Goal: Information Seeking & Learning: Learn about a topic

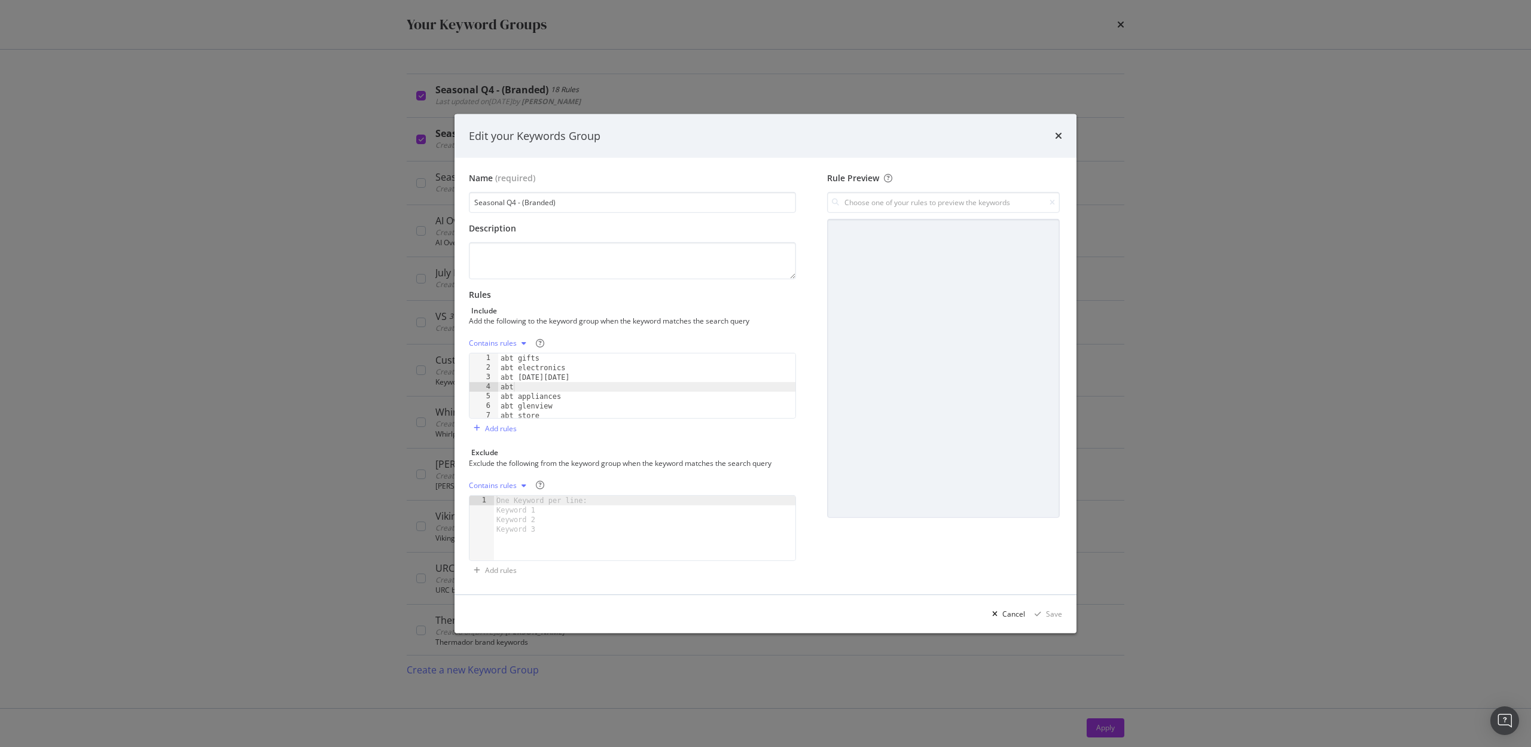
click at [566, 399] on div "abt gifts abt electronics abt black friday abt abt appliances abt glenview abt …" at bounding box center [646, 395] width 297 height 84
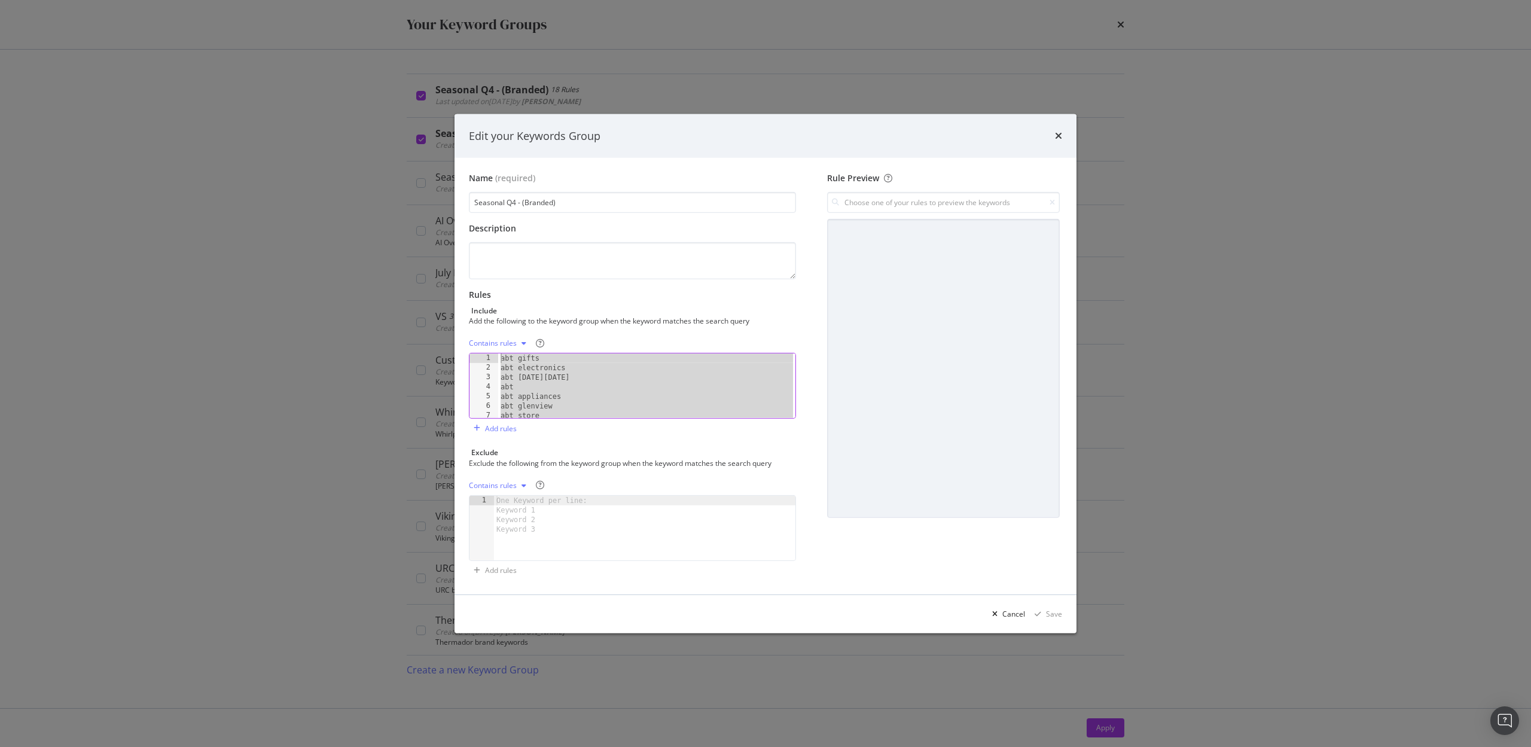
drag, startPoint x: 556, startPoint y: 415, endPoint x: 523, endPoint y: 346, distance: 77.0
click at [523, 346] on div "Contains rules abt appliances 1 2 3 4 5 6 7 8 abt gifts abt electronics abt bla…" at bounding box center [632, 376] width 327 height 85
click at [527, 392] on div "abt gifts abt electronics abt black friday abt abt appliances abt glenview abt …" at bounding box center [646, 395] width 297 height 84
type textarea "abt"
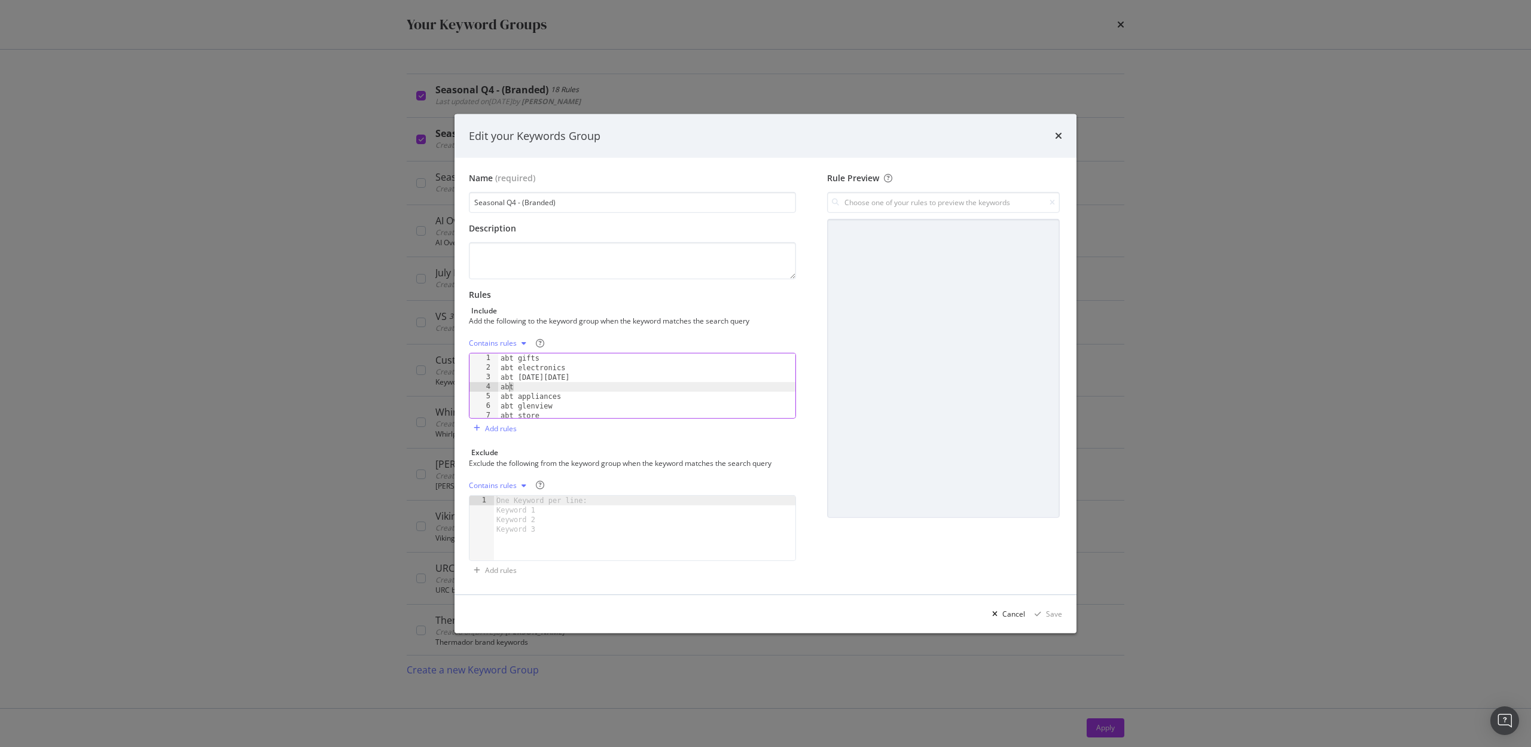
drag, startPoint x: 514, startPoint y: 388, endPoint x: 501, endPoint y: 388, distance: 13.8
click at [501, 388] on div "abt gifts abt electronics abt black friday abt abt appliances abt glenview abt …" at bounding box center [646, 395] width 297 height 84
click at [514, 385] on div "abt gifts abt electronics abt black friday abt abt appliances abt glenview abt …" at bounding box center [646, 395] width 297 height 84
click at [1057, 133] on icon "times" at bounding box center [1058, 136] width 7 height 10
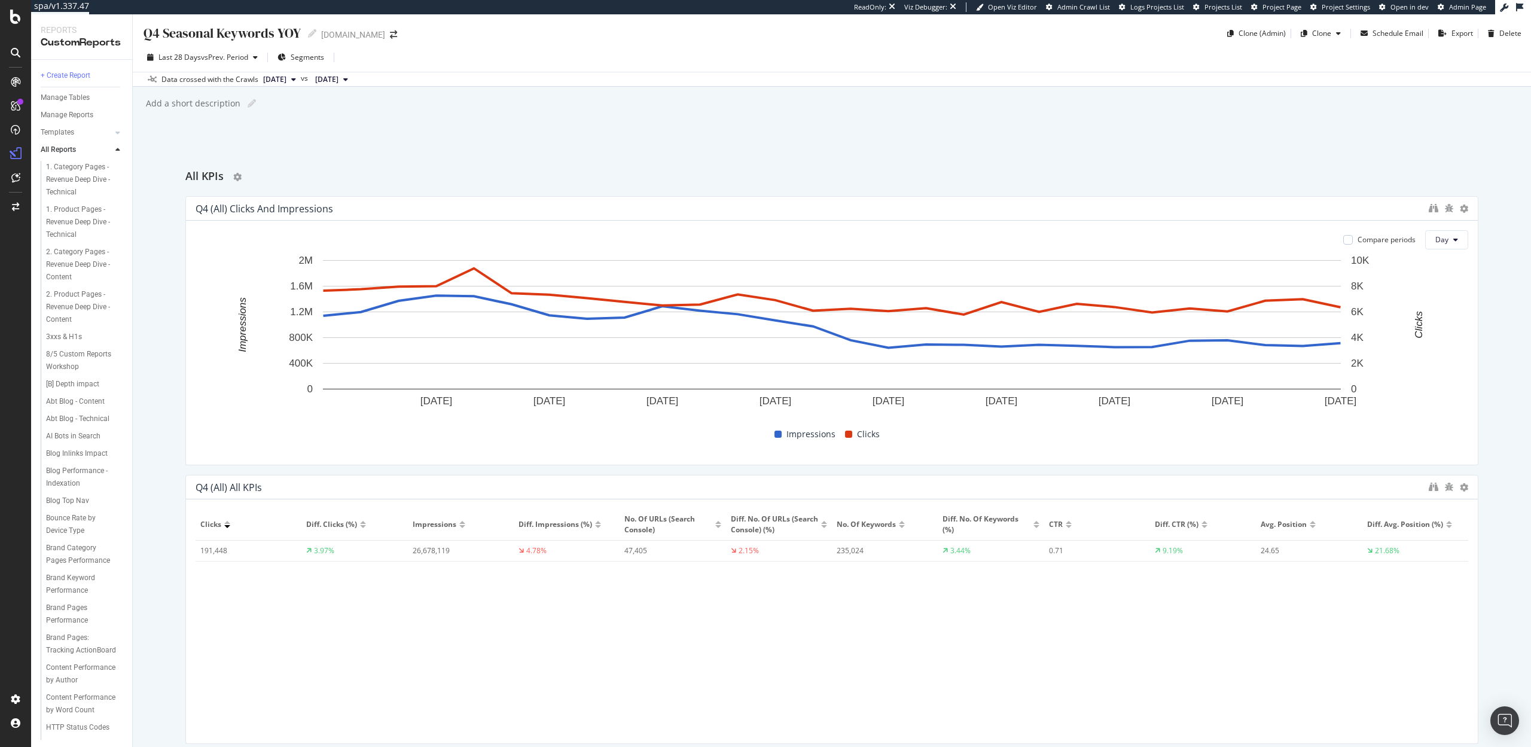
scroll to position [5, 0]
click at [196, 59] on span "Last 28 Days" at bounding box center [179, 57] width 42 height 10
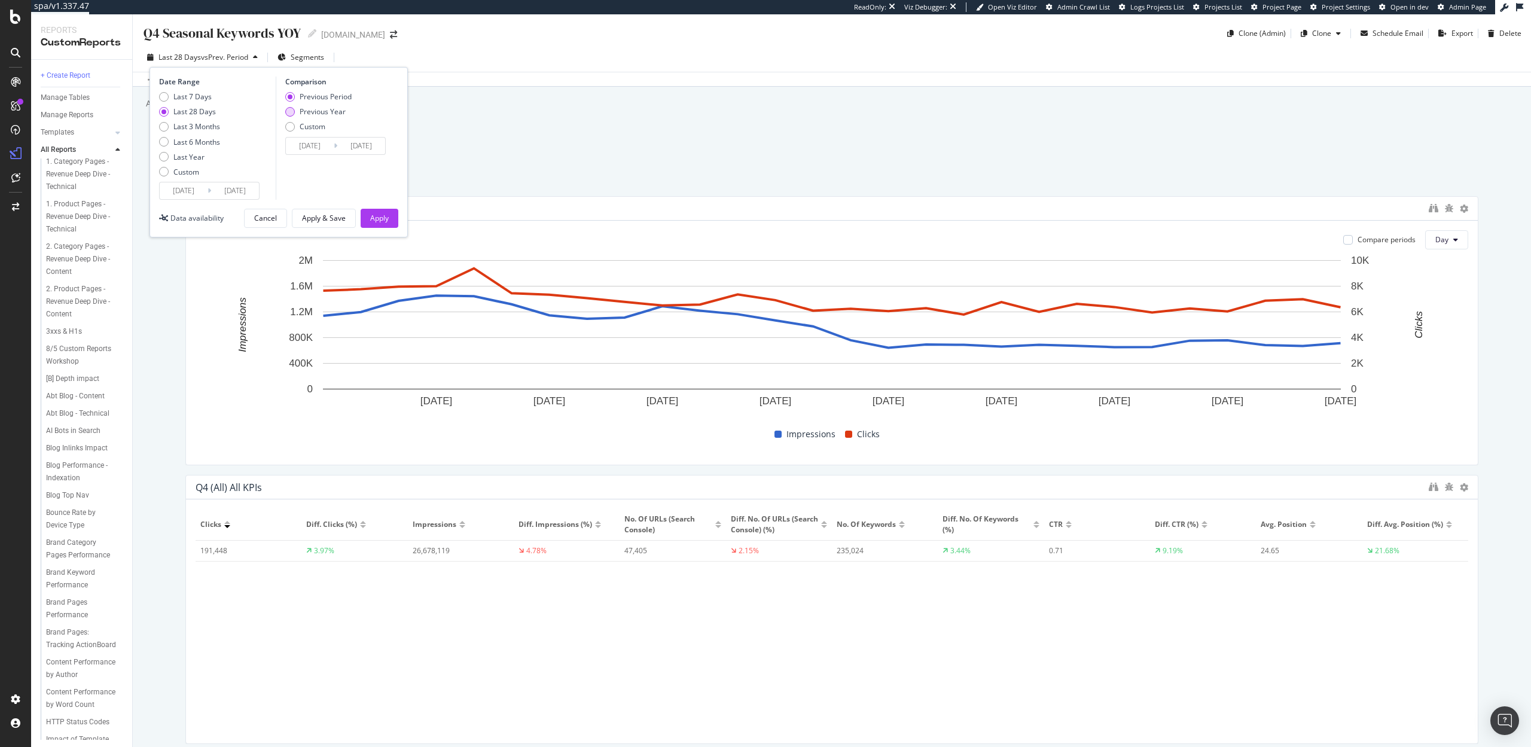
click at [305, 110] on div "Previous Year" at bounding box center [323, 111] width 46 height 10
type input "2024/08/29"
type input "2024/09/25"
click at [386, 221] on div "Apply" at bounding box center [379, 218] width 19 height 10
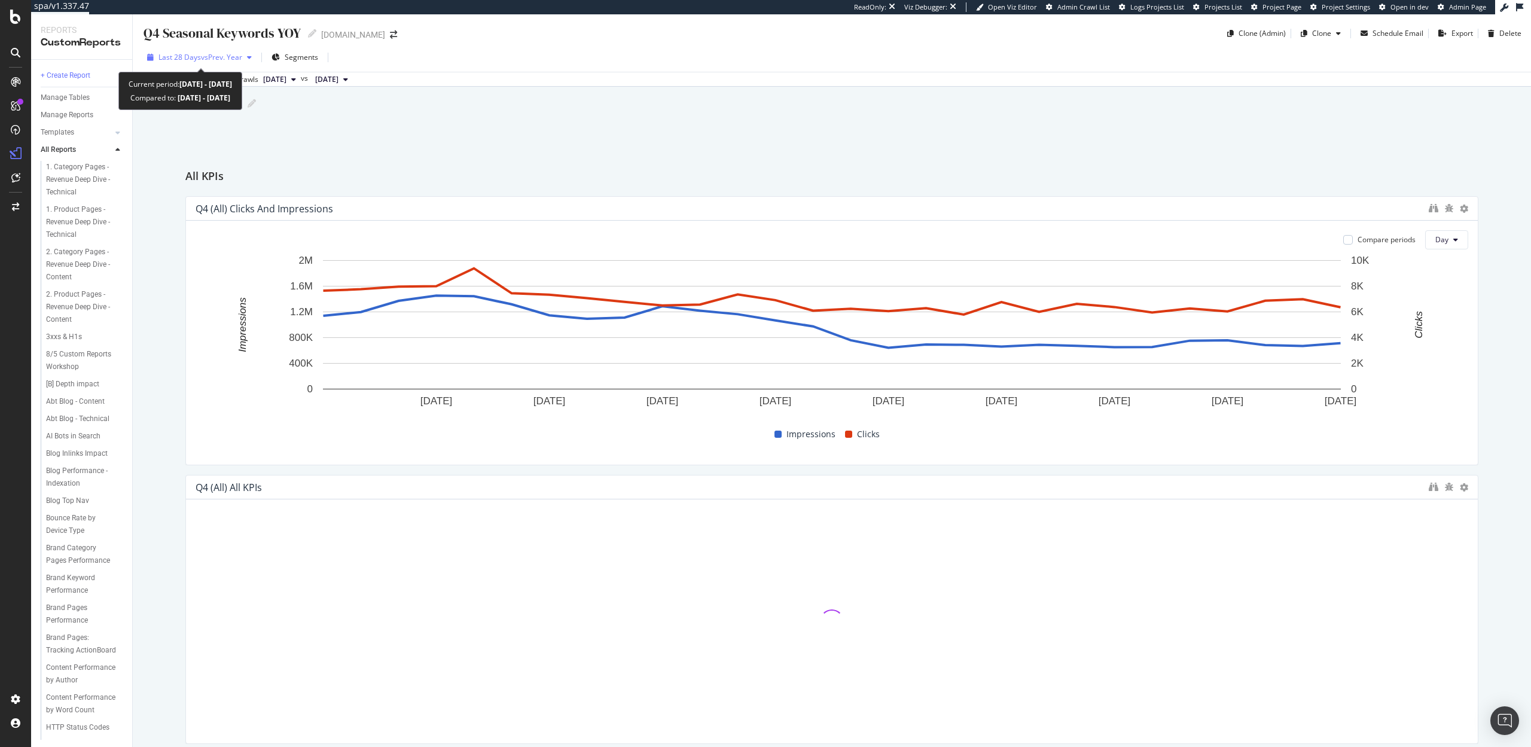
click at [213, 59] on span "vs Prev. Year" at bounding box center [221, 57] width 41 height 10
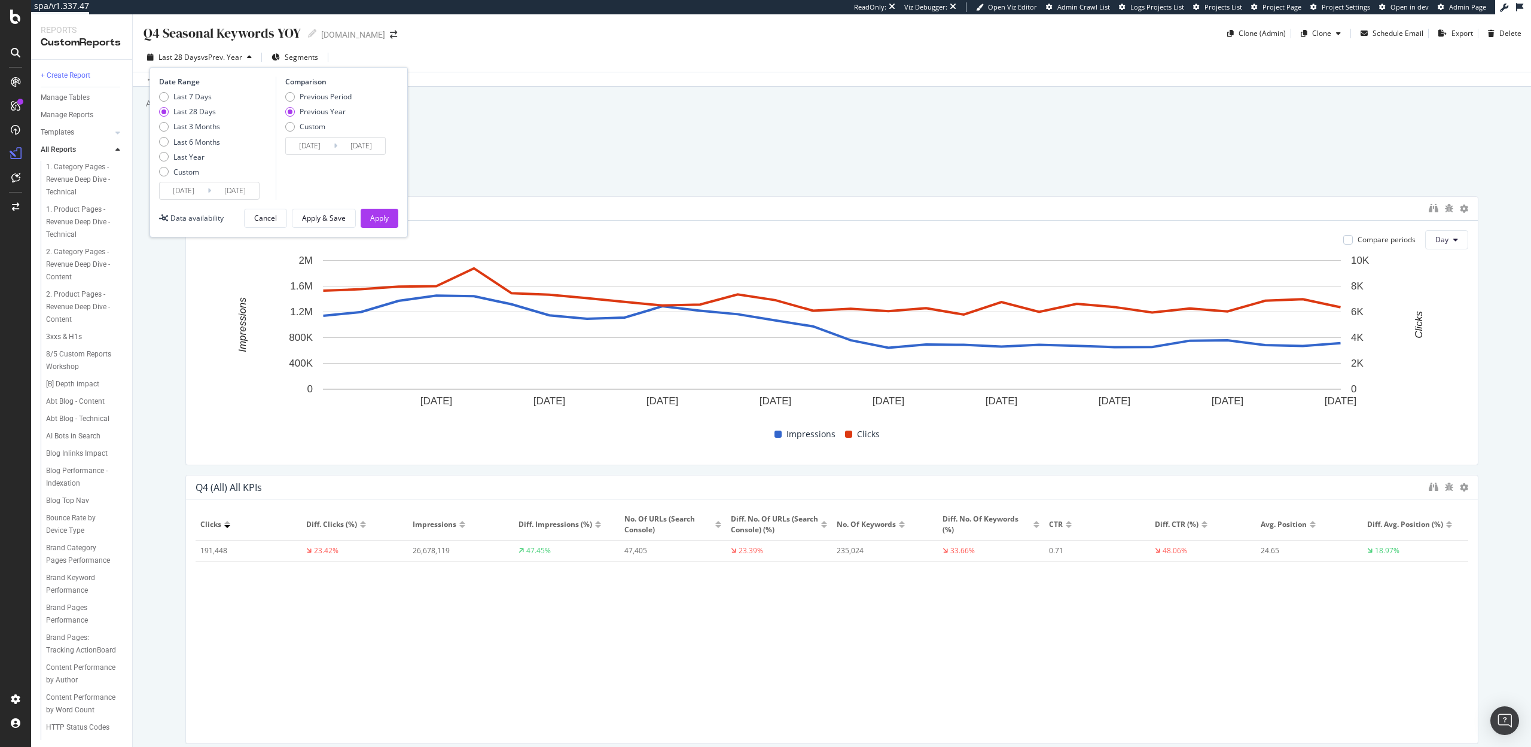
click at [561, 145] on div "Q4 Seasonal Keywords YOY Q4 Seasonal Keywords YOY abt.com Clone (Admin) Clone S…" at bounding box center [832, 380] width 1398 height 733
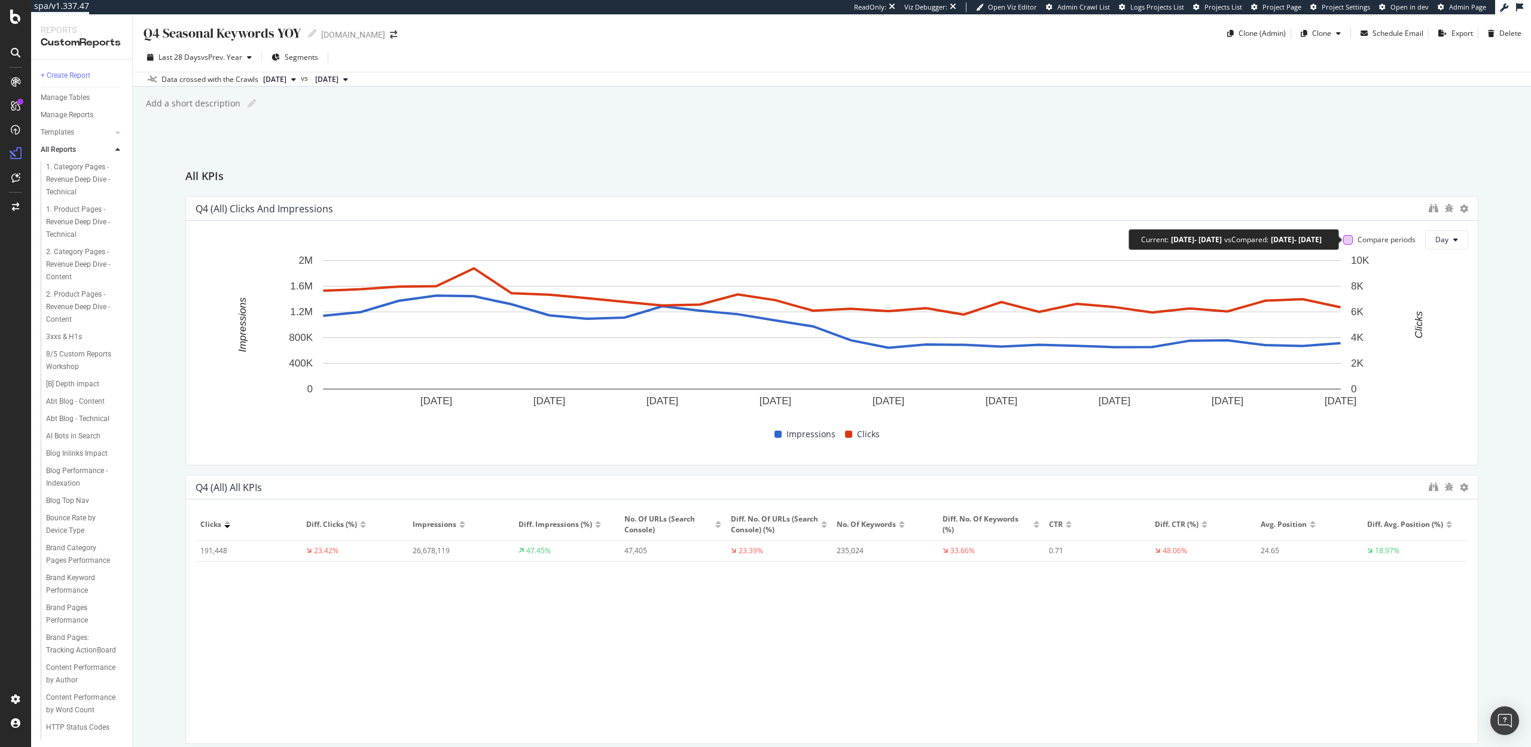
click at [1347, 238] on div at bounding box center [1348, 240] width 10 height 10
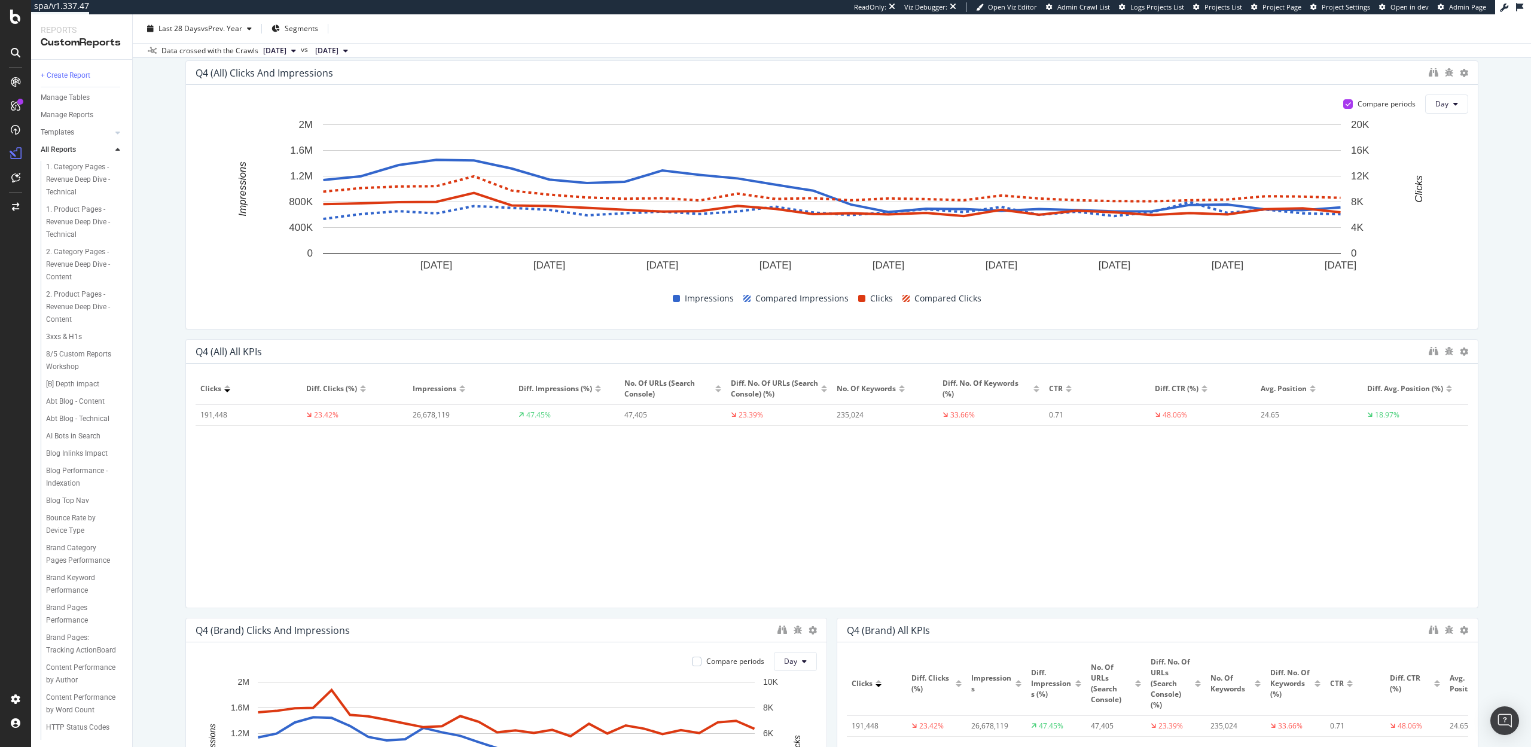
scroll to position [145, 0]
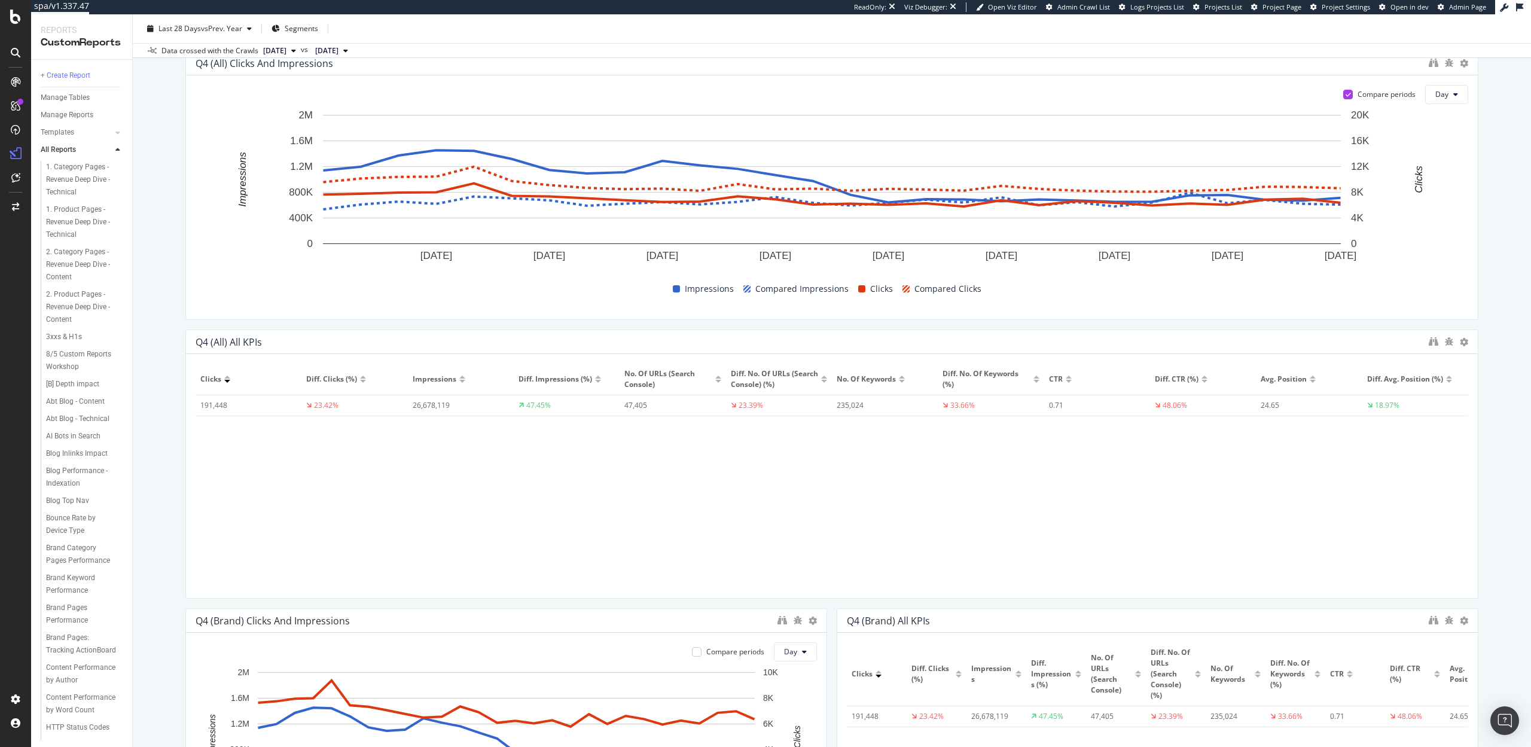
click at [155, 406] on div "Q4 Seasonal Keywords YOY Q4 Seasonal Keywords YOY abt.com Clone (Admin) Clone S…" at bounding box center [832, 380] width 1398 height 733
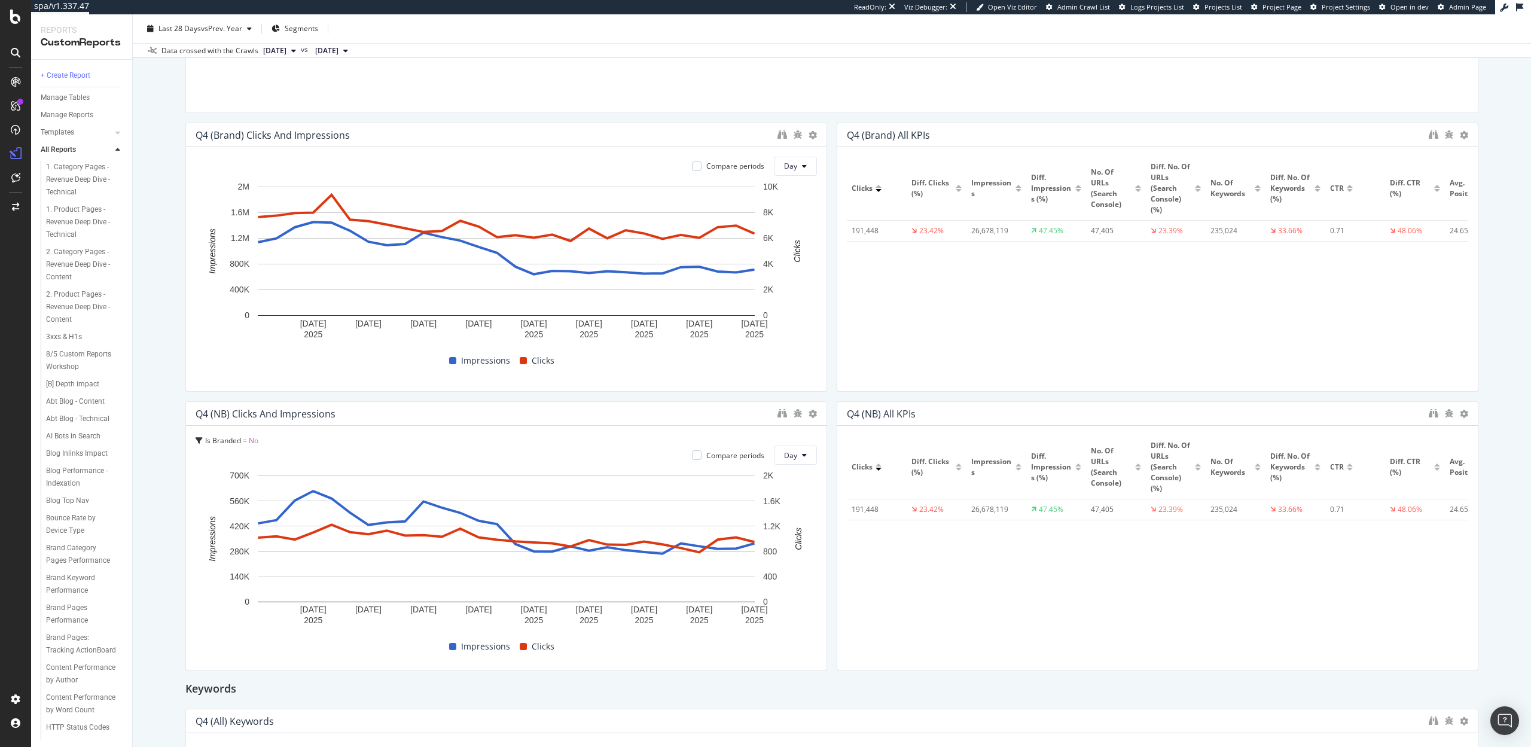
scroll to position [630, 0]
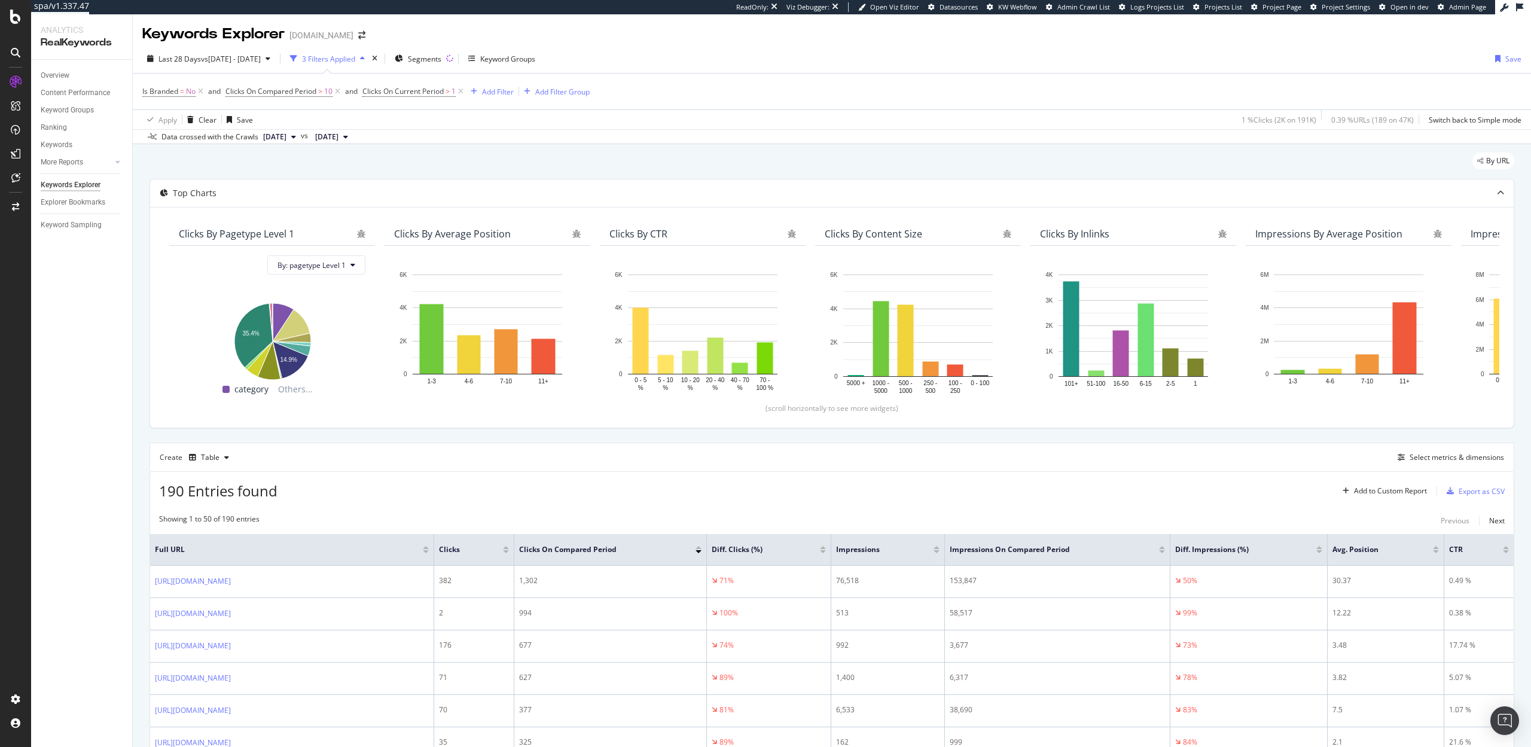
scroll to position [28, 0]
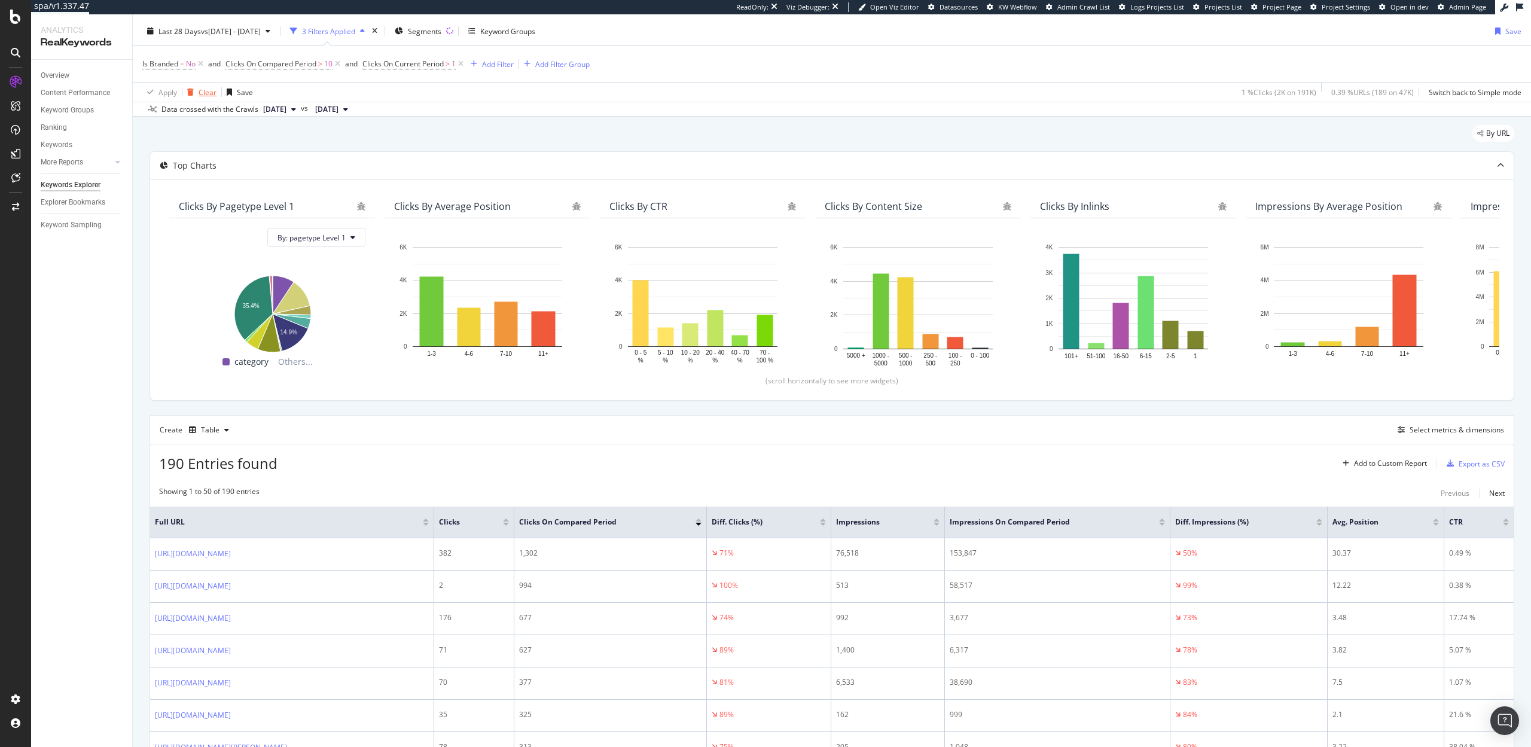
click at [211, 92] on div "Clear" at bounding box center [208, 92] width 18 height 10
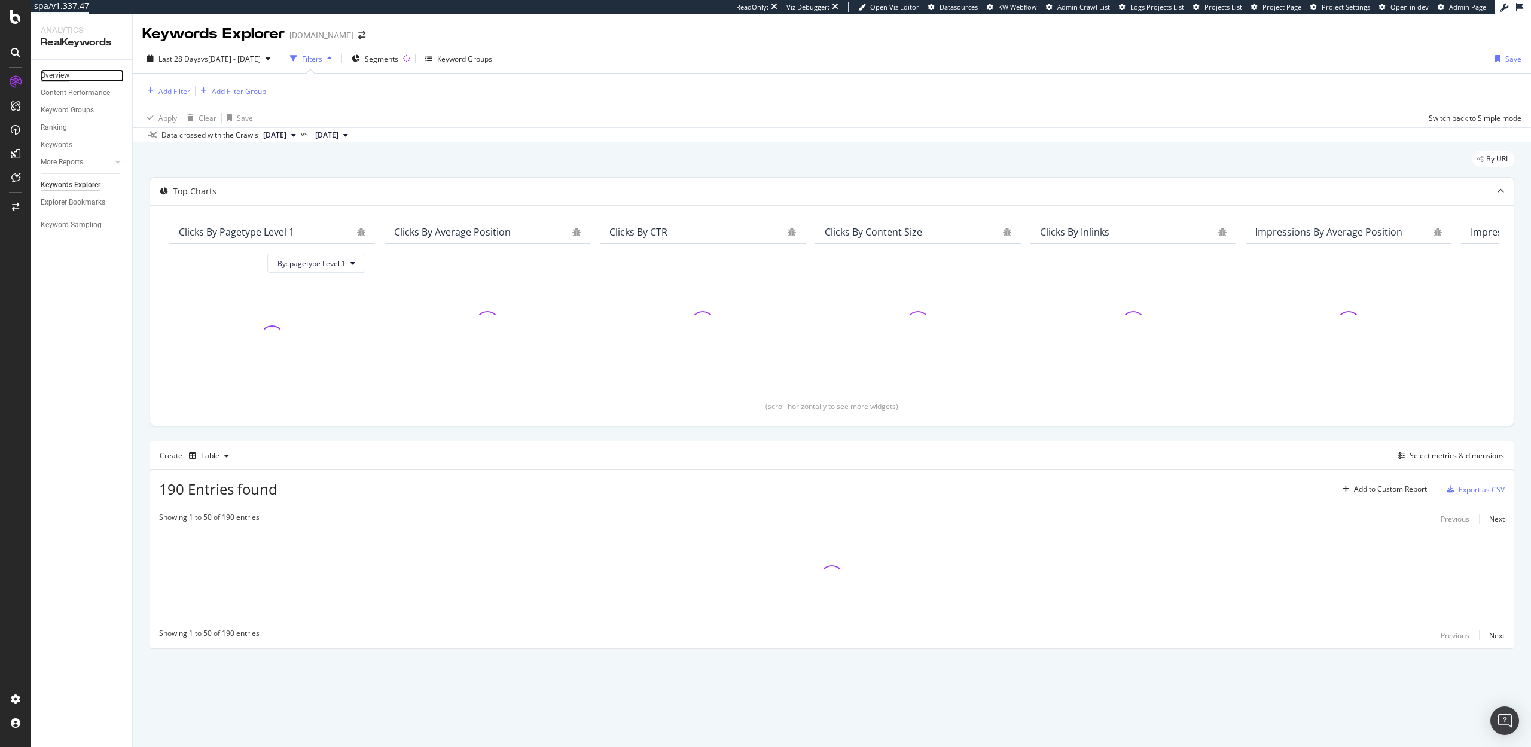
click at [59, 78] on div "Overview" at bounding box center [55, 75] width 29 height 13
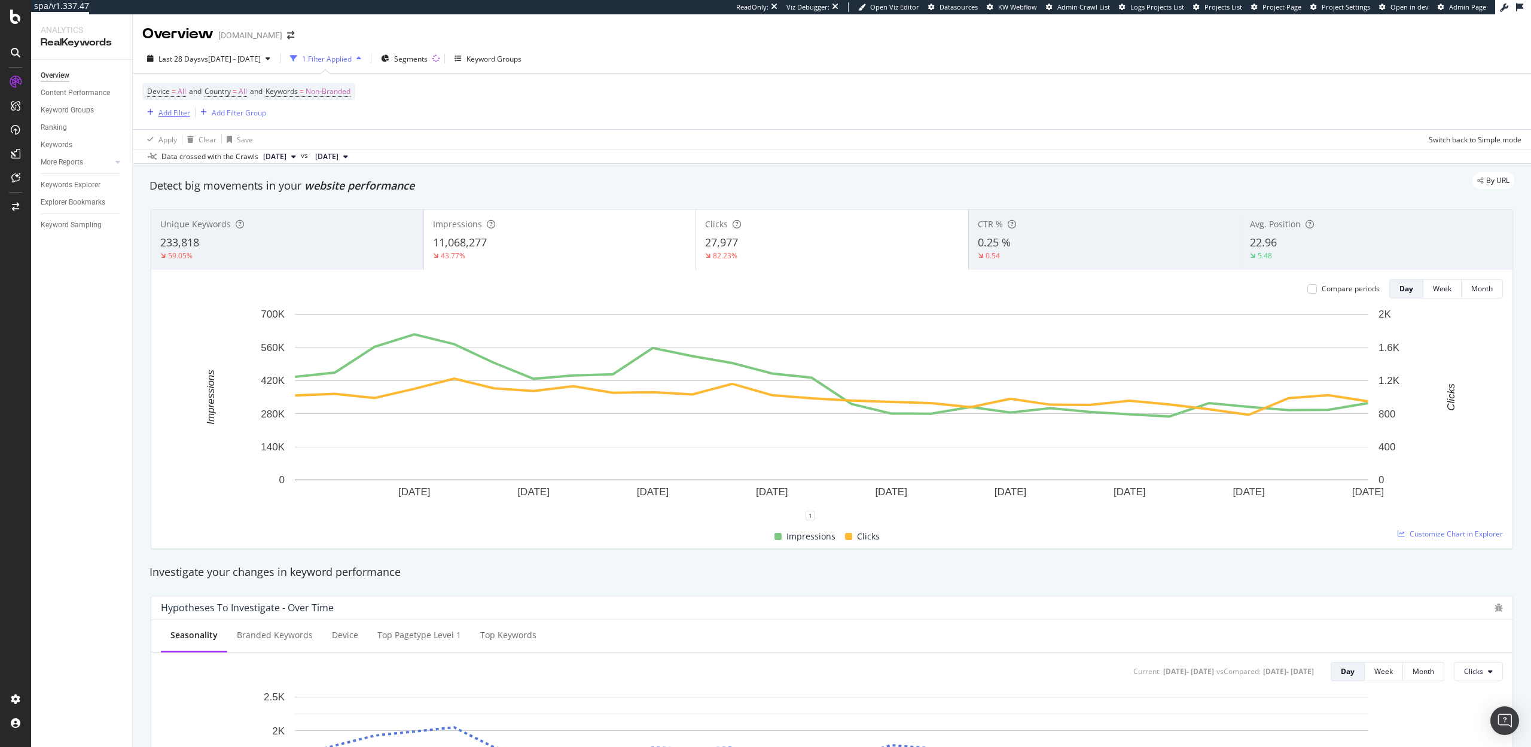
click at [178, 116] on div "Add Filter" at bounding box center [174, 113] width 32 height 10
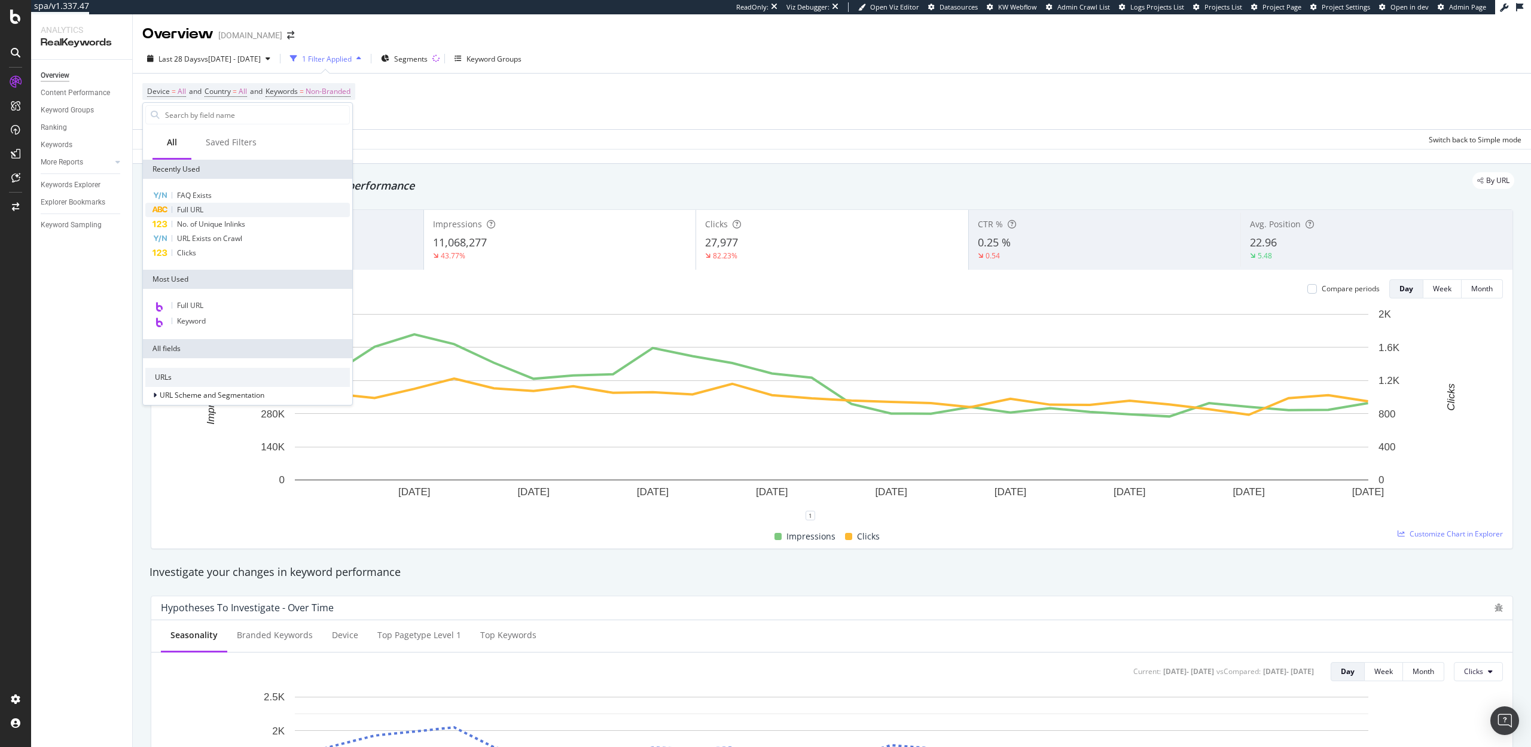
click at [202, 209] on span "Full URL" at bounding box center [190, 210] width 26 height 10
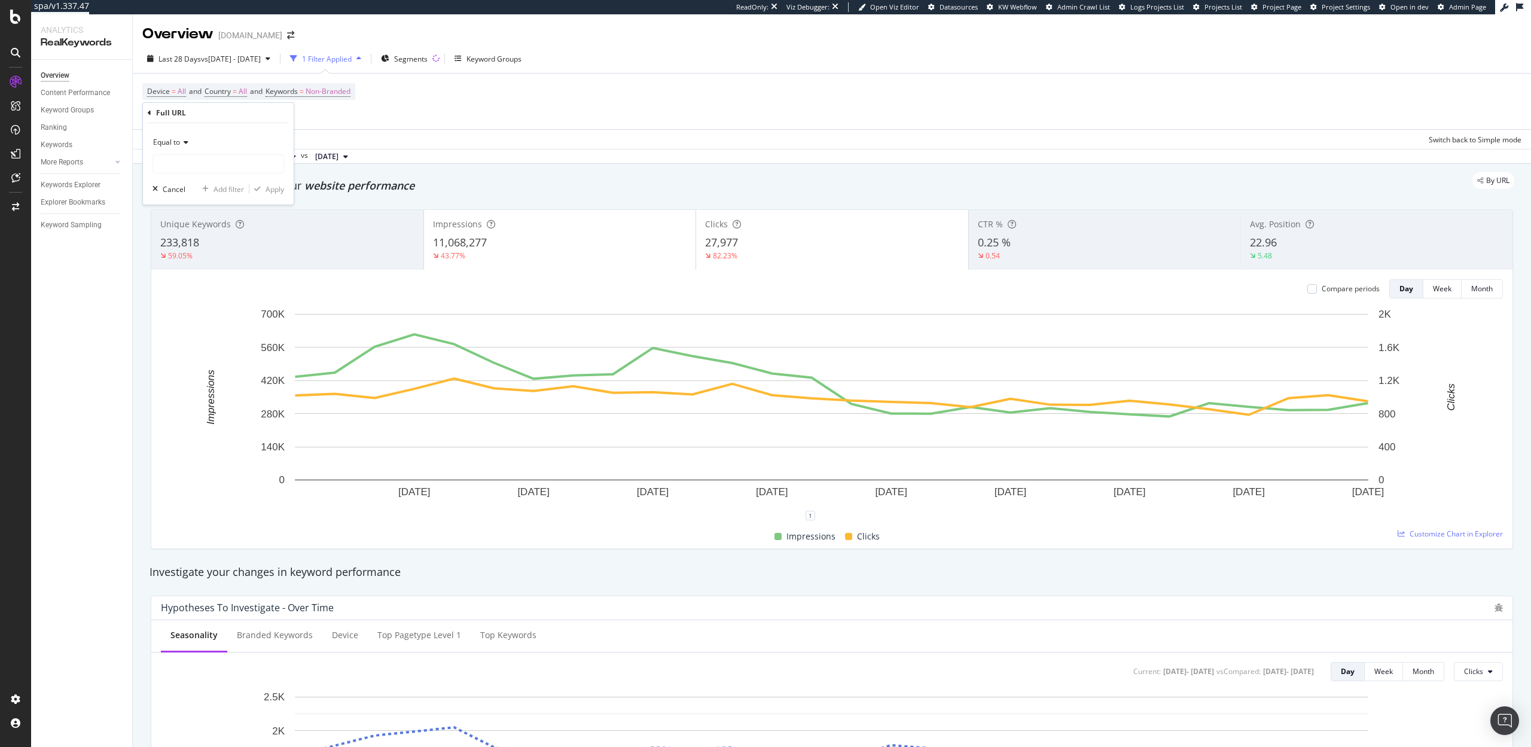
click at [167, 144] on span "Equal to" at bounding box center [166, 142] width 27 height 10
click at [194, 261] on div "Contains" at bounding box center [219, 260] width 128 height 16
click at [218, 167] on input "text" at bounding box center [218, 163] width 130 height 19
type input ".pdf"
click at [280, 191] on div "Apply" at bounding box center [275, 189] width 19 height 10
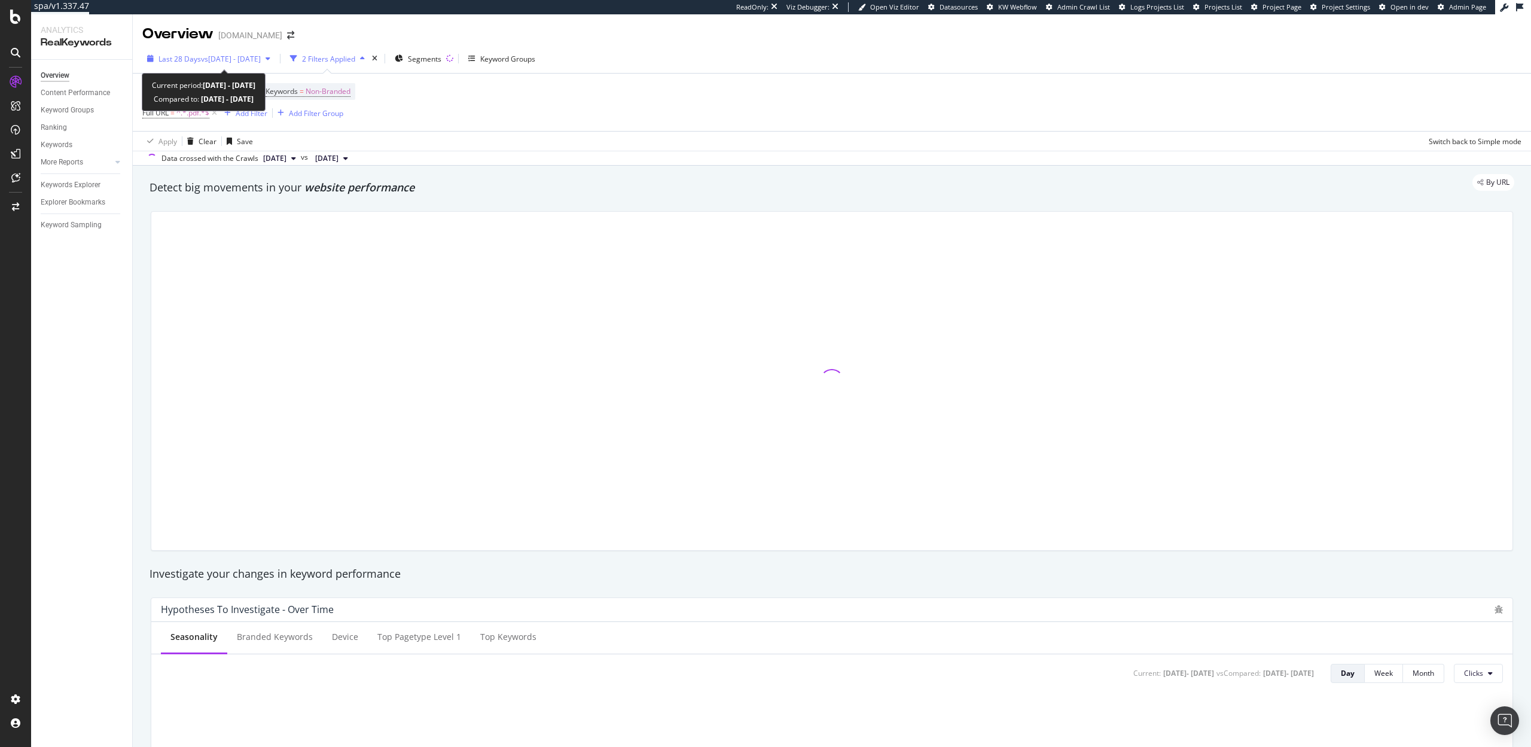
click at [239, 59] on span "vs 2024 Oct. 1st - Dec. 31st" at bounding box center [231, 59] width 60 height 10
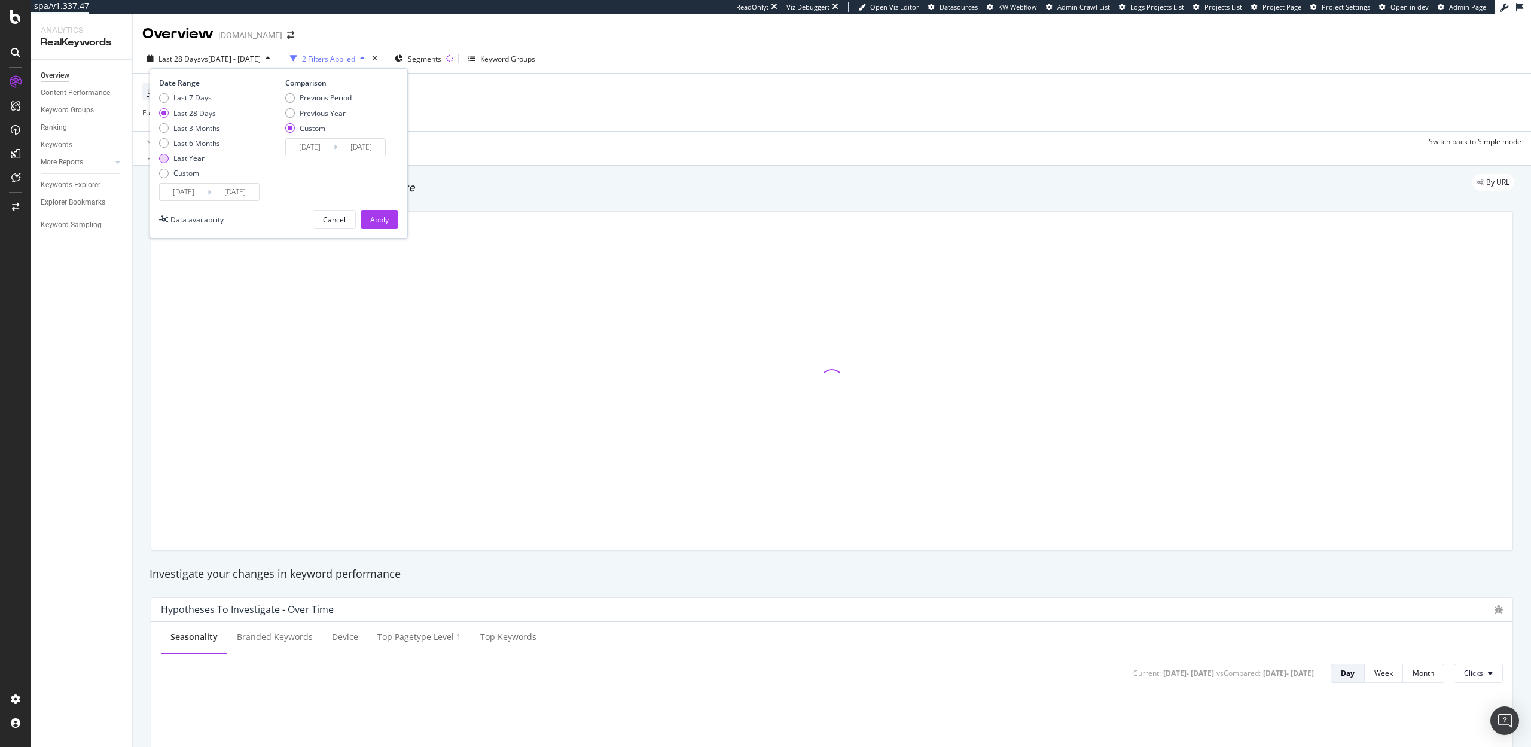
click at [181, 157] on div "Last Year" at bounding box center [188, 158] width 31 height 10
type input "2024/09/25"
click at [384, 221] on div "Apply" at bounding box center [379, 220] width 19 height 10
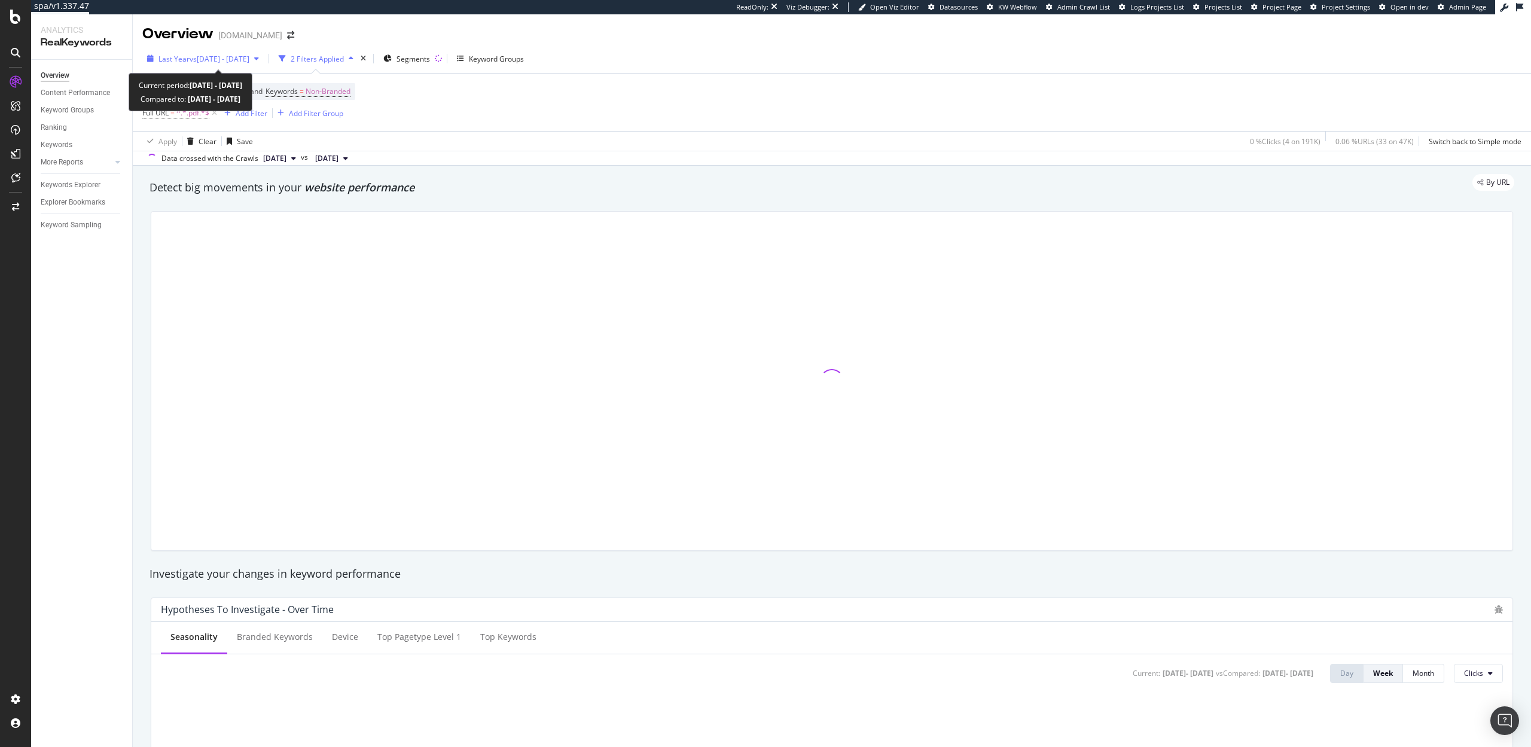
click at [199, 57] on span "vs 2024 Oct. 1st - Dec. 31st" at bounding box center [220, 59] width 60 height 10
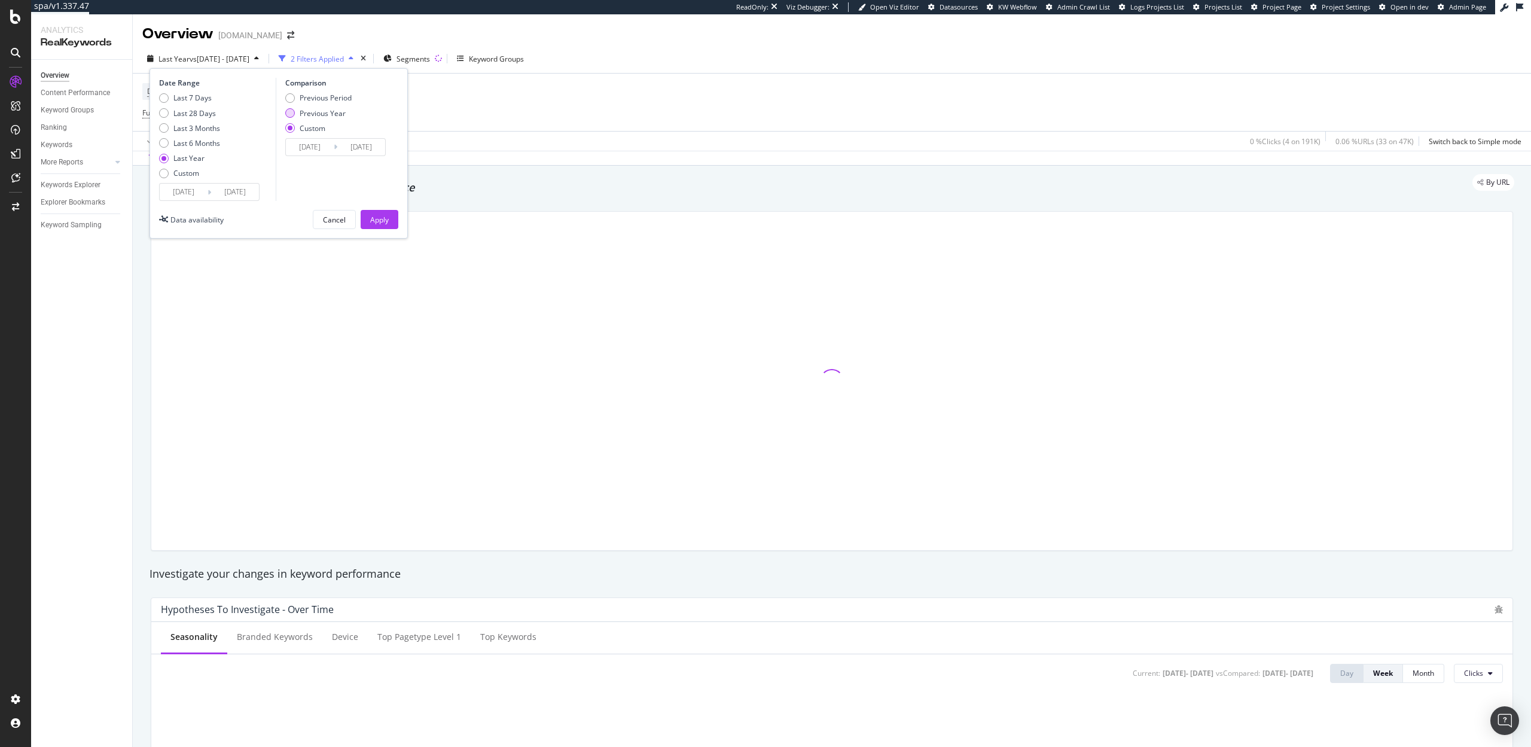
click at [315, 112] on div "Previous Year" at bounding box center [323, 113] width 46 height 10
type input "2023/09/27"
type input "2024/09/25"
click at [386, 222] on div "Apply" at bounding box center [379, 220] width 19 height 10
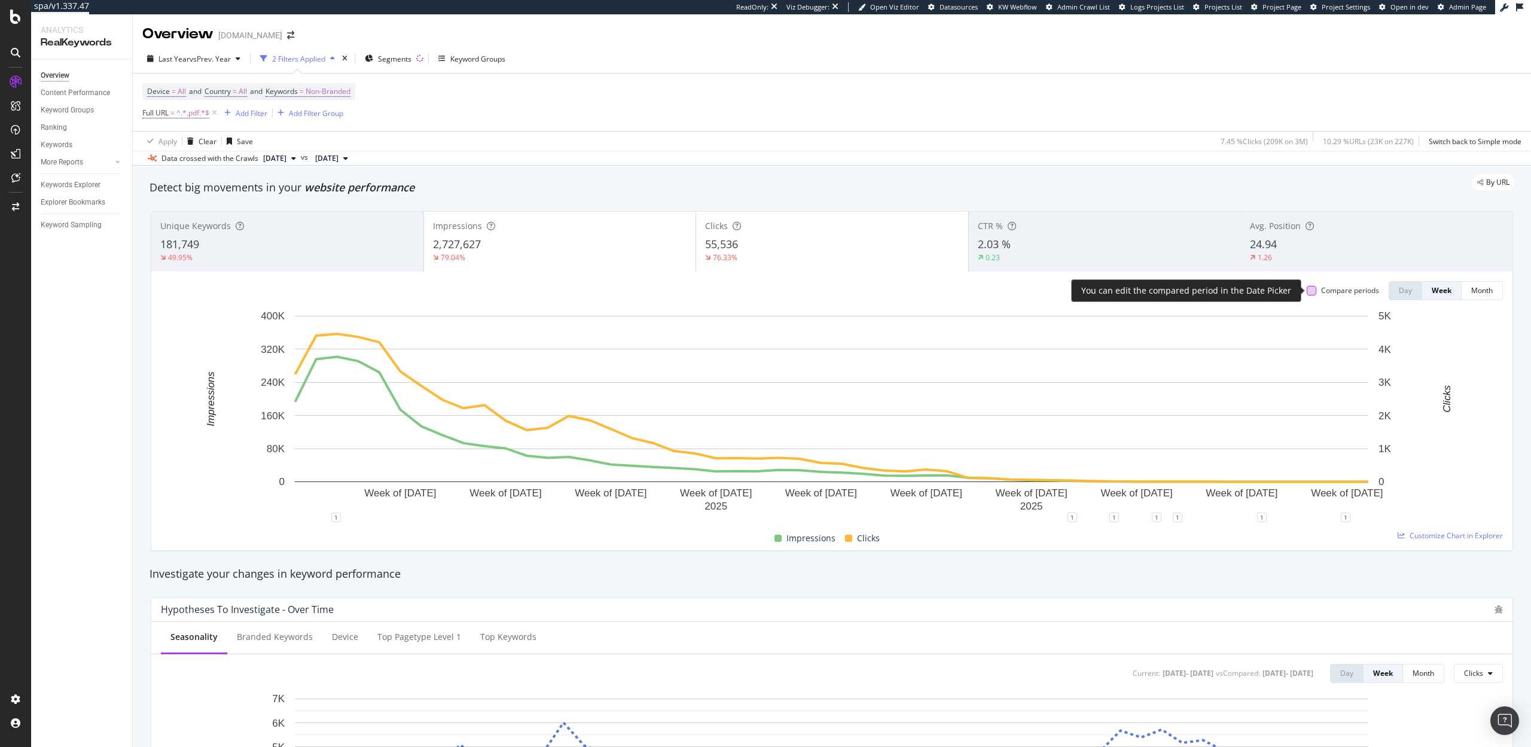
click at [1312, 292] on div at bounding box center [1312, 291] width 10 height 10
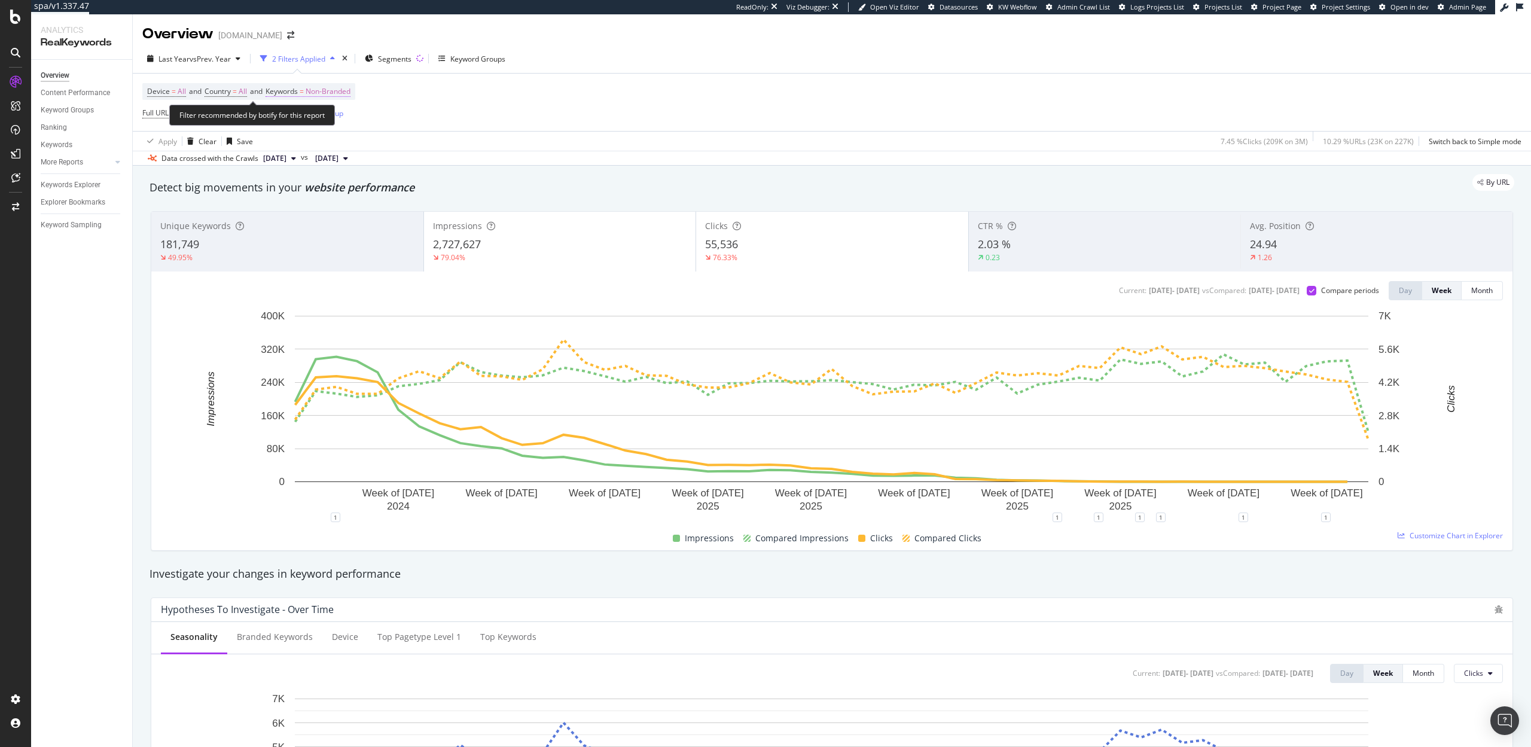
click at [328, 89] on span "Non-Branded" at bounding box center [328, 91] width 45 height 17
click at [328, 121] on span "Non-Branded" at bounding box center [308, 119] width 50 height 10
click at [316, 206] on div "All" at bounding box center [353, 212] width 141 height 17
click at [394, 139] on button "Apply" at bounding box center [397, 145] width 35 height 12
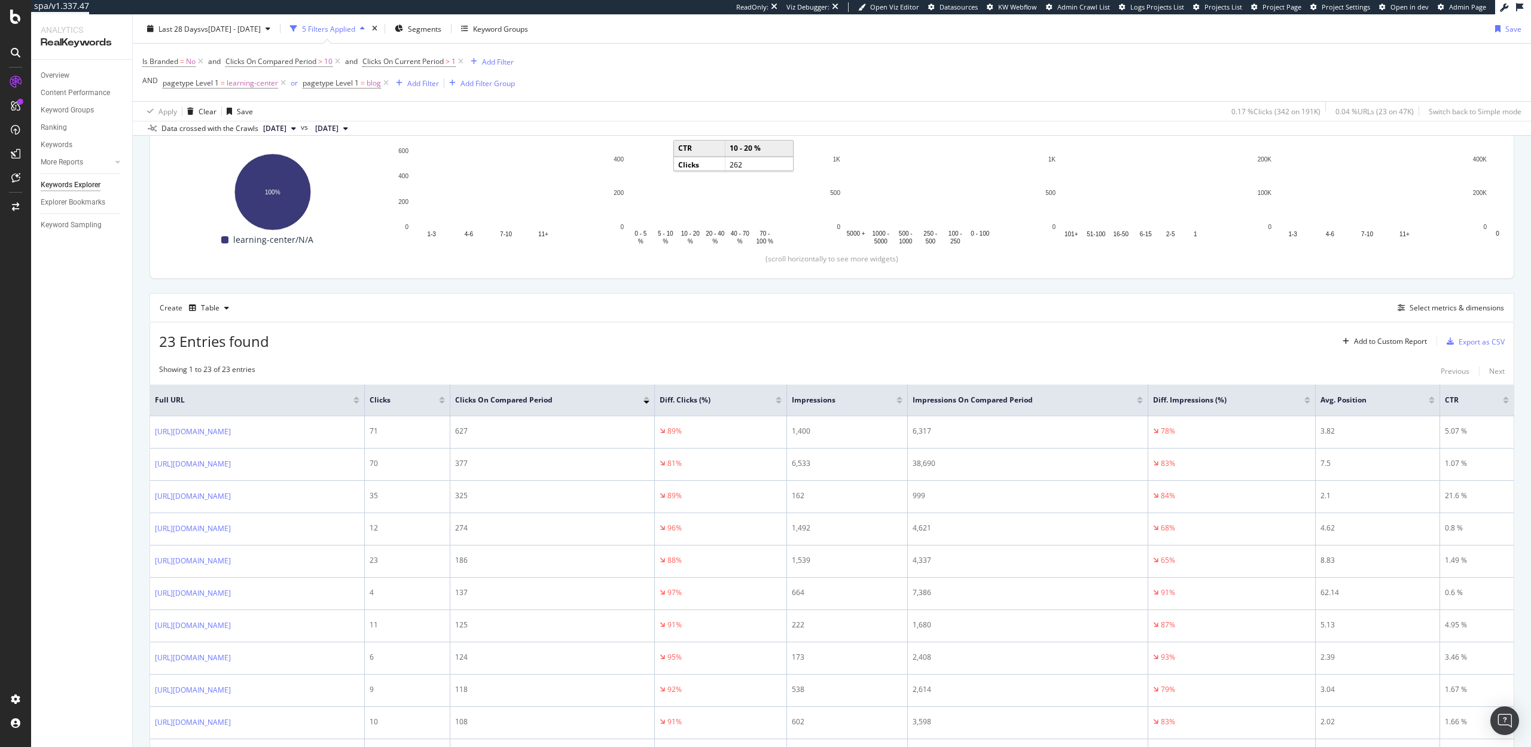
scroll to position [191, 0]
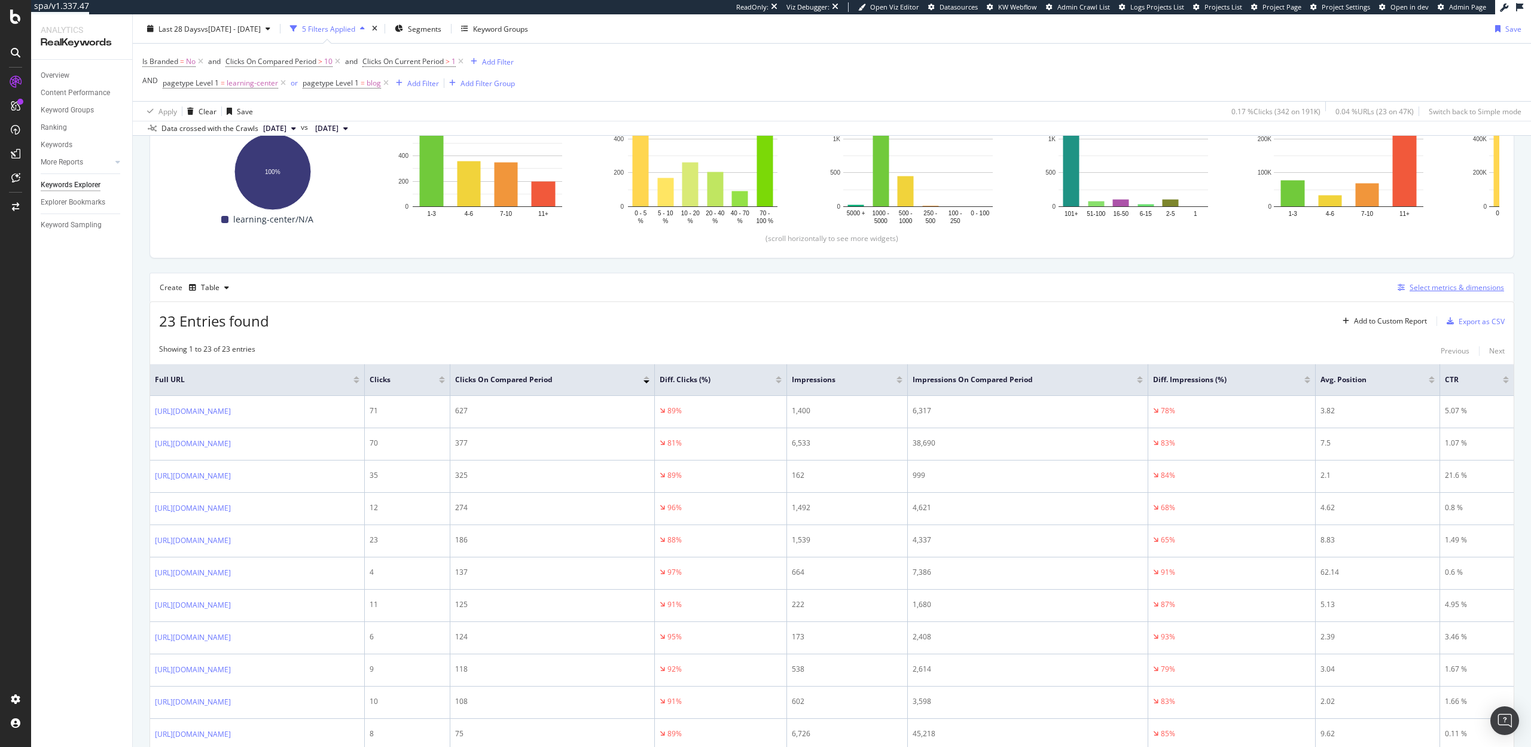
click at [1453, 289] on div "Select metrics & dimensions" at bounding box center [1457, 287] width 94 height 10
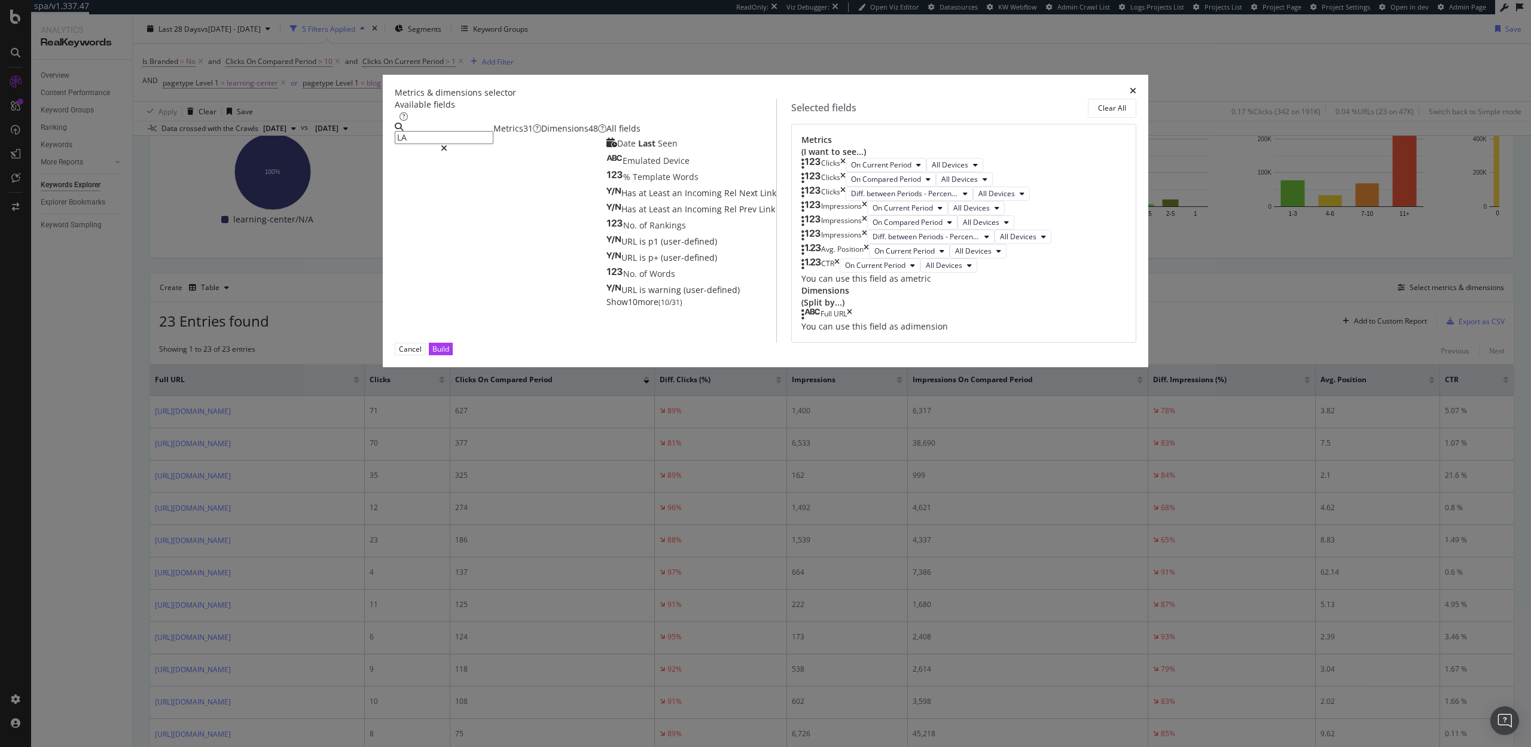
type input "L"
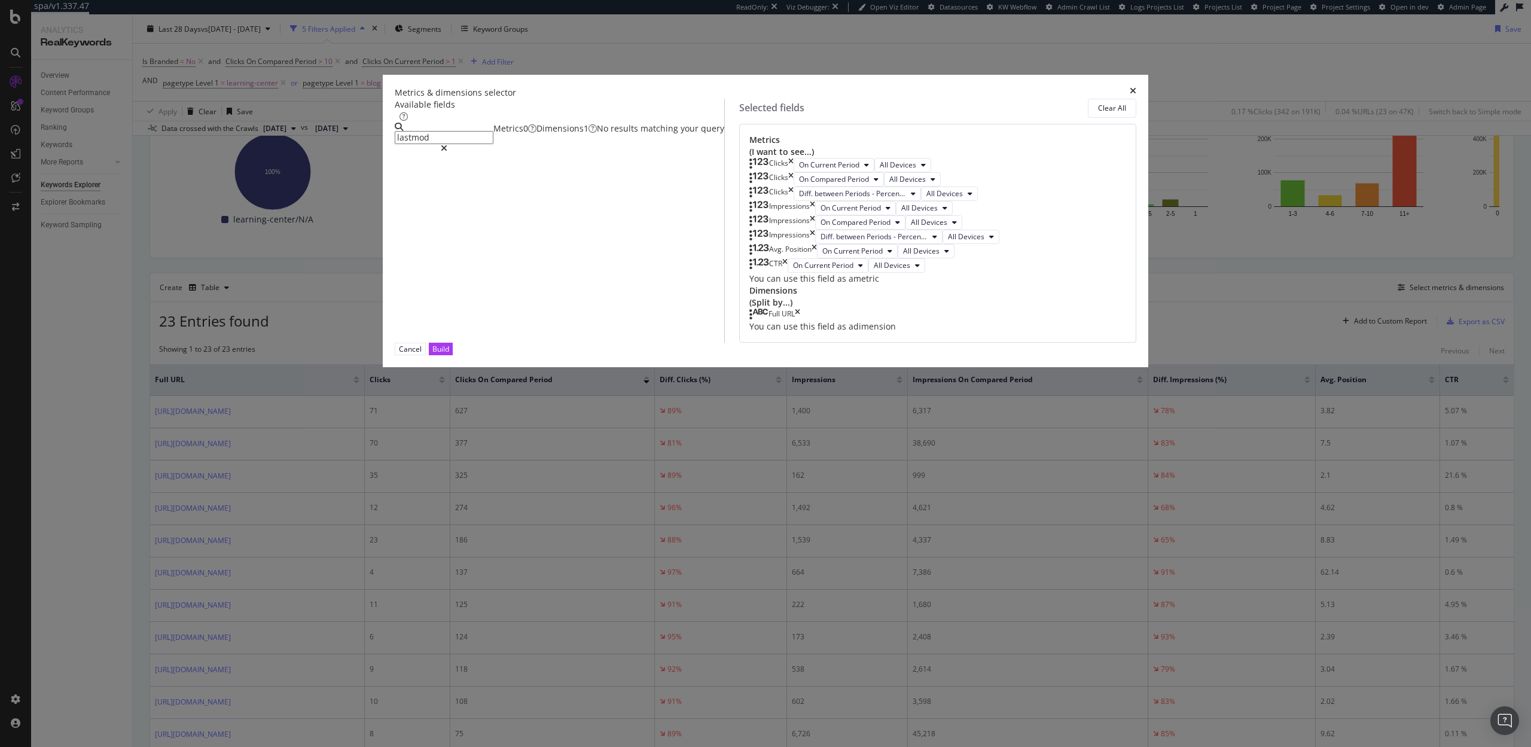
click at [597, 135] on div "Dimensions 1" at bounding box center [566, 129] width 60 height 12
click at [493, 144] on input "lastmod" at bounding box center [444, 137] width 99 height 13
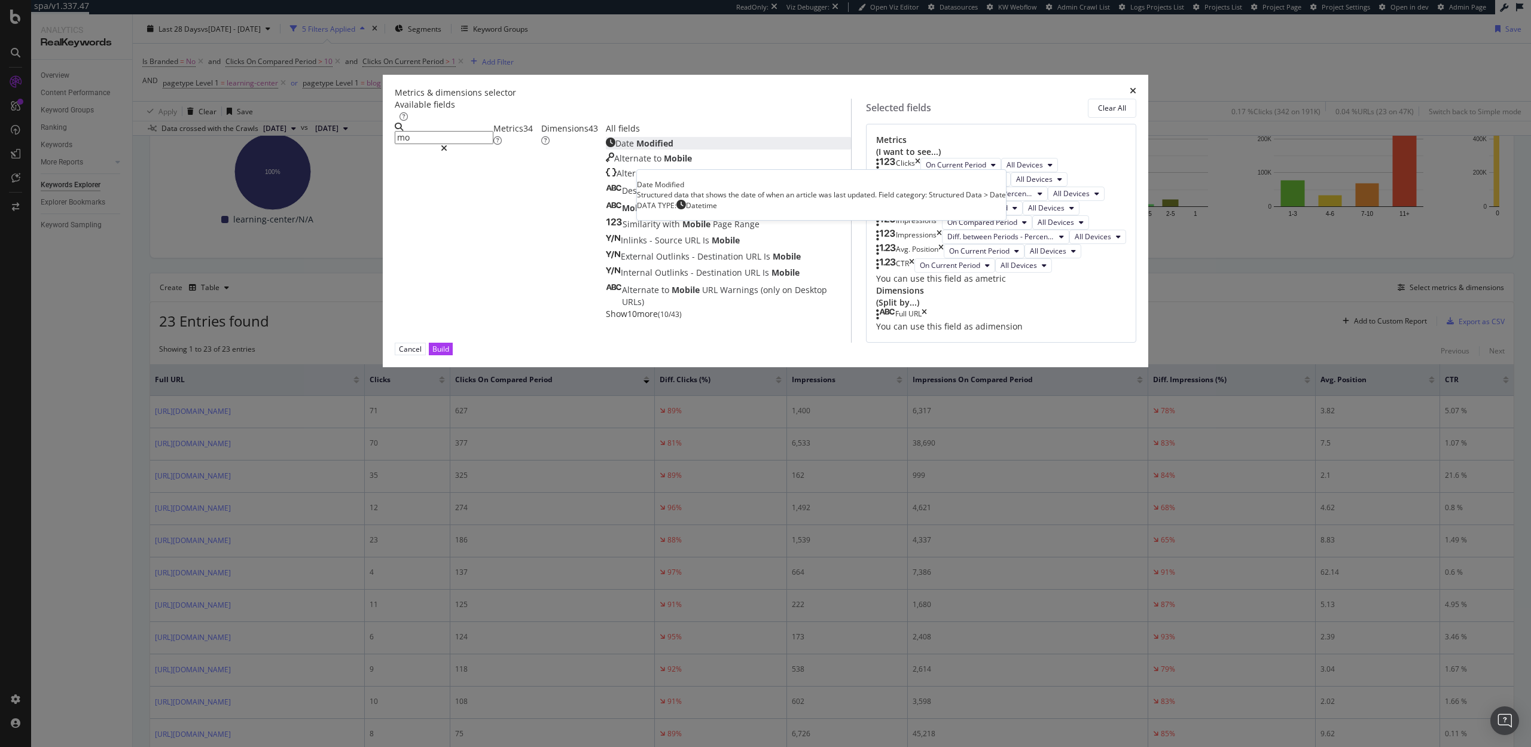
type input "mo"
click at [636, 149] on span "Modified" at bounding box center [654, 143] width 37 height 11
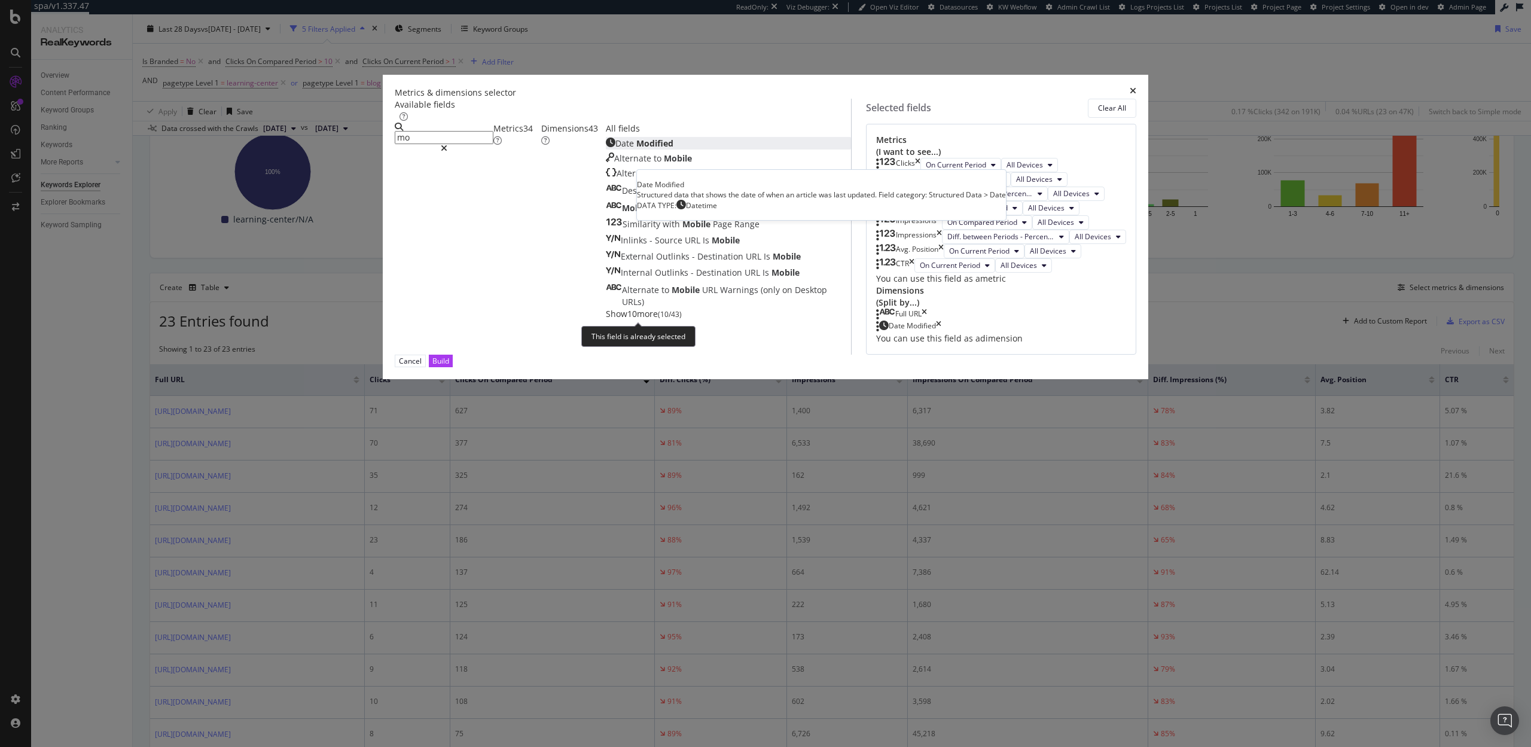
scroll to position [128, 0]
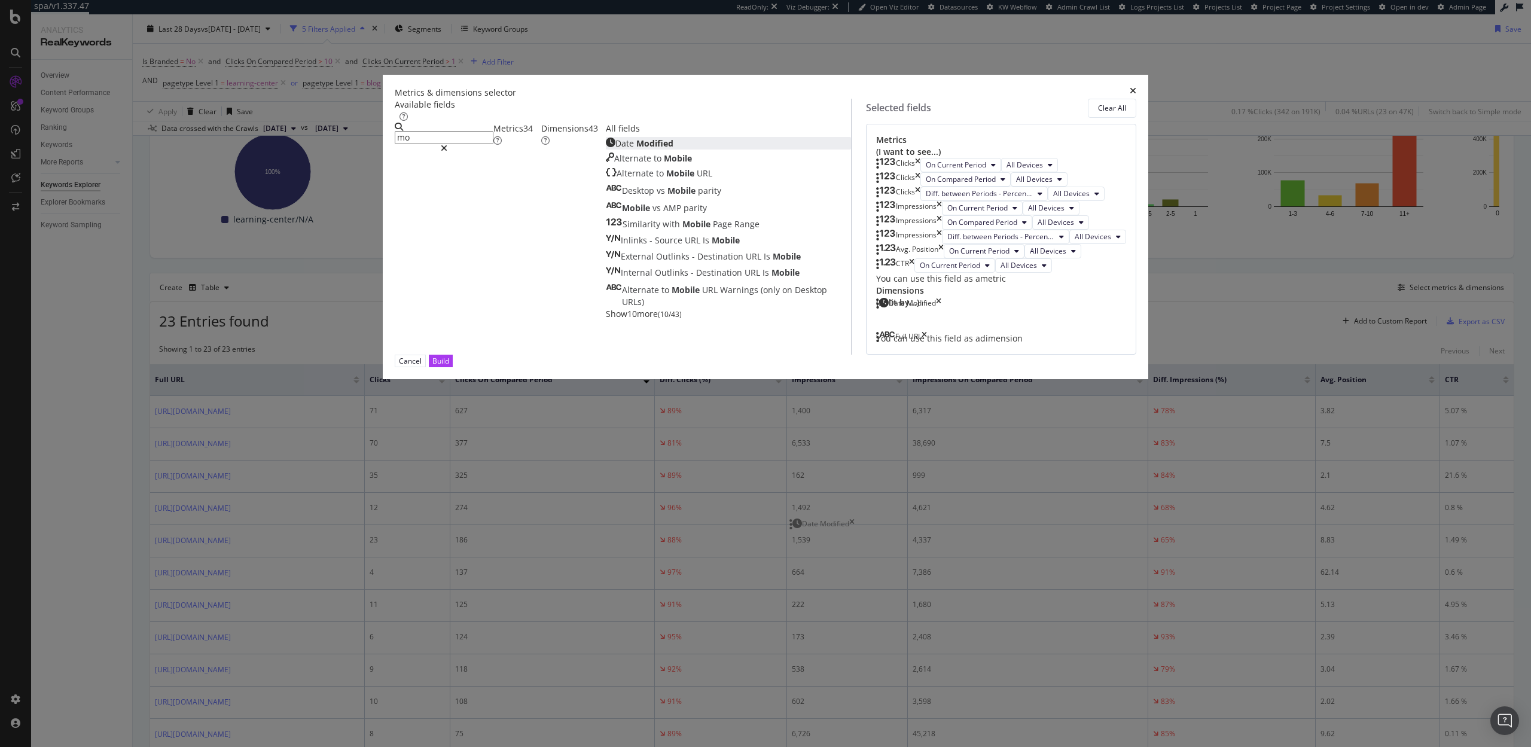
drag, startPoint x: 800, startPoint y: 547, endPoint x: 799, endPoint y: 521, distance: 25.7
click at [799, 521] on body "spa/v1.337.47 ReadOnly: Viz Debugger: Open Viz Editor Datasources KW Webflow Ad…" at bounding box center [765, 373] width 1531 height 747
click at [453, 367] on button "Build" at bounding box center [441, 361] width 24 height 13
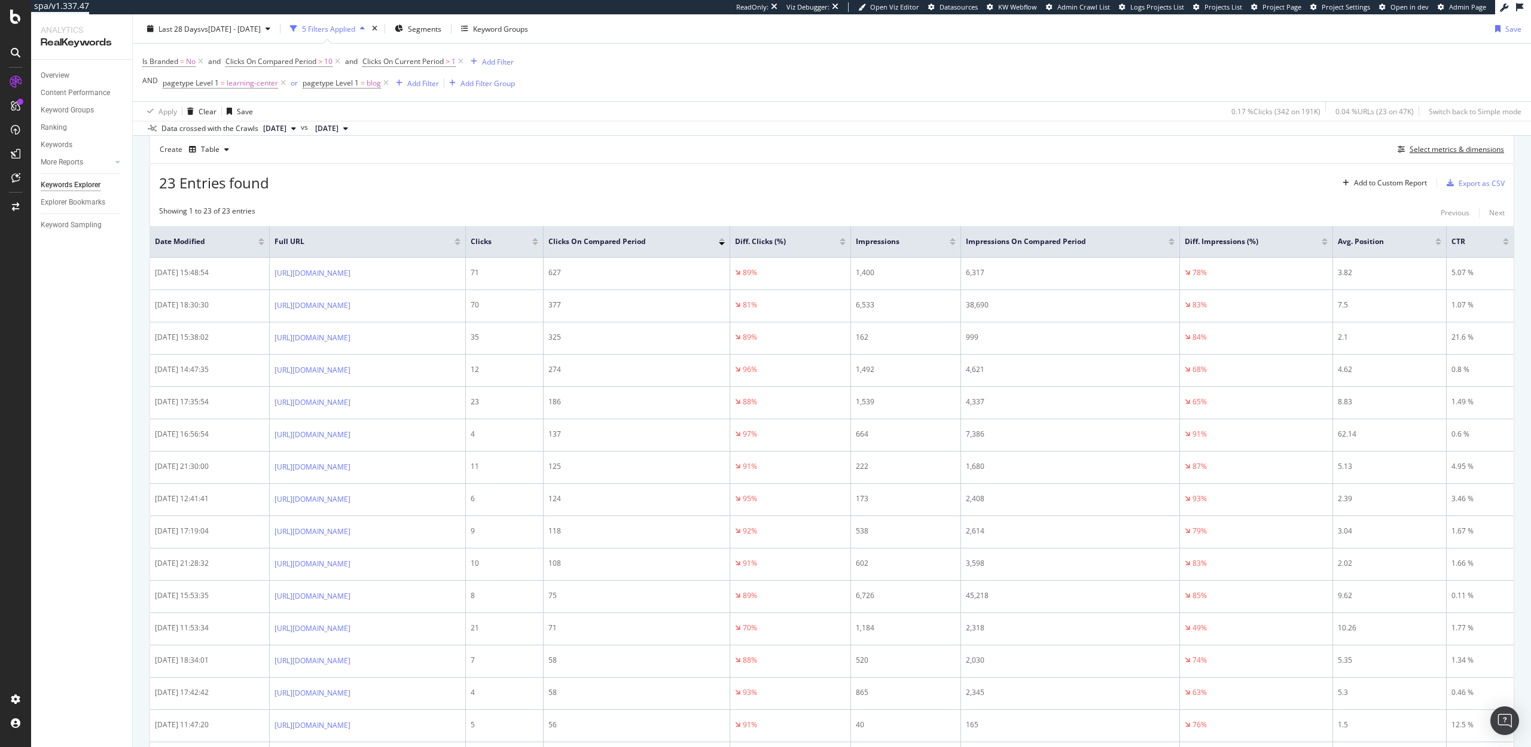
scroll to position [331, 0]
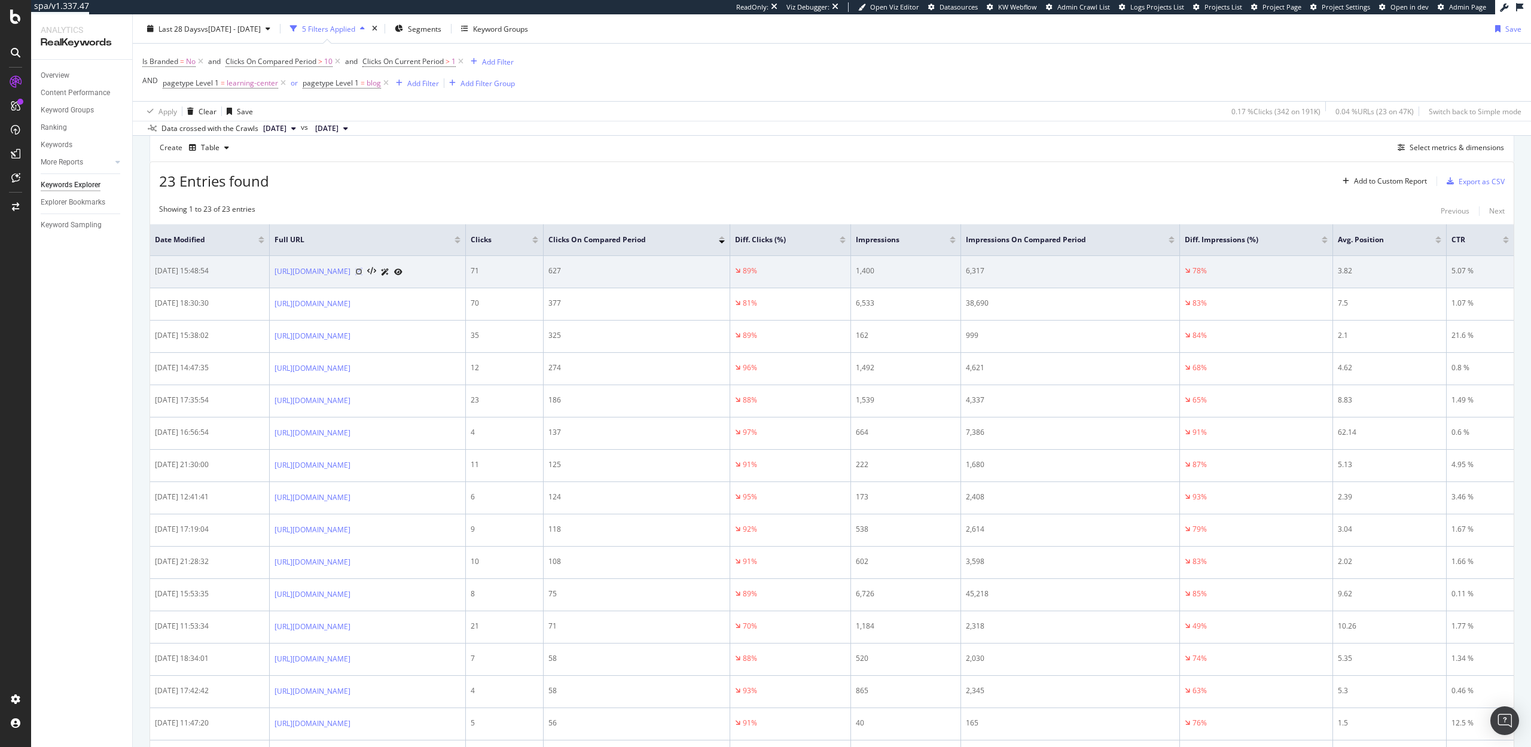
click at [362, 270] on icon at bounding box center [358, 271] width 7 height 7
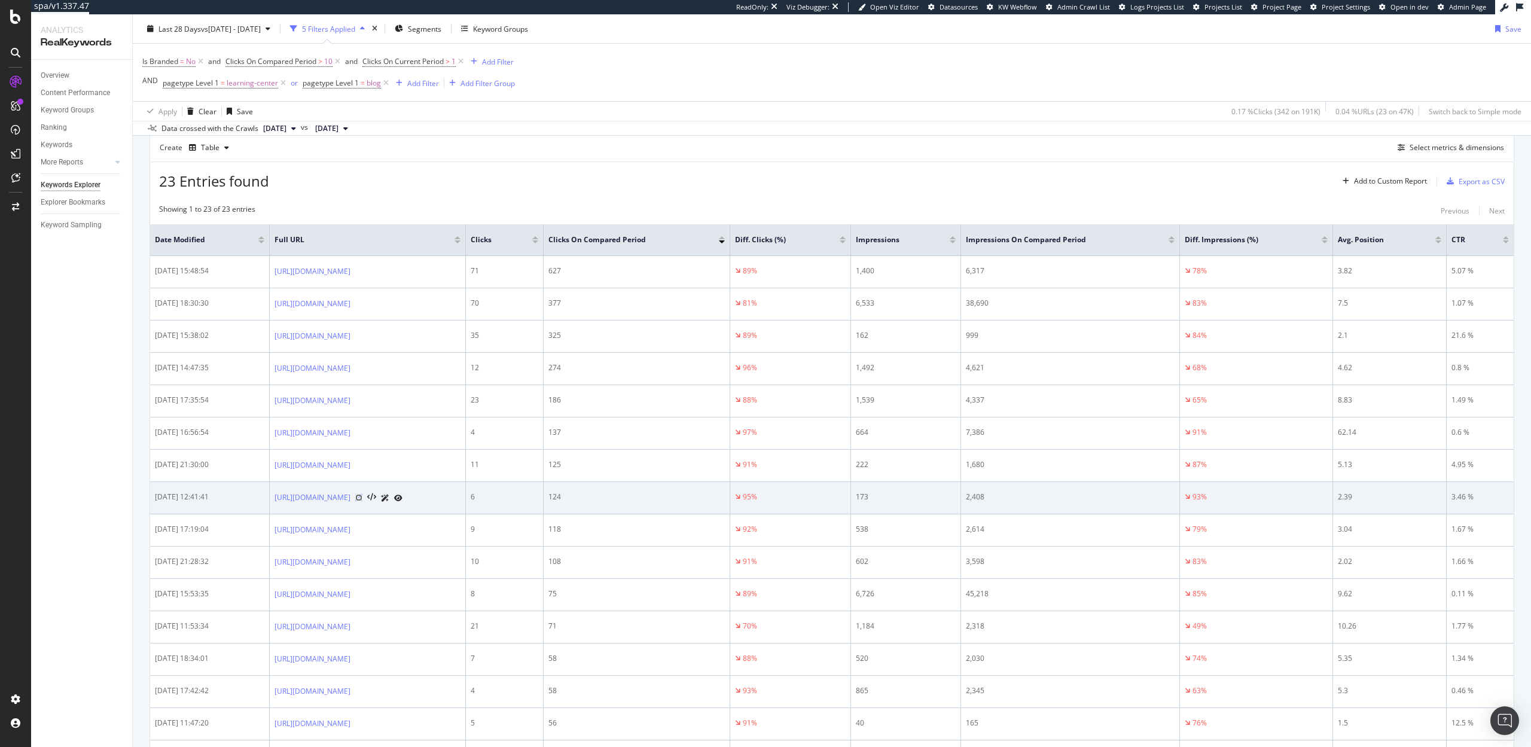
click at [362, 501] on icon at bounding box center [358, 497] width 7 height 7
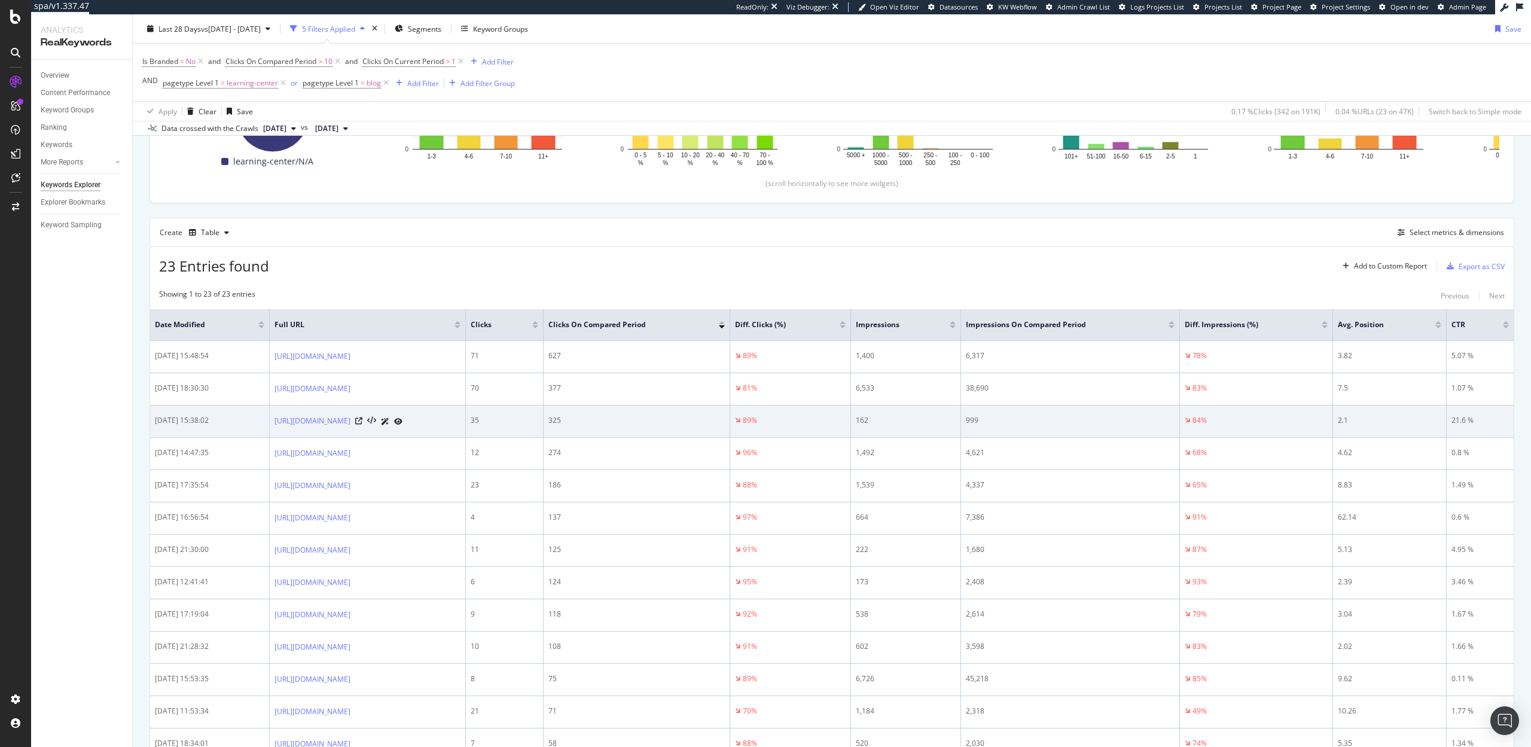
scroll to position [311, 0]
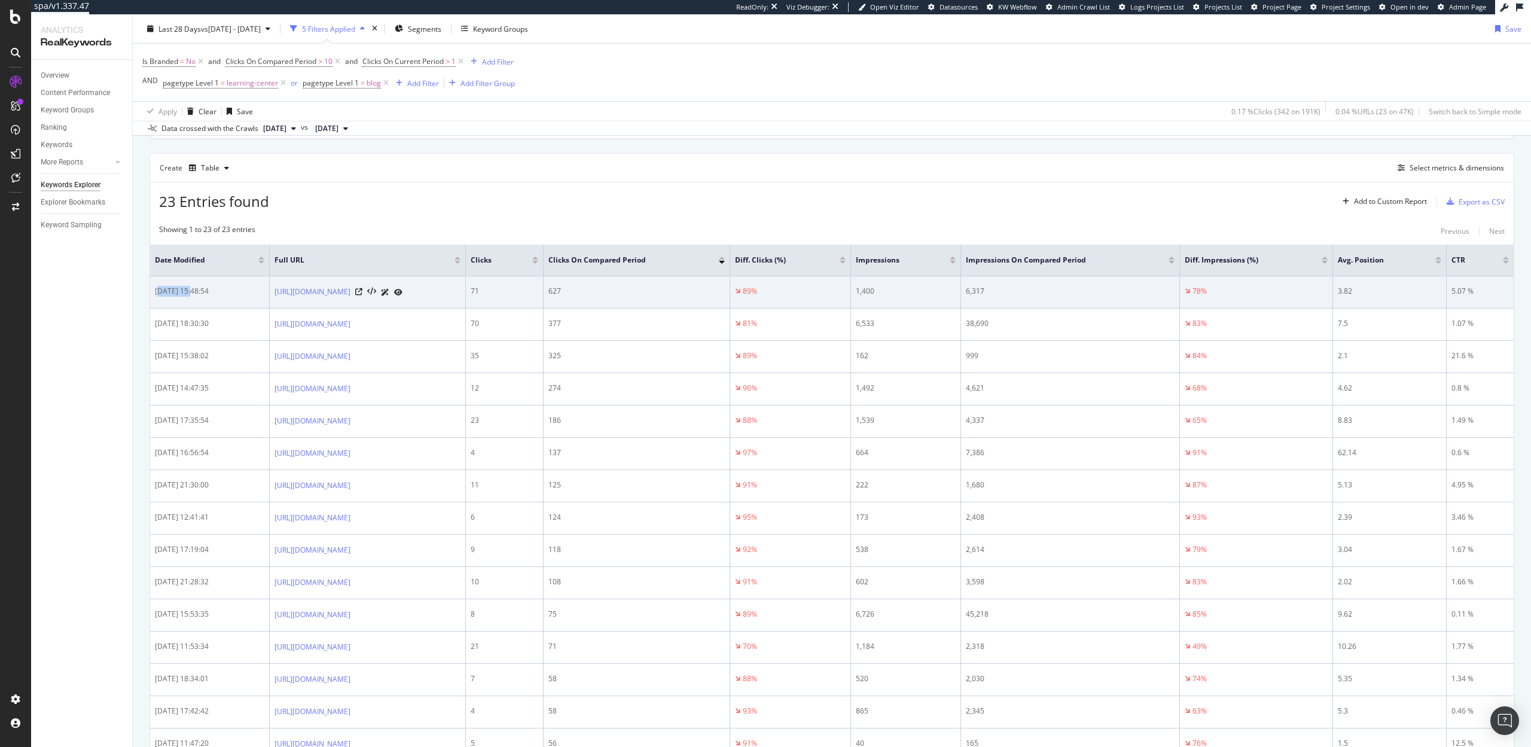
drag, startPoint x: 160, startPoint y: 290, endPoint x: 191, endPoint y: 290, distance: 31.1
click at [191, 290] on div "[DATE] 15:48:54" at bounding box center [209, 291] width 109 height 11
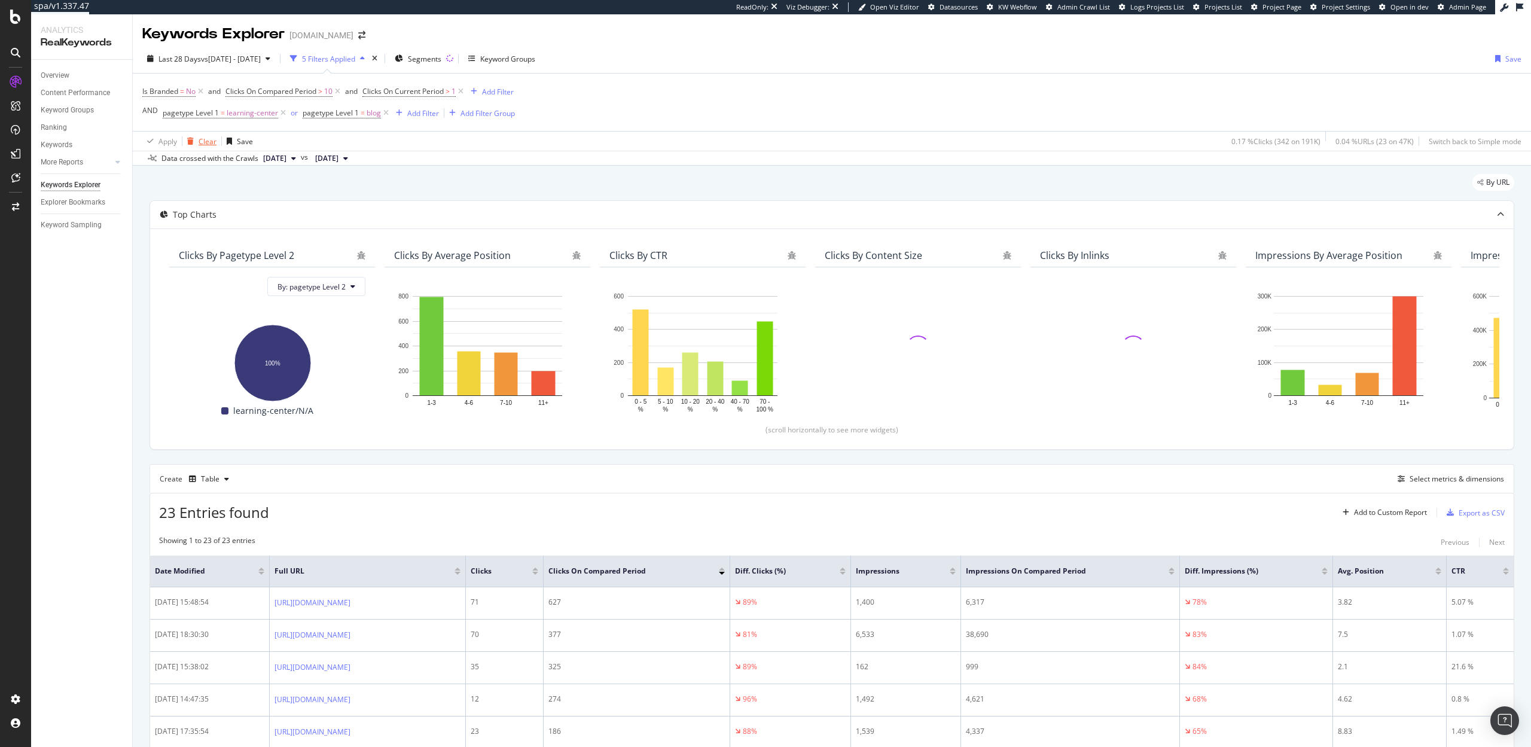
click at [207, 138] on div "Clear" at bounding box center [208, 141] width 18 height 10
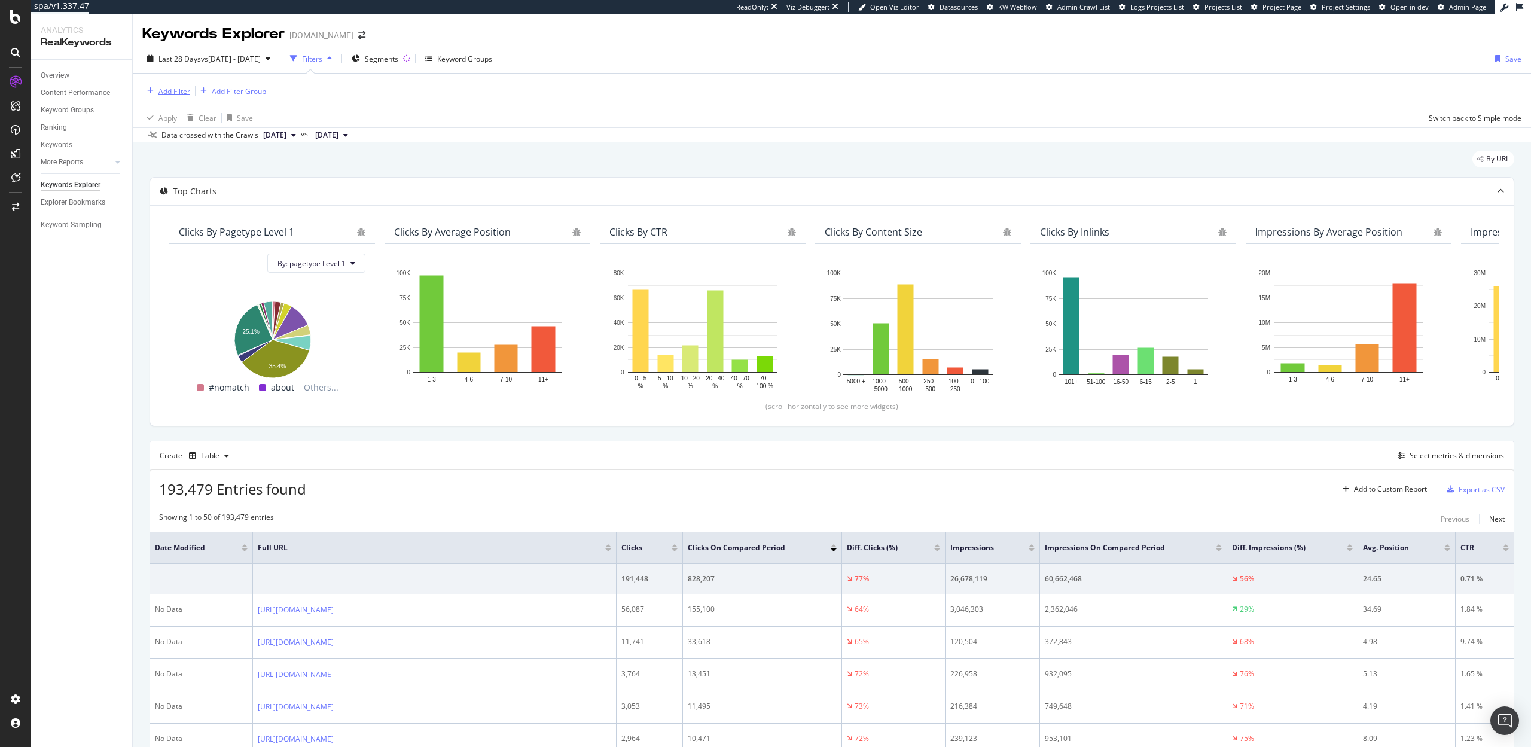
click at [166, 90] on div "Add Filter" at bounding box center [174, 91] width 32 height 10
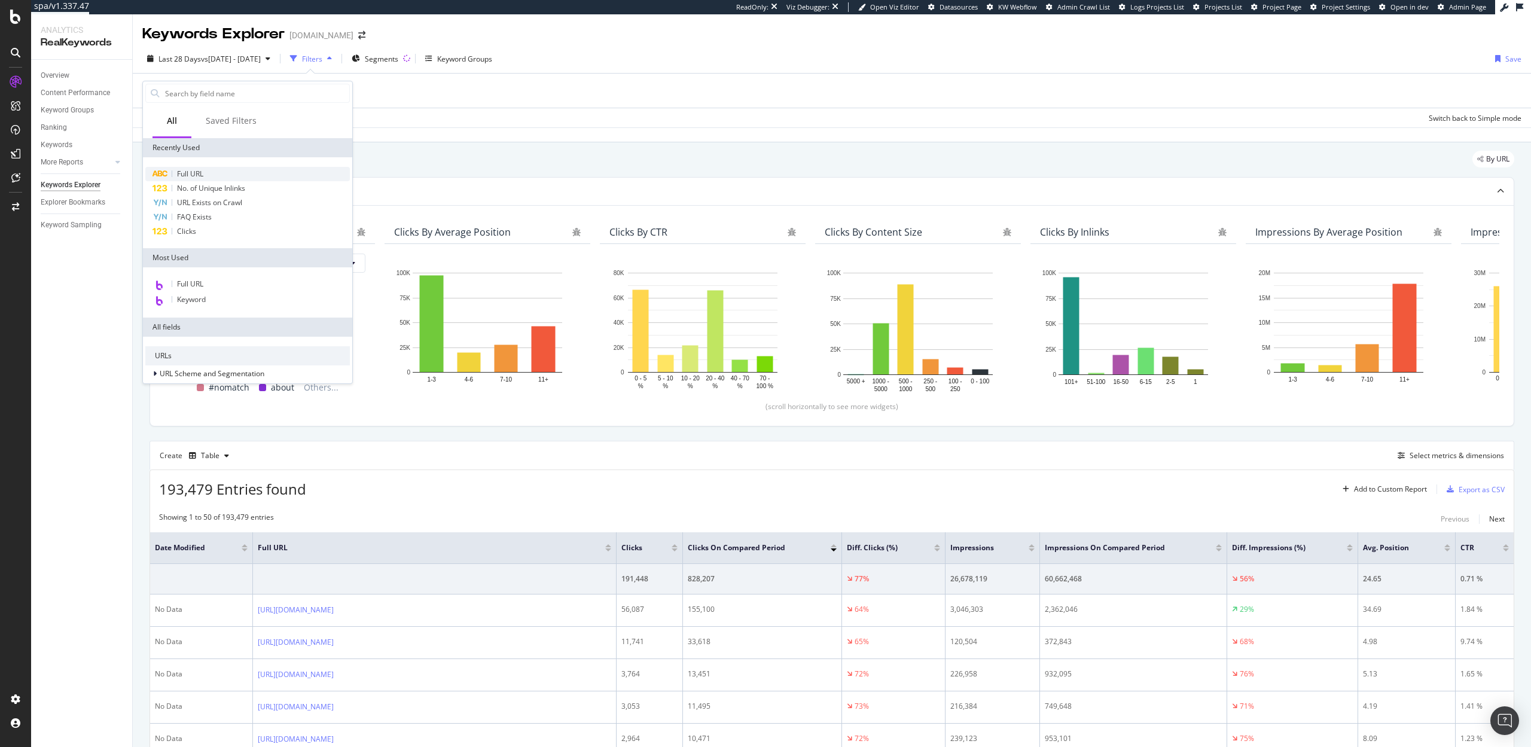
click at [202, 167] on div "Full URL" at bounding box center [247, 174] width 205 height 14
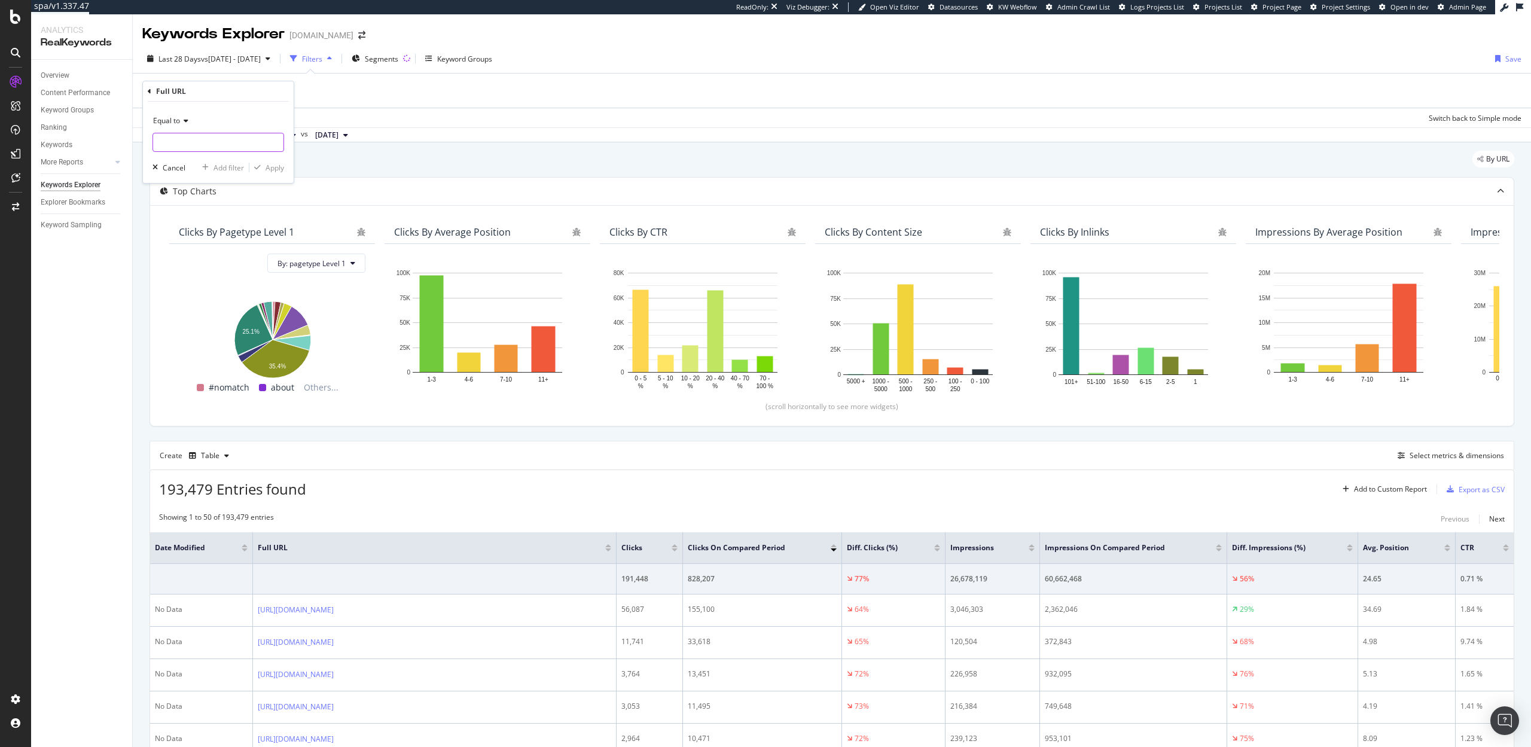
click at [176, 140] on input "text" at bounding box center [218, 142] width 130 height 19
paste input "[URL][DOMAIN_NAME]"
type input "[URL][DOMAIN_NAME]"
click at [266, 169] on div "Apply" at bounding box center [275, 168] width 19 height 10
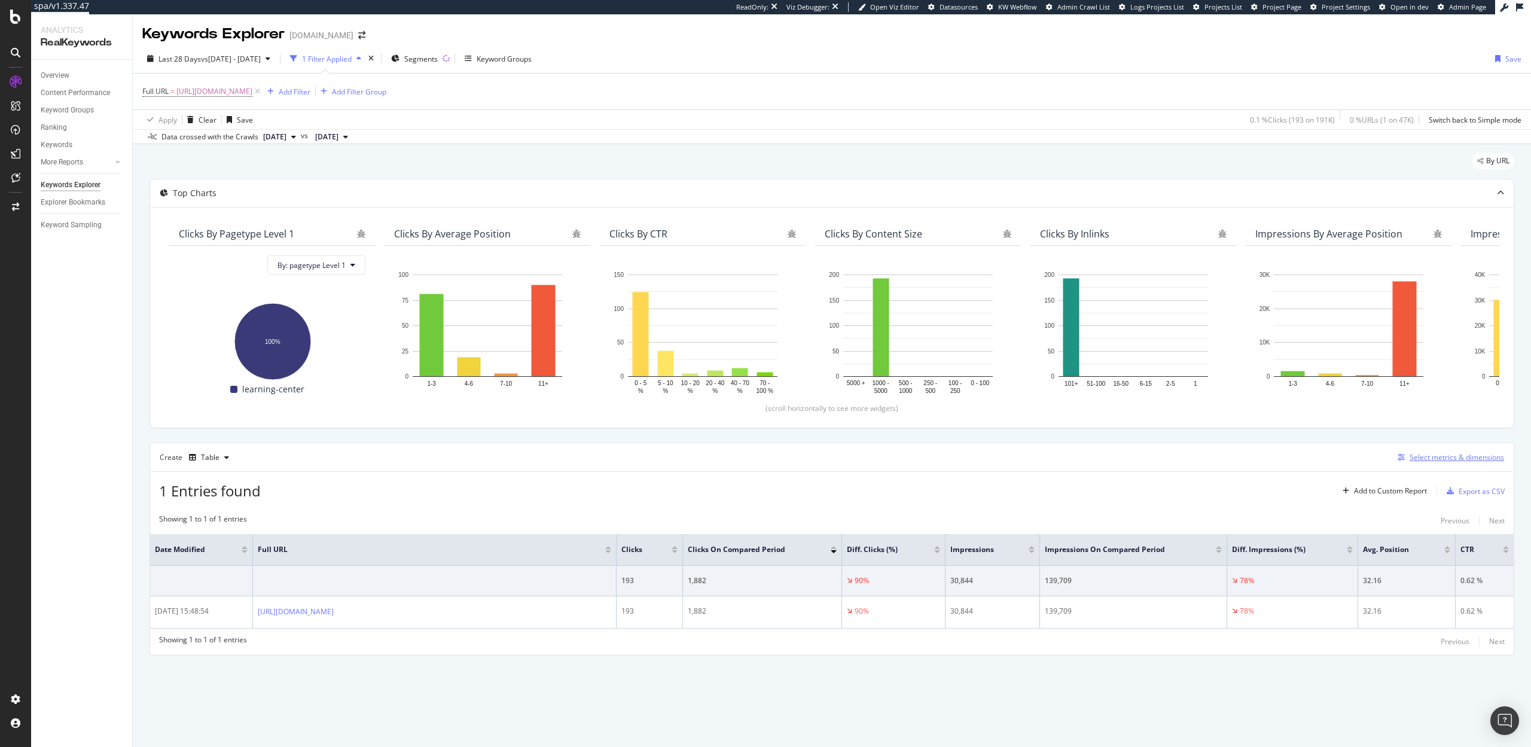
click at [1430, 456] on div "Select metrics & dimensions" at bounding box center [1457, 457] width 94 height 10
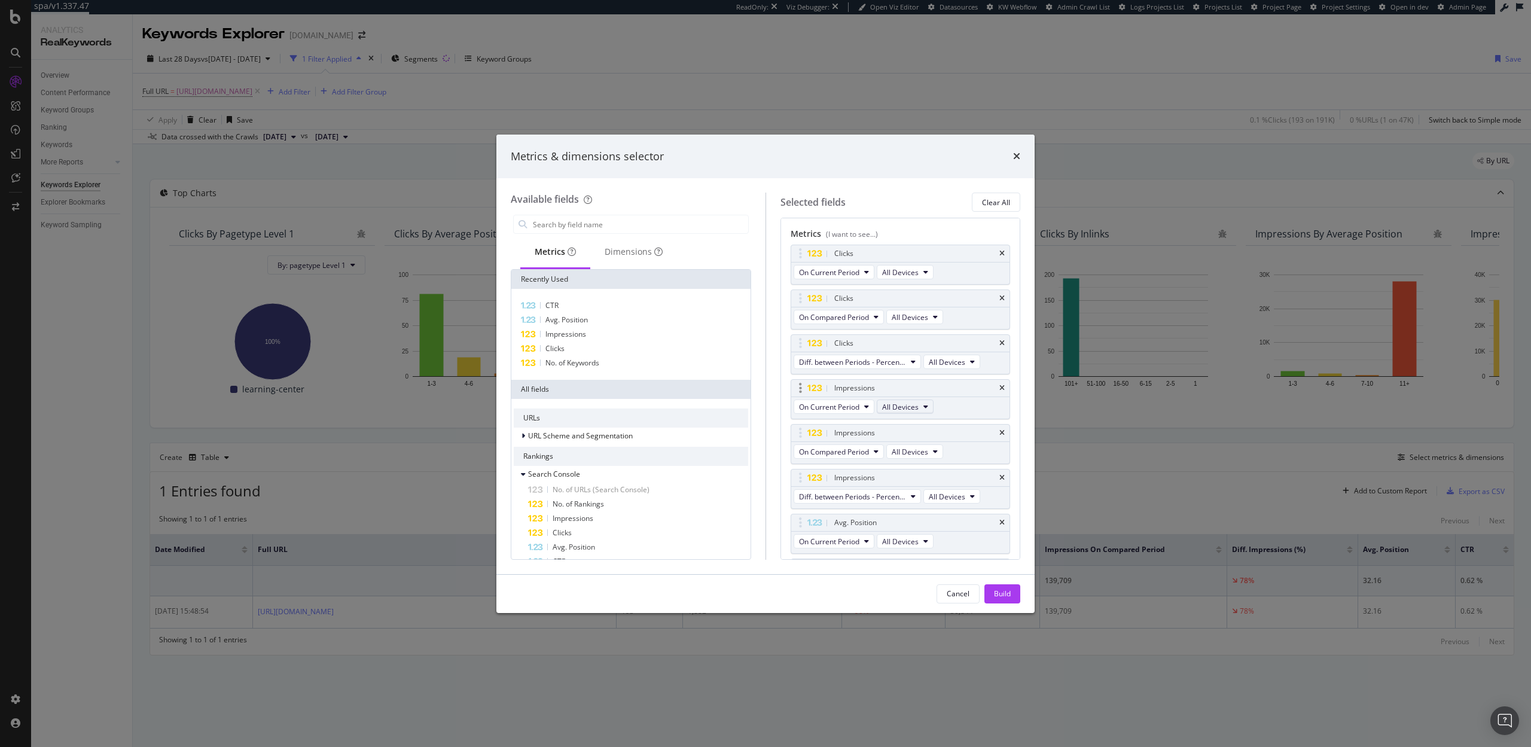
scroll to position [167, 0]
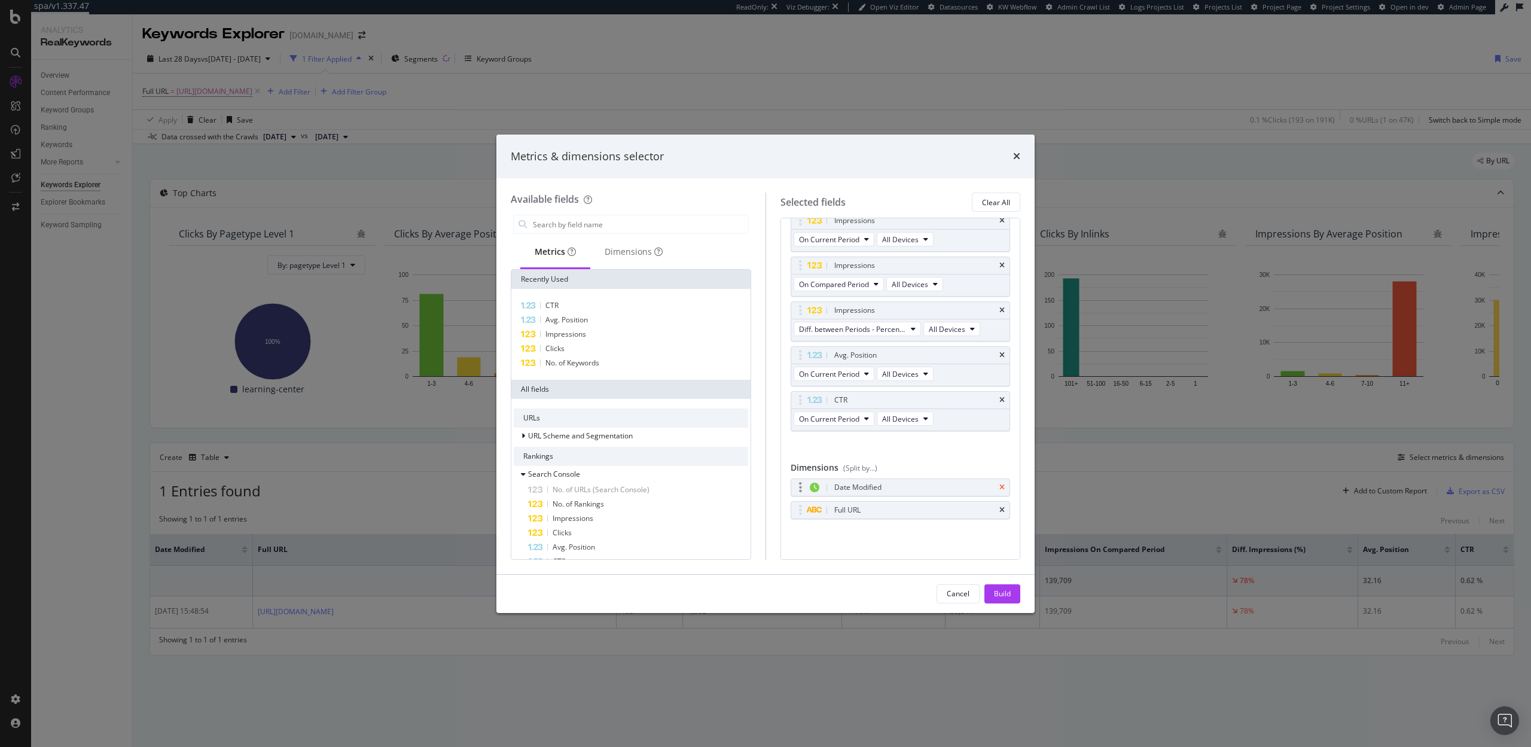
click at [1002, 486] on icon "times" at bounding box center [1001, 487] width 5 height 7
click at [1003, 511] on icon "times" at bounding box center [1001, 509] width 5 height 7
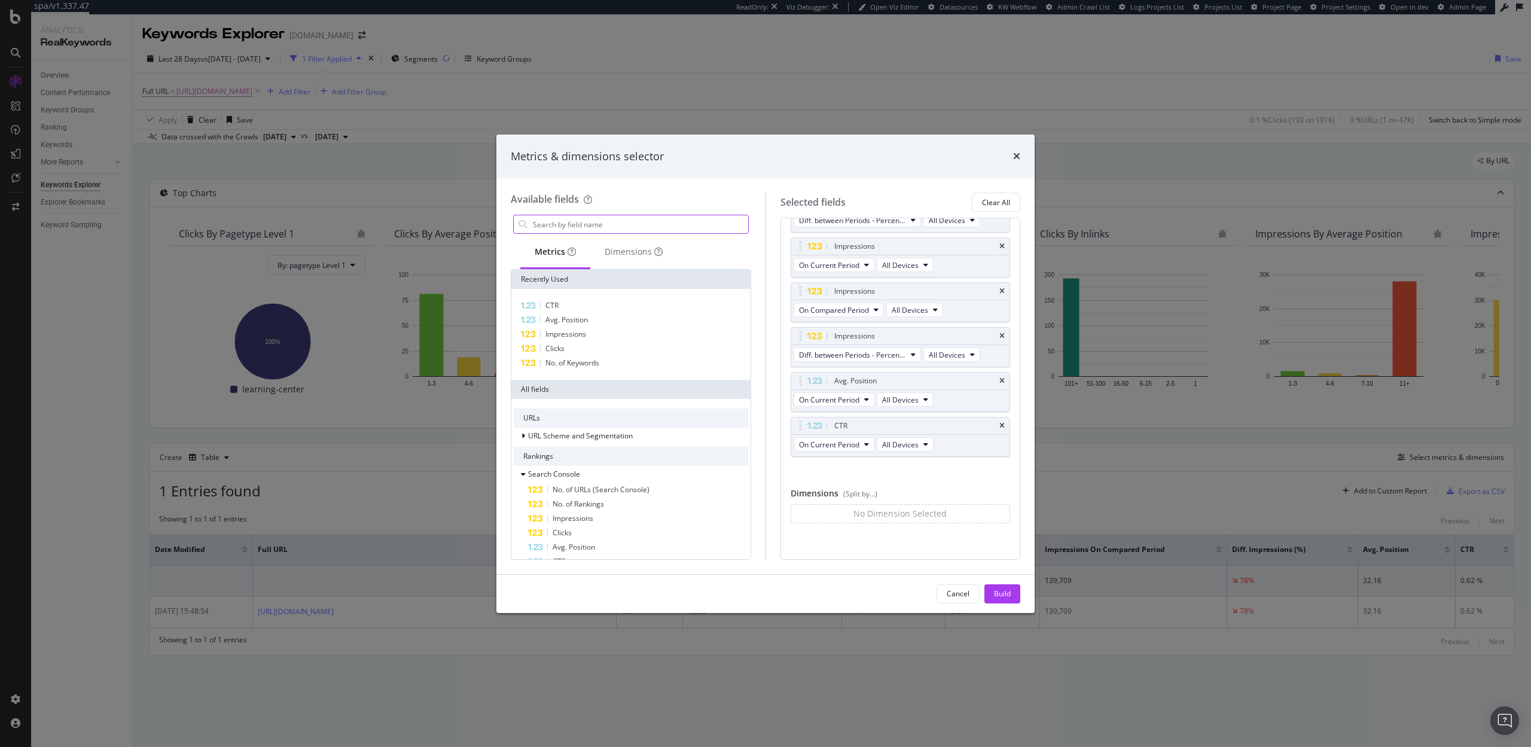
click at [578, 222] on input "modal" at bounding box center [640, 224] width 216 height 18
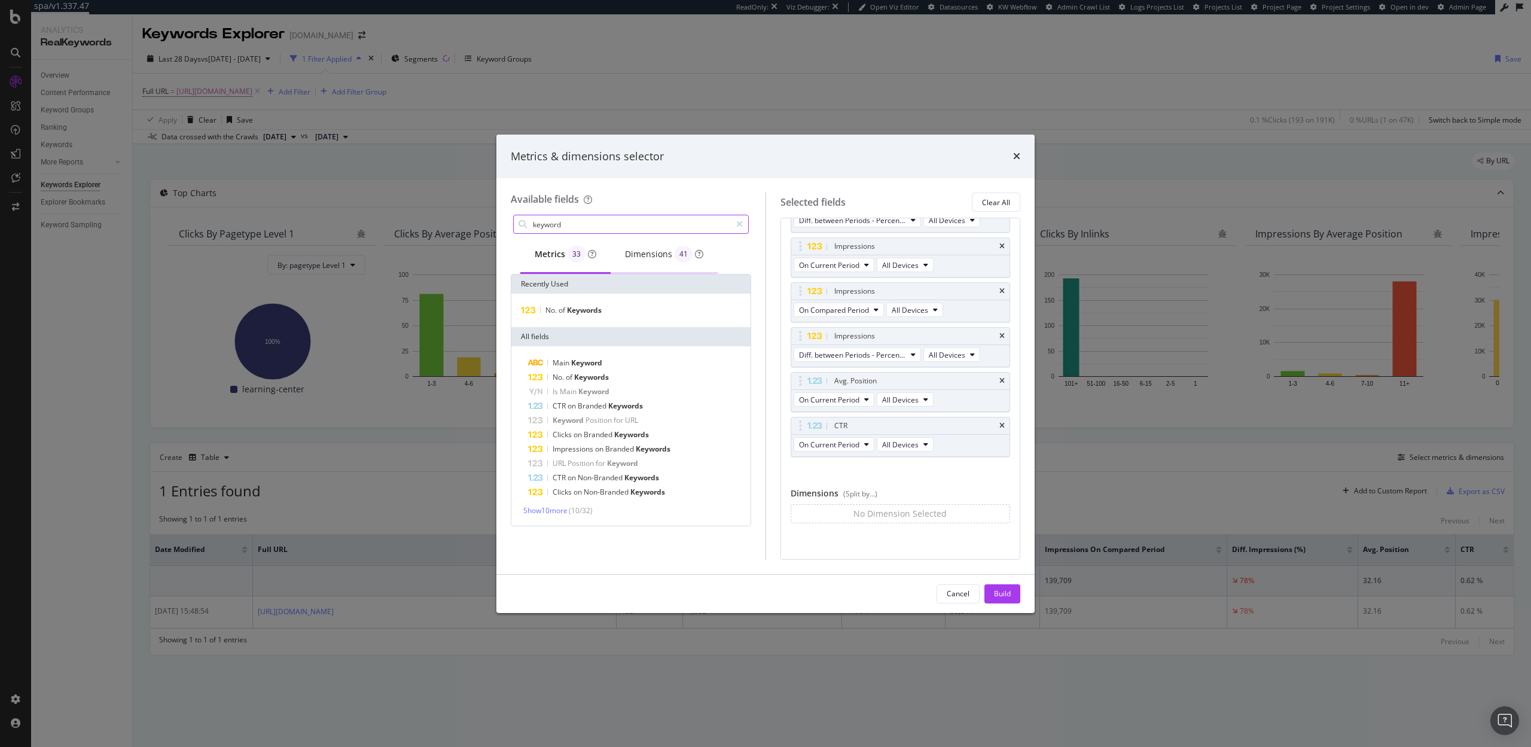
type input "keyword"
click at [635, 257] on div "Dimensions 41" at bounding box center [664, 254] width 78 height 17
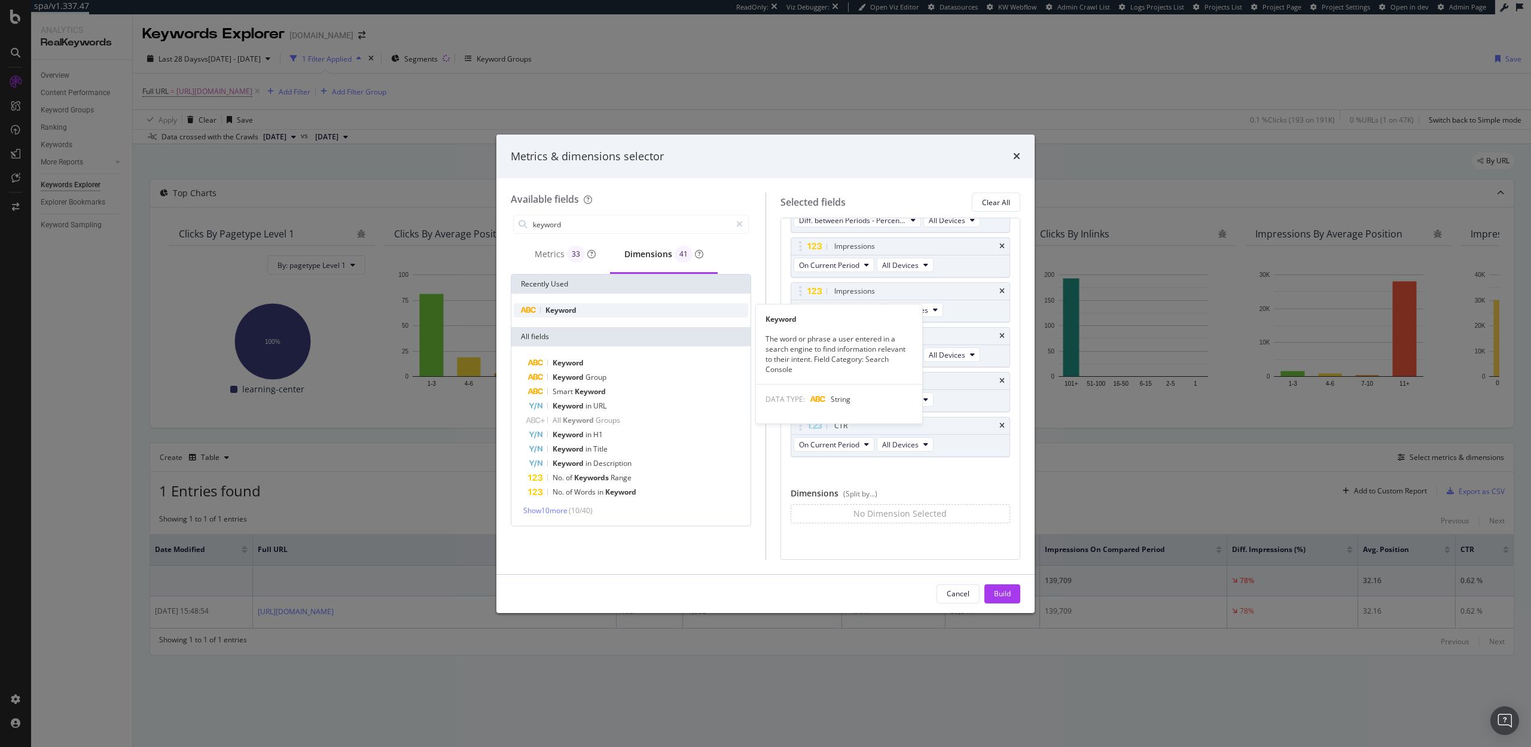
click at [562, 310] on span "Keyword" at bounding box center [560, 310] width 31 height 10
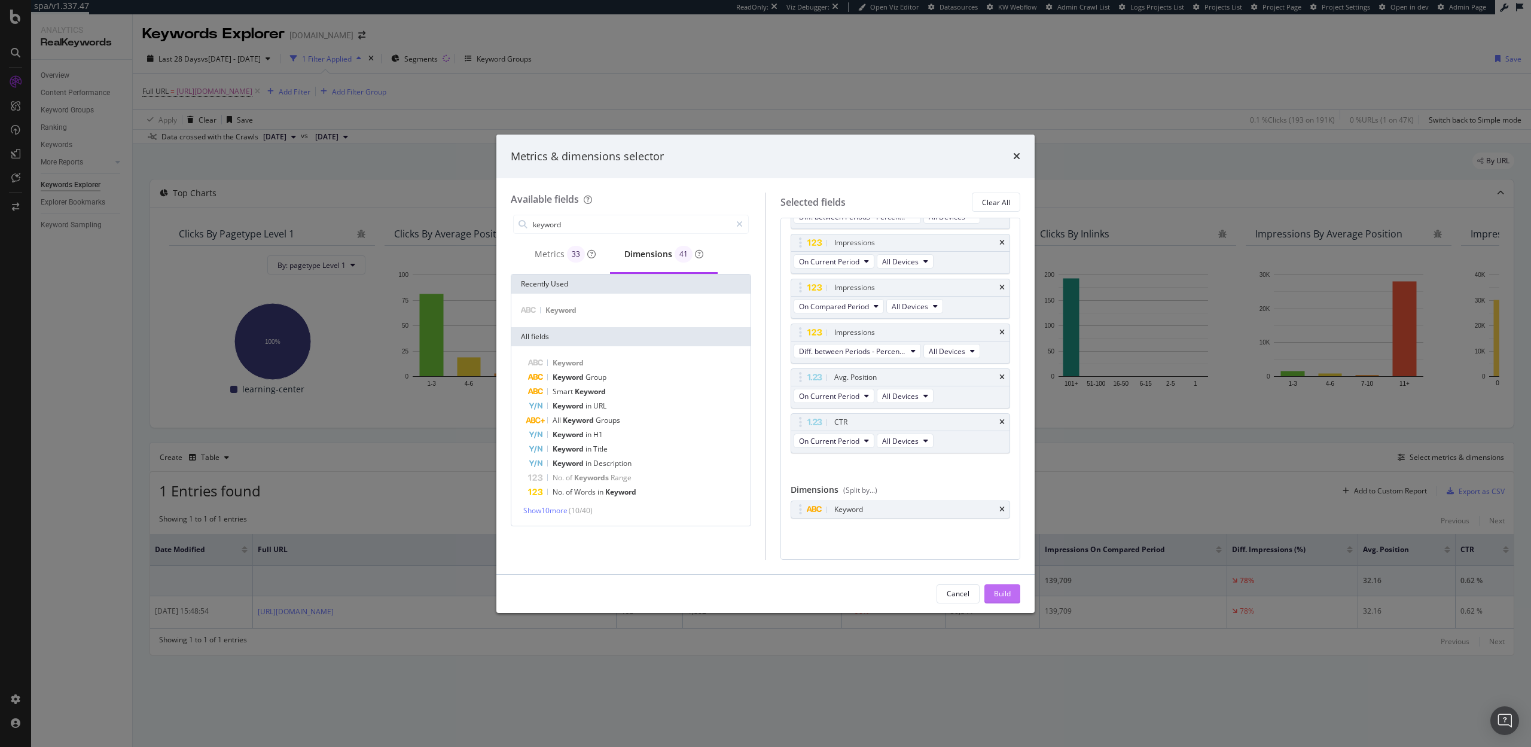
click at [1003, 597] on div "Build" at bounding box center [1002, 593] width 17 height 10
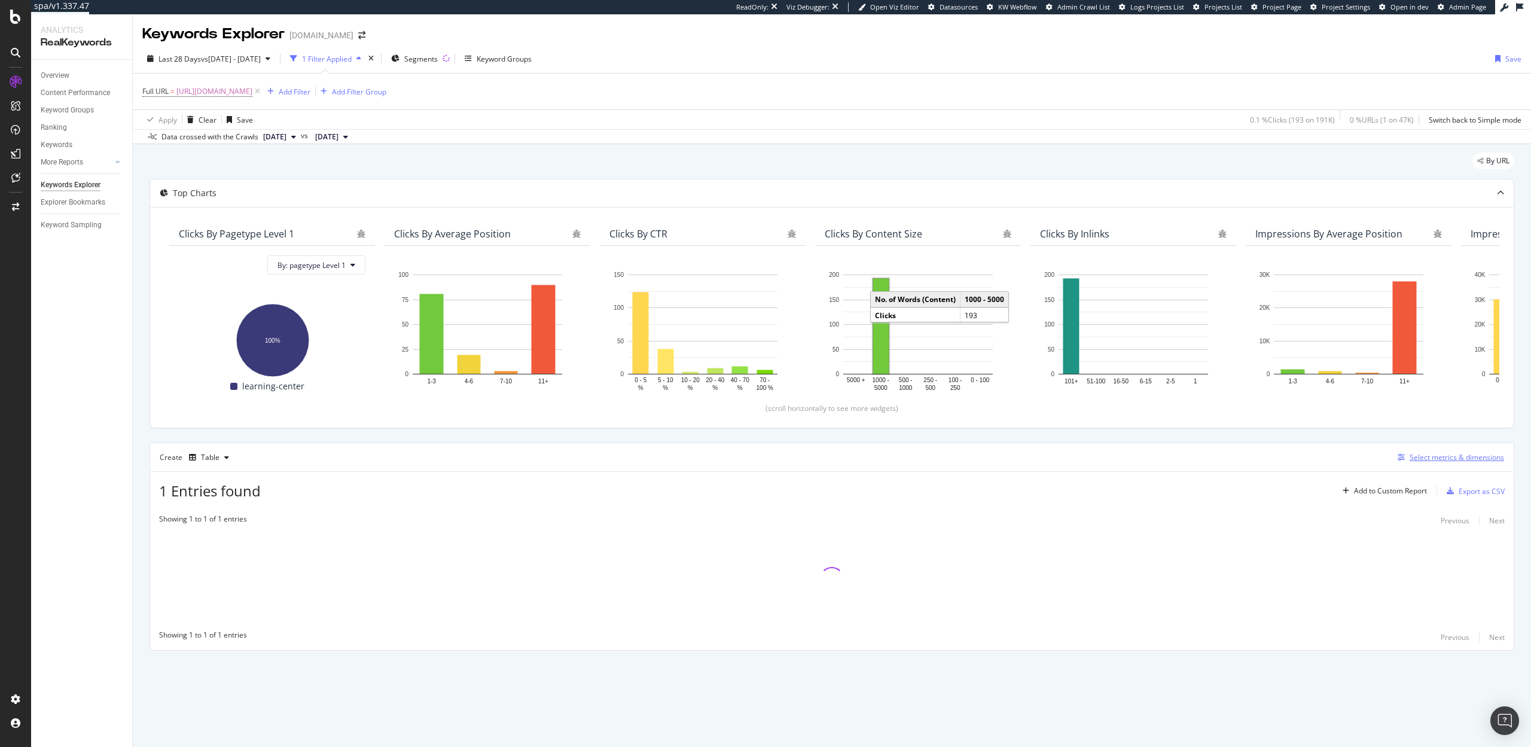
click at [1454, 457] on div "Select metrics & dimensions" at bounding box center [1457, 457] width 94 height 10
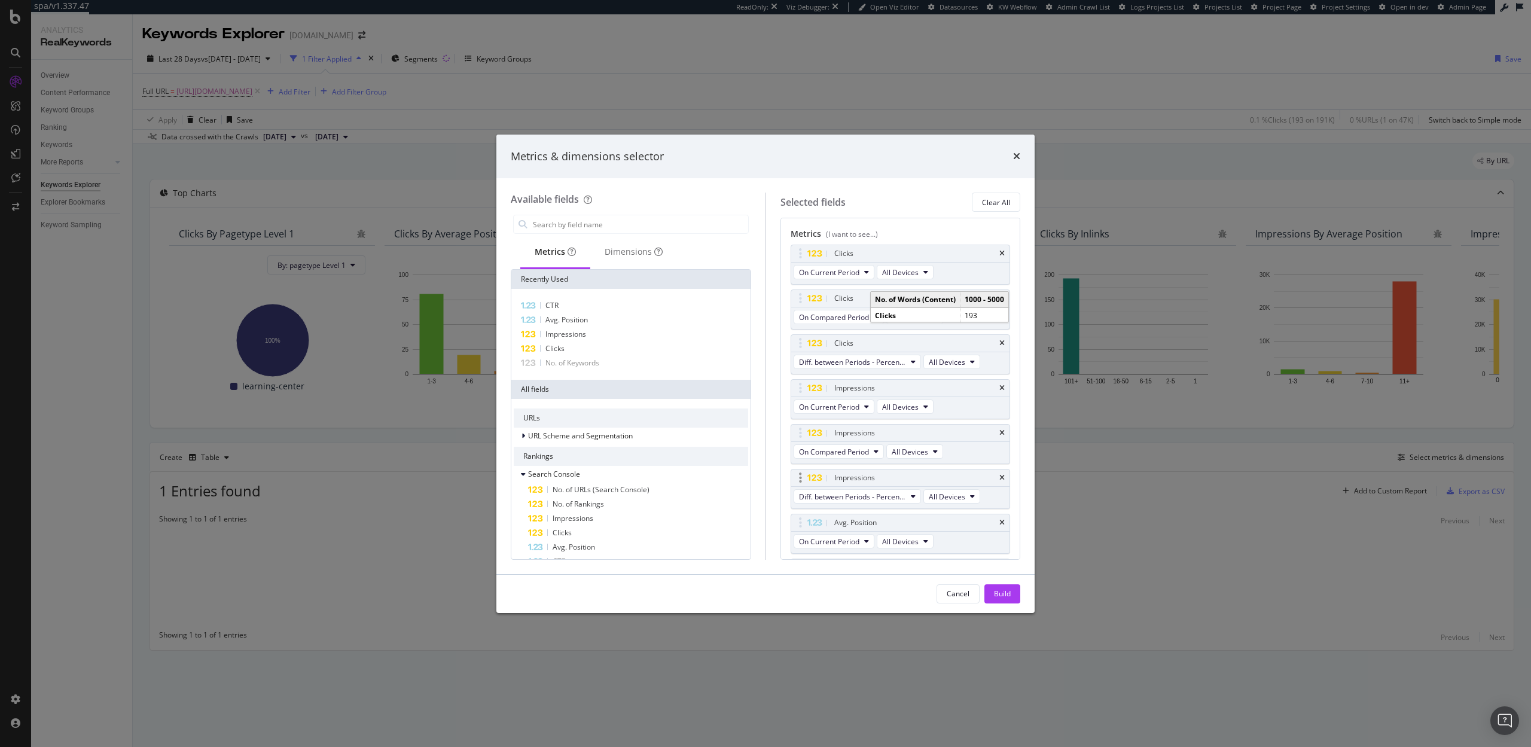
scroll to position [145, 0]
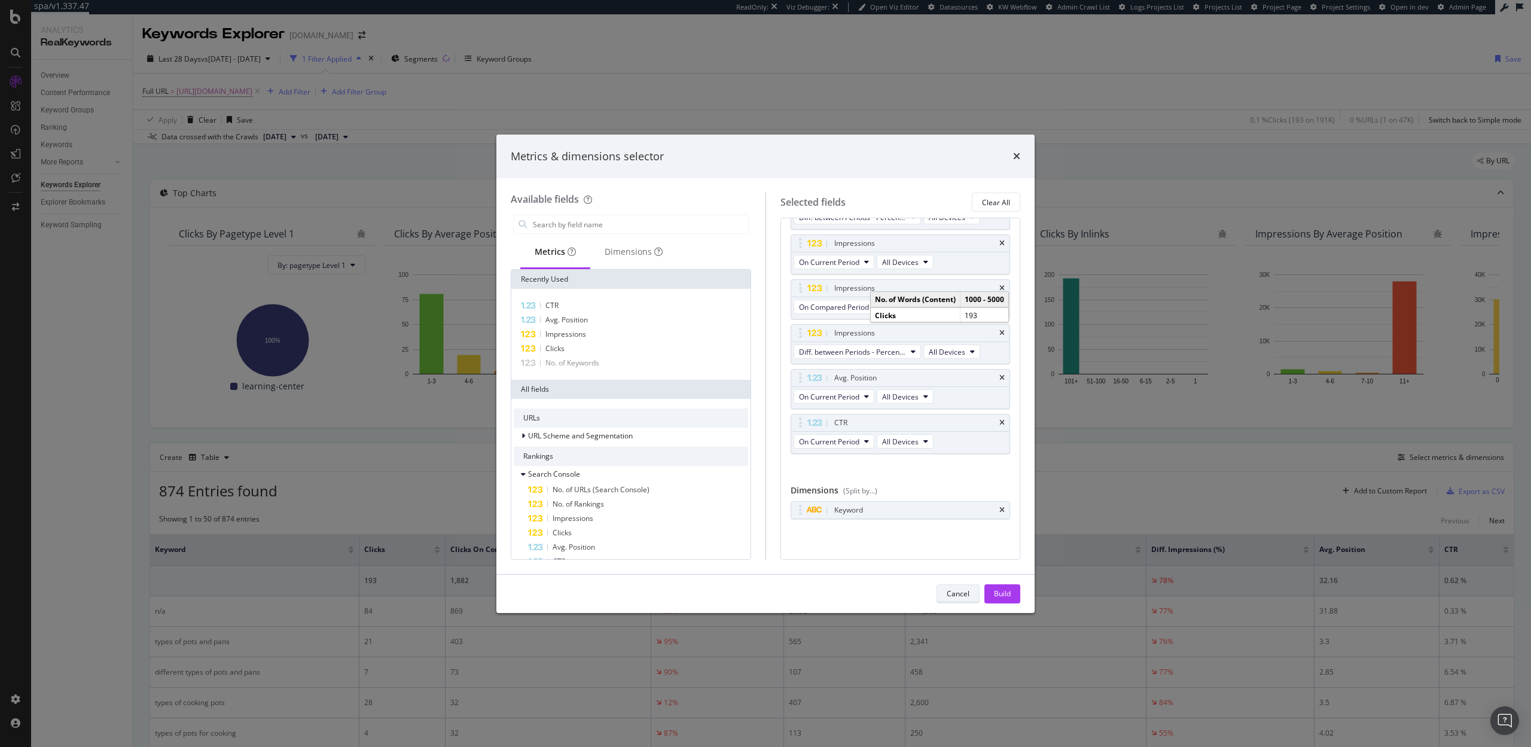
click at [960, 597] on div "Cancel" at bounding box center [958, 593] width 23 height 10
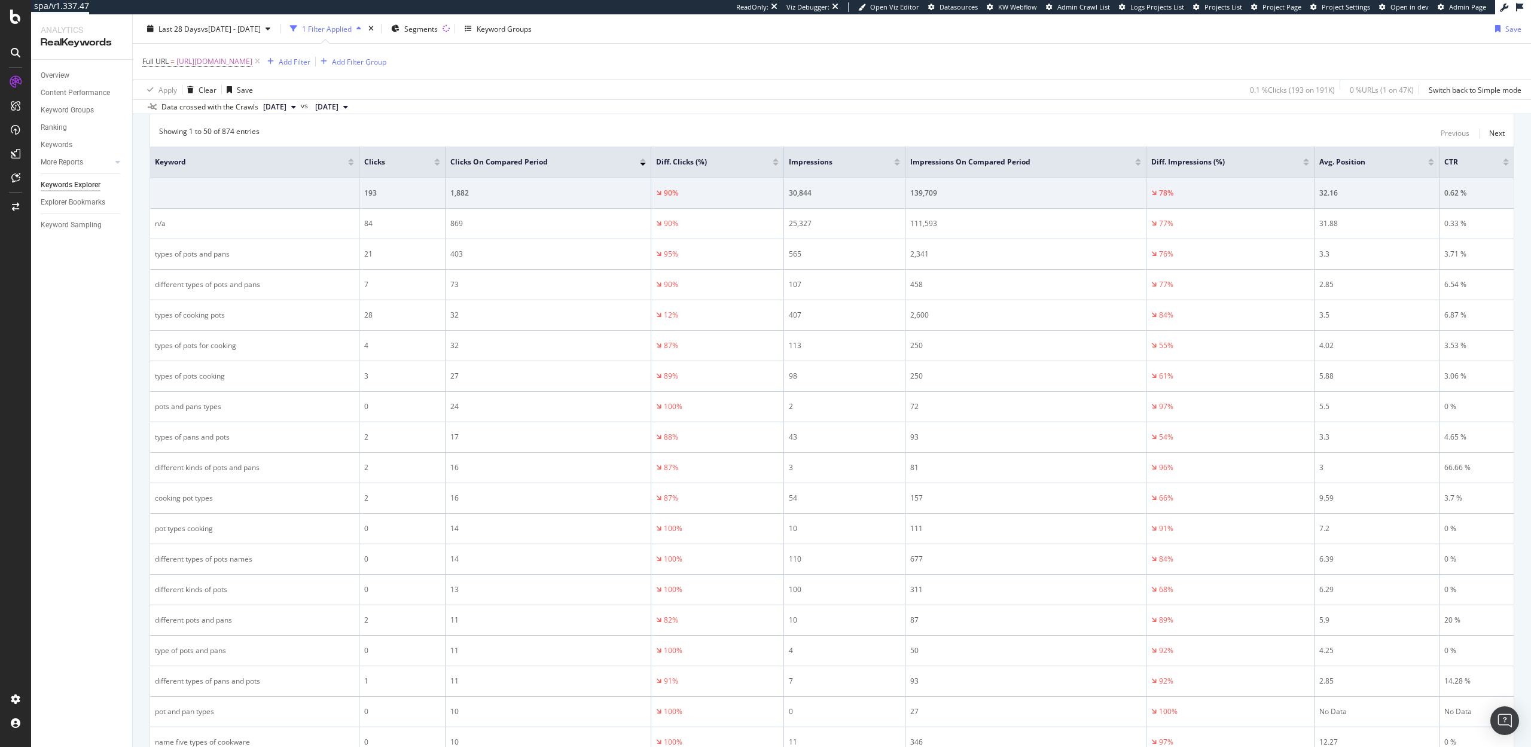
scroll to position [356, 0]
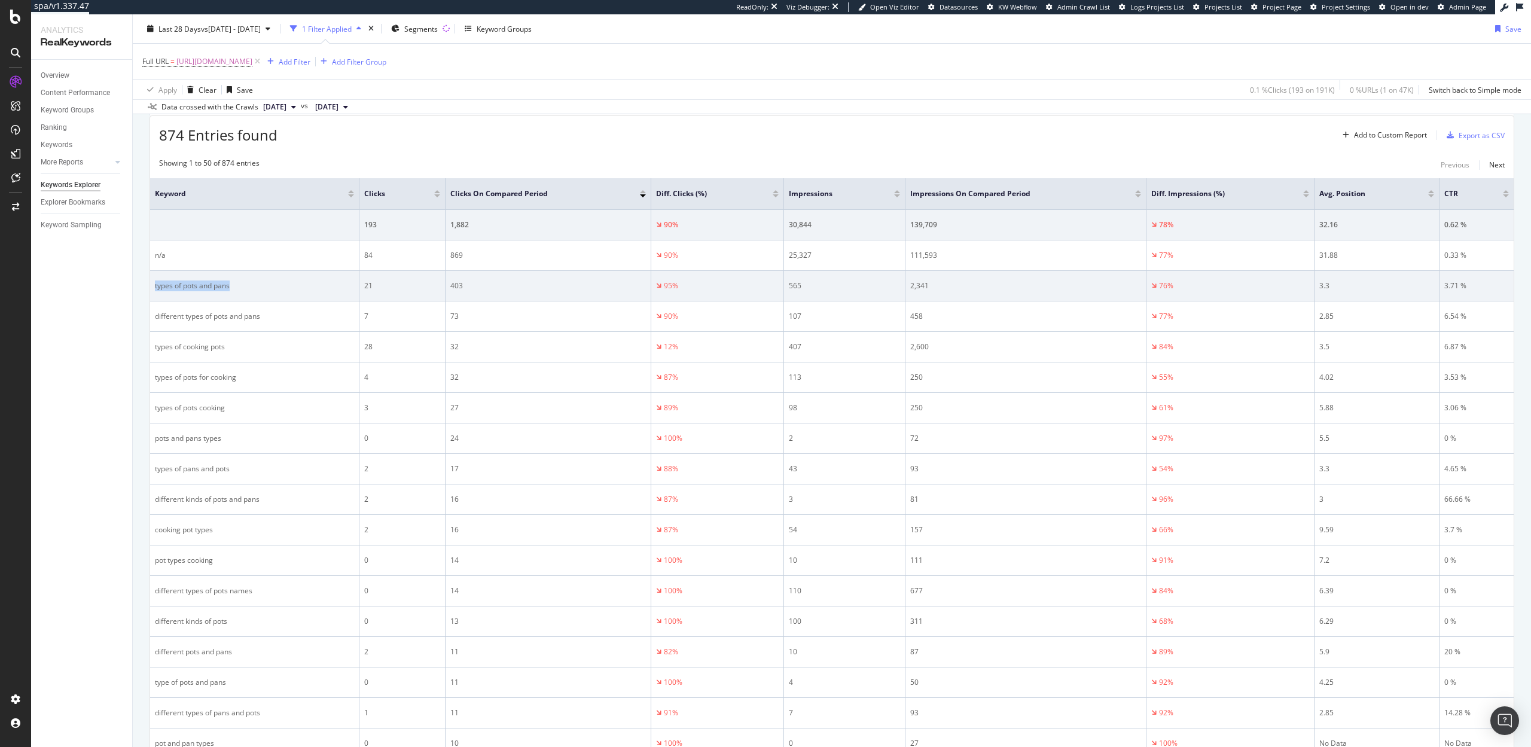
drag, startPoint x: 237, startPoint y: 284, endPoint x: 153, endPoint y: 286, distance: 84.3
click at [153, 286] on td "types of pots and pans" at bounding box center [254, 286] width 209 height 31
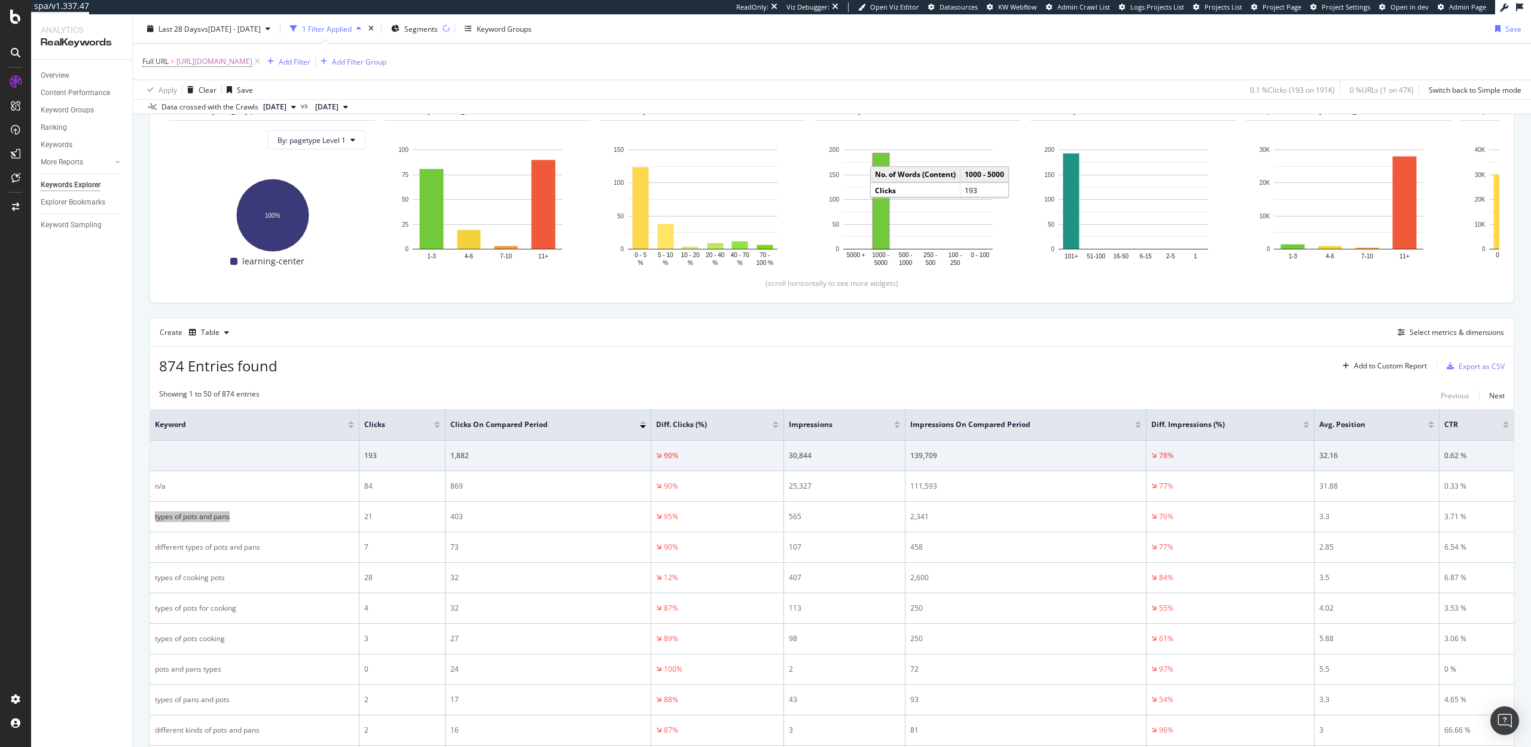
scroll to position [8, 0]
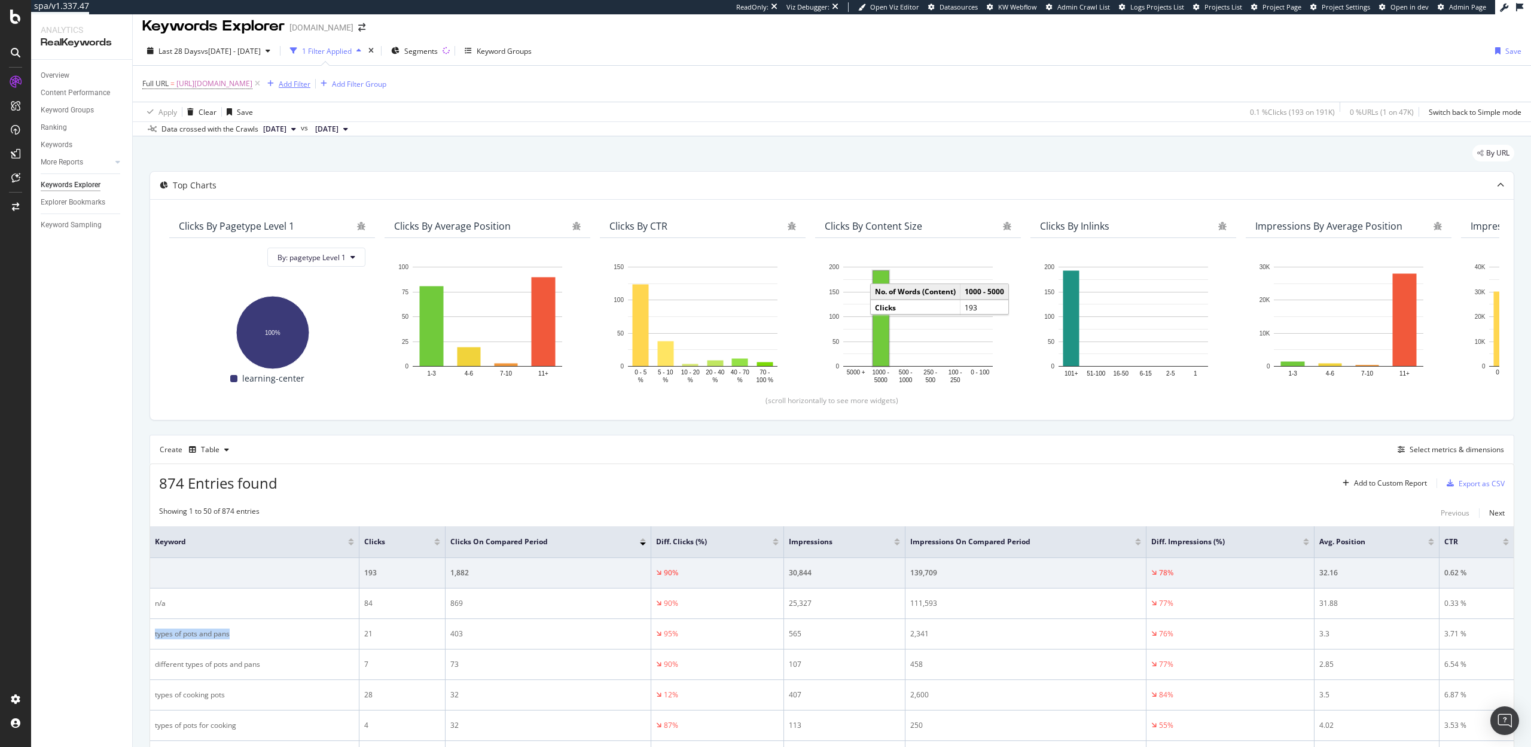
click at [310, 90] on button "Add Filter" at bounding box center [287, 84] width 48 height 14
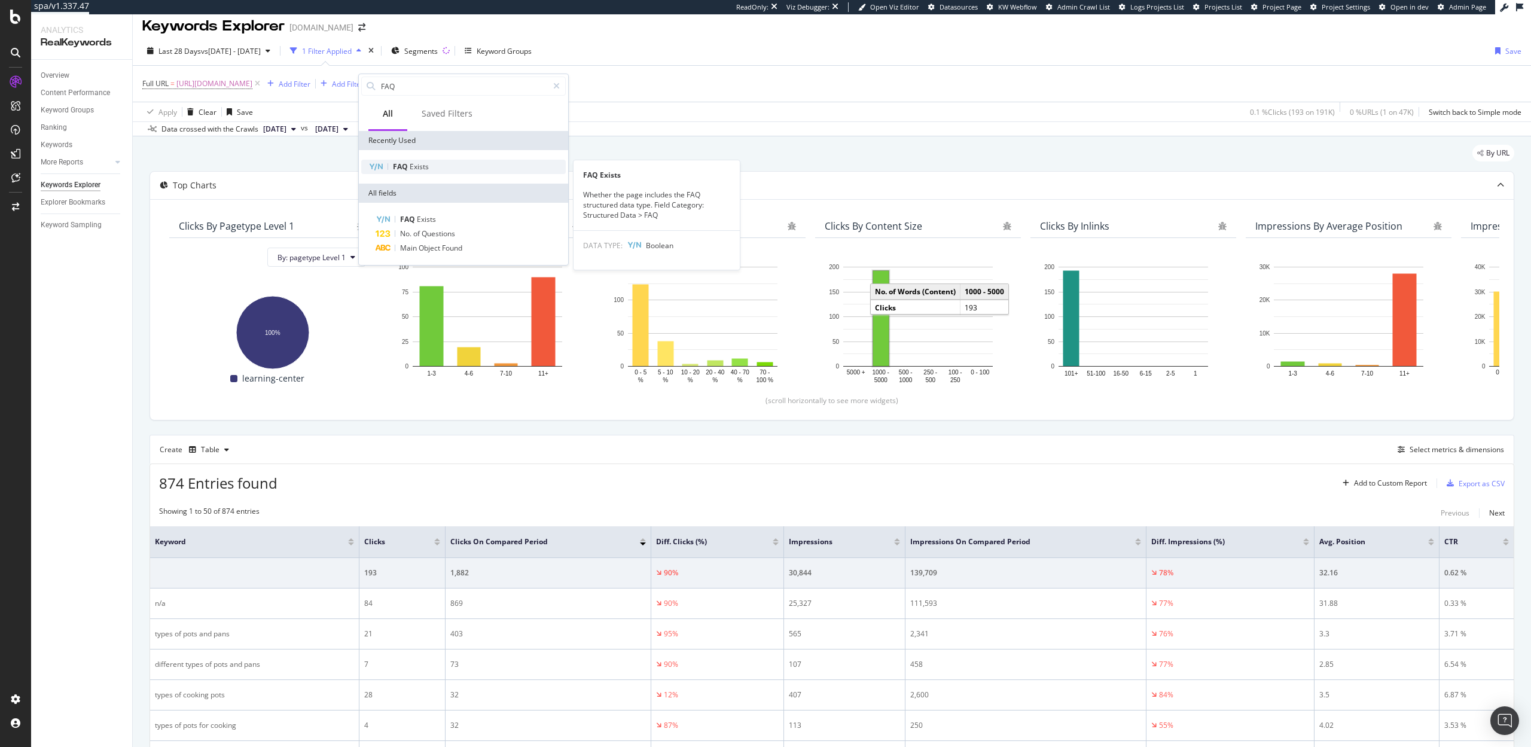
type input "FAQ"
click at [411, 169] on span "Exists" at bounding box center [419, 166] width 19 height 10
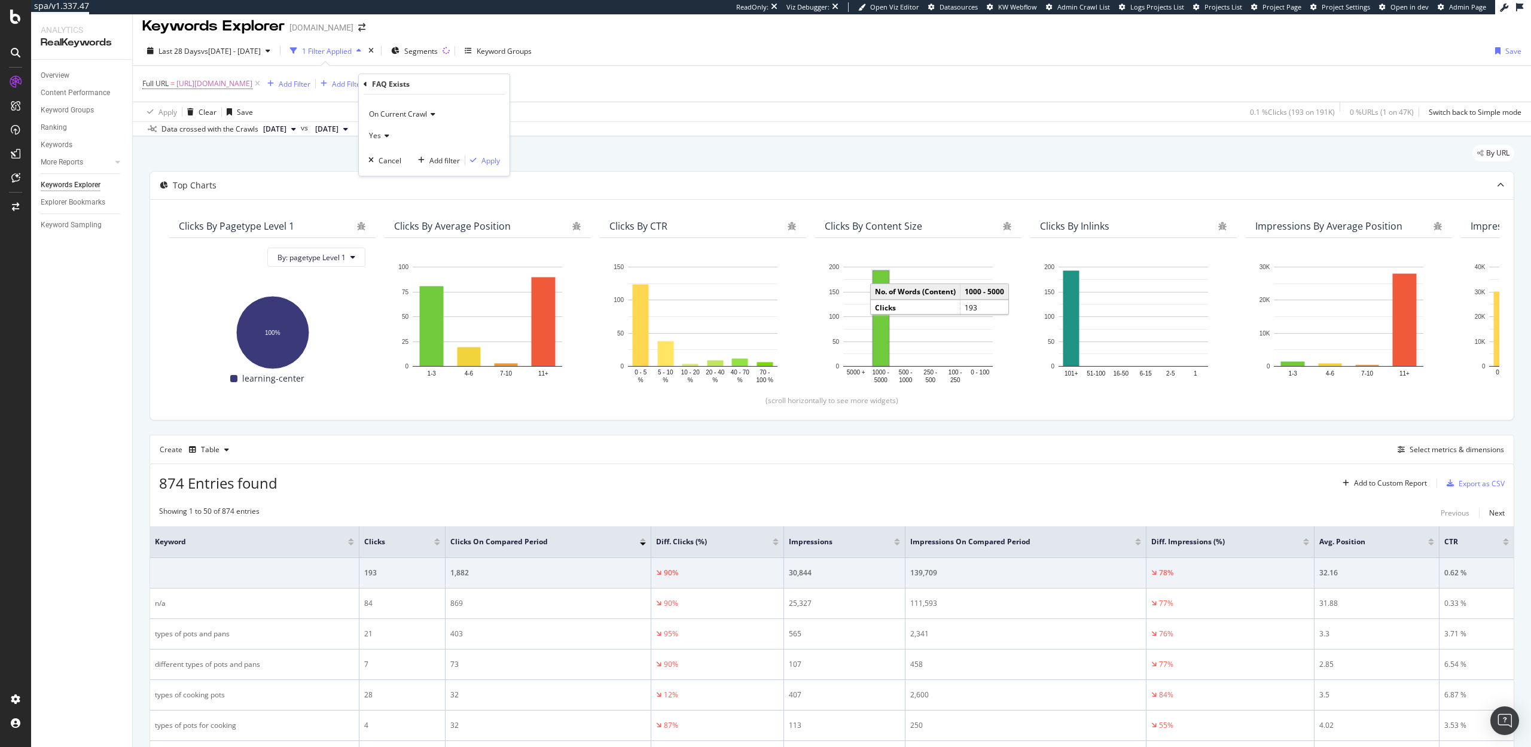
click at [385, 136] on icon at bounding box center [385, 135] width 8 height 7
click at [380, 175] on span "No" at bounding box center [379, 175] width 10 height 10
click at [491, 156] on div "Apply" at bounding box center [490, 160] width 19 height 10
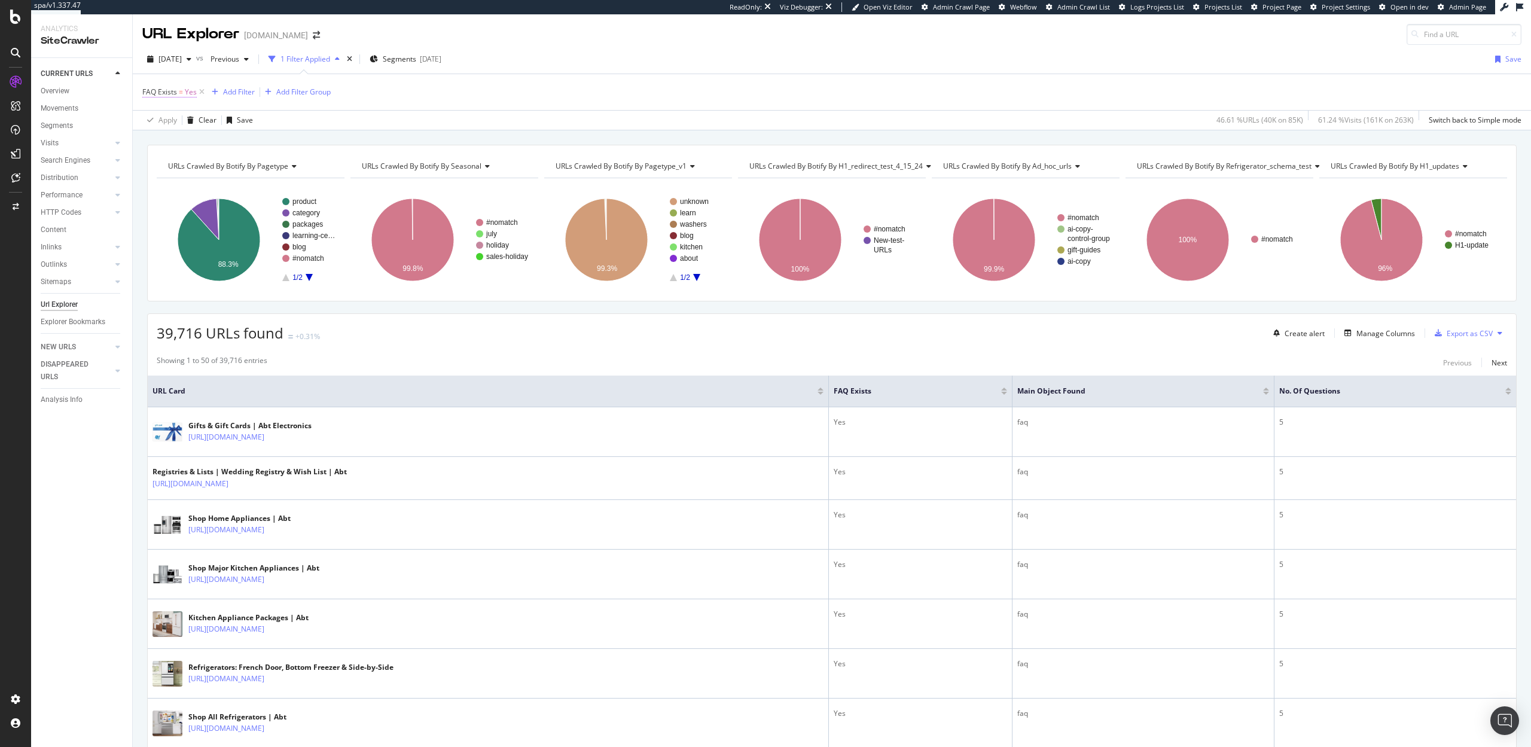
click at [166, 96] on span "FAQ Exists" at bounding box center [159, 92] width 35 height 10
click at [583, 325] on div "39,716 URLs found +0.31% Create alert Manage Columns Export as CSV" at bounding box center [832, 328] width 1368 height 29
click at [1298, 331] on div "Create alert" at bounding box center [1305, 333] width 40 height 10
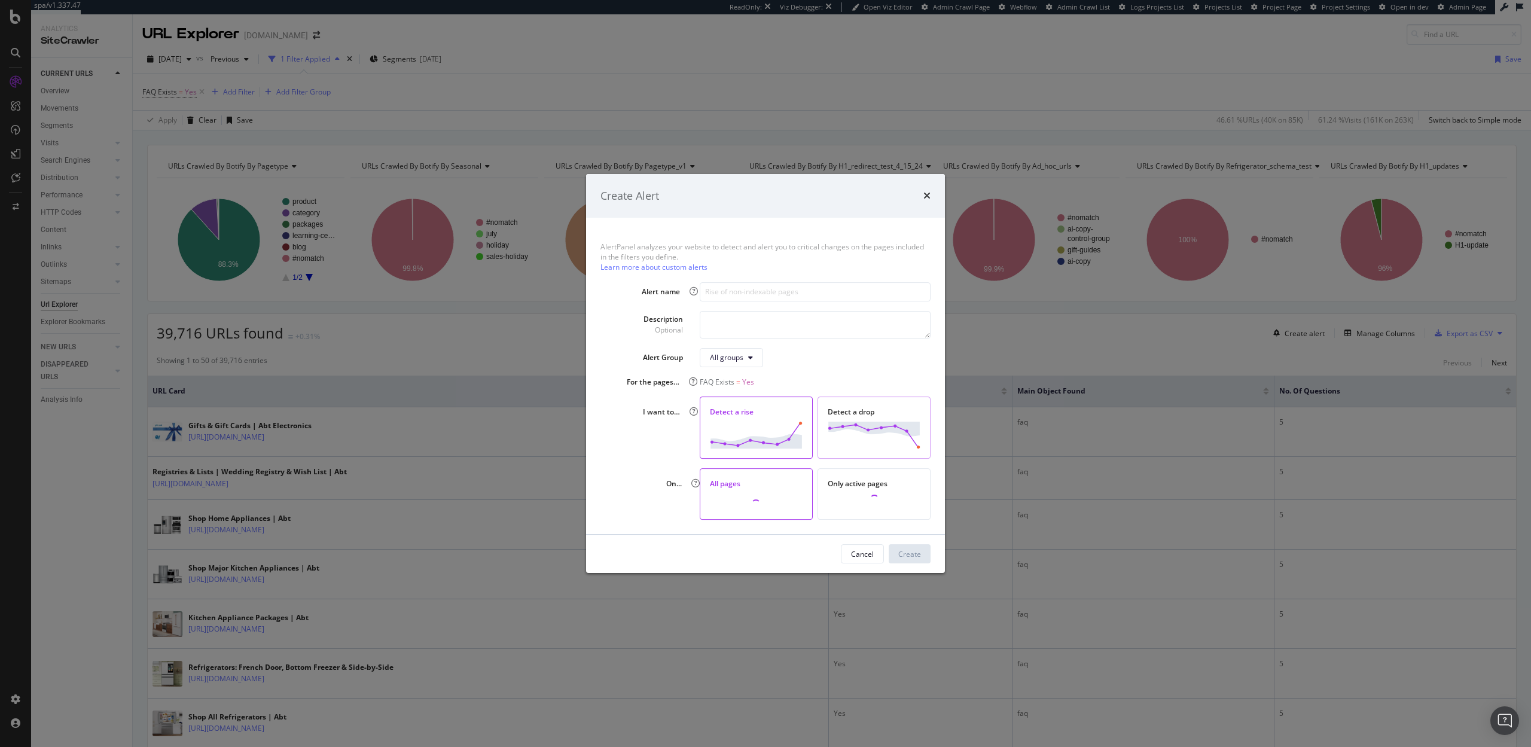
click at [862, 422] on img "modal" at bounding box center [874, 435] width 93 height 27
click at [926, 197] on icon "times" at bounding box center [926, 196] width 7 height 10
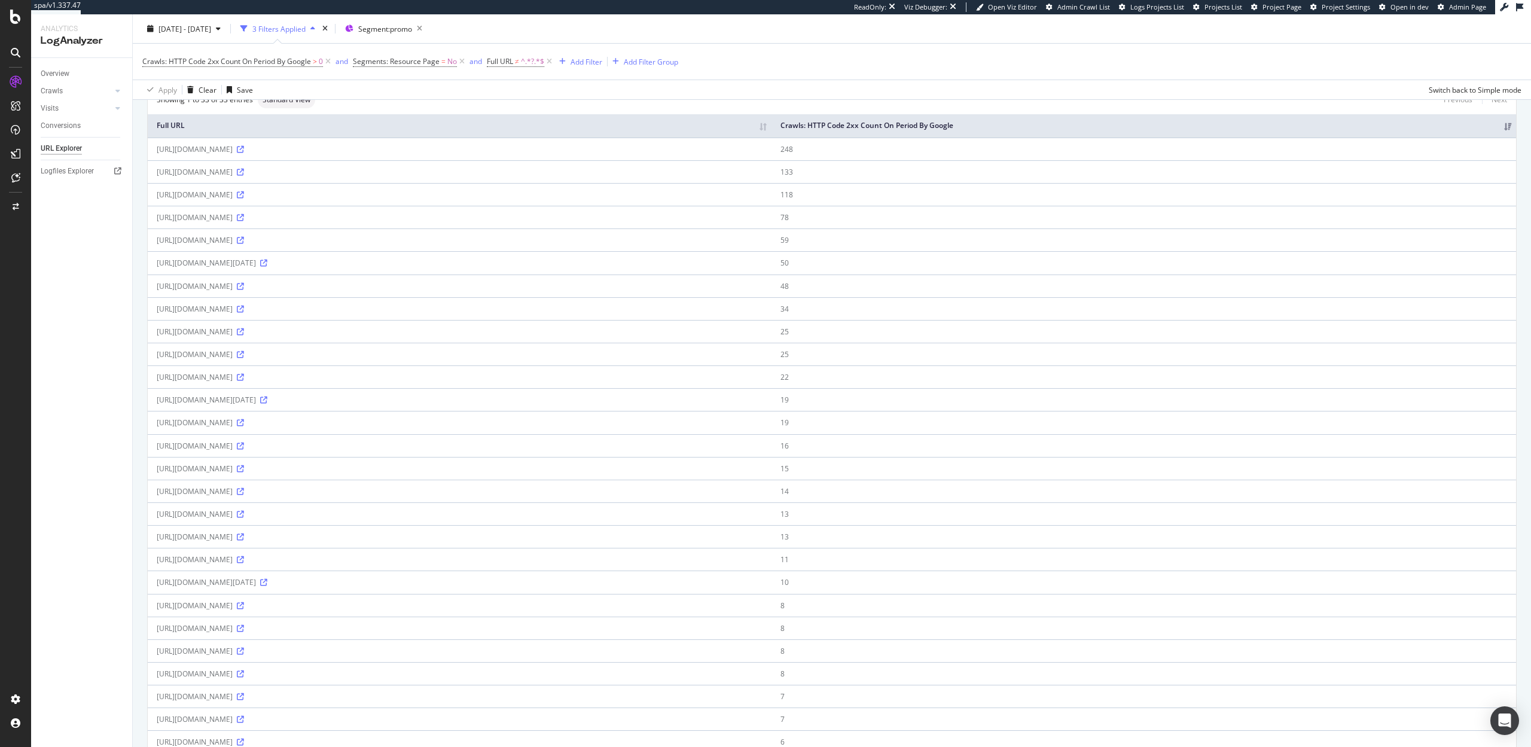
scroll to position [97, 0]
click at [267, 578] on icon at bounding box center [263, 577] width 7 height 7
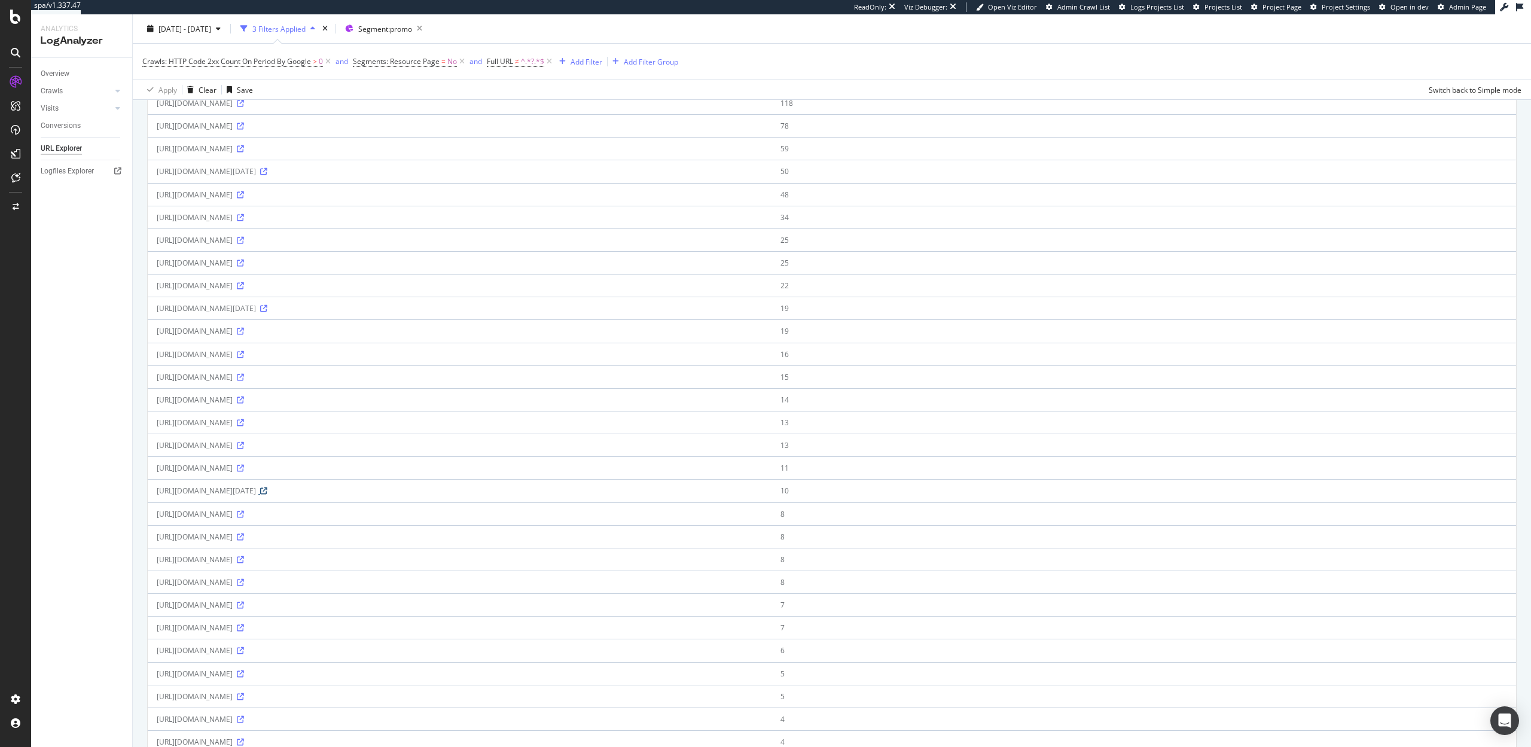
scroll to position [187, 0]
click at [244, 668] on icon at bounding box center [240, 670] width 7 height 7
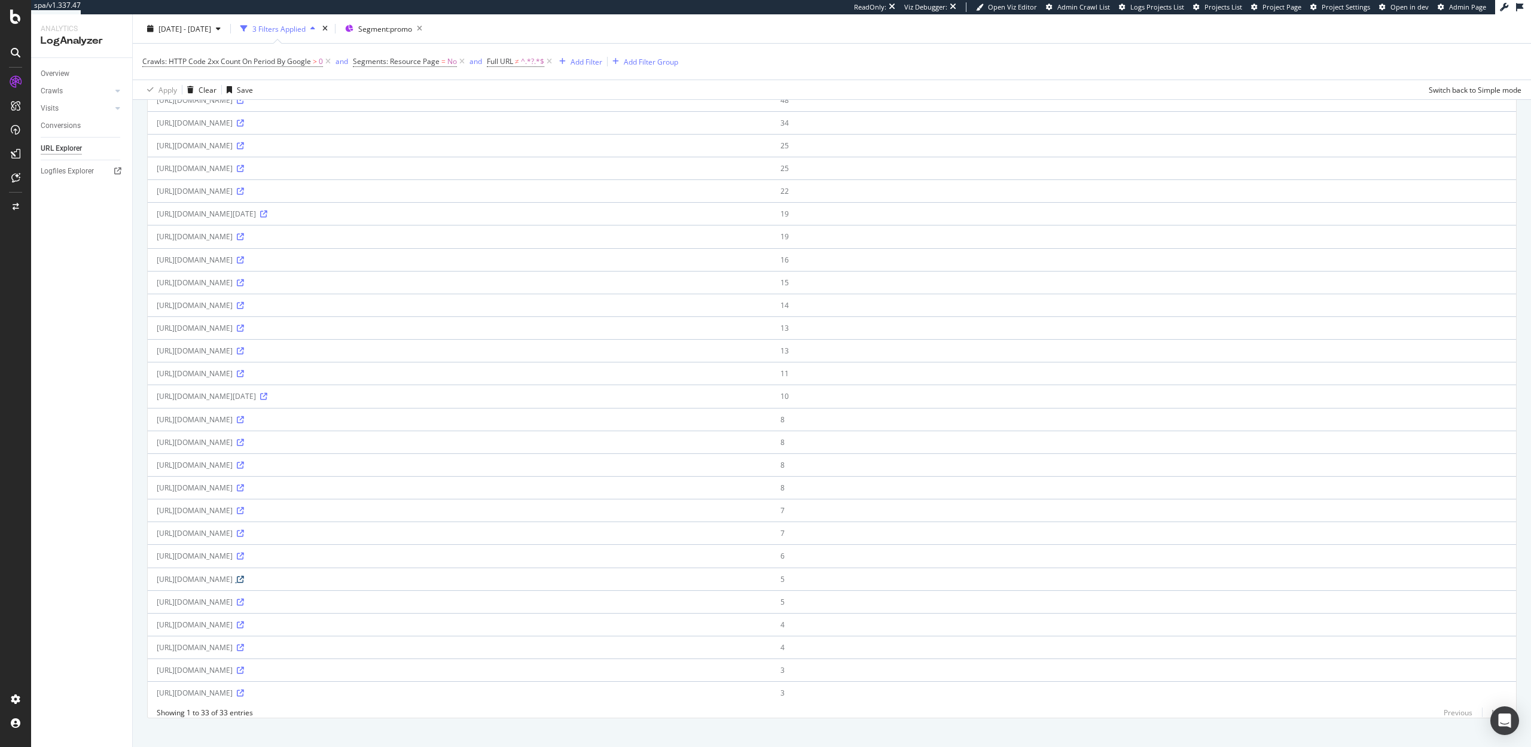
scroll to position [279, 0]
click at [244, 329] on icon at bounding box center [240, 327] width 7 height 7
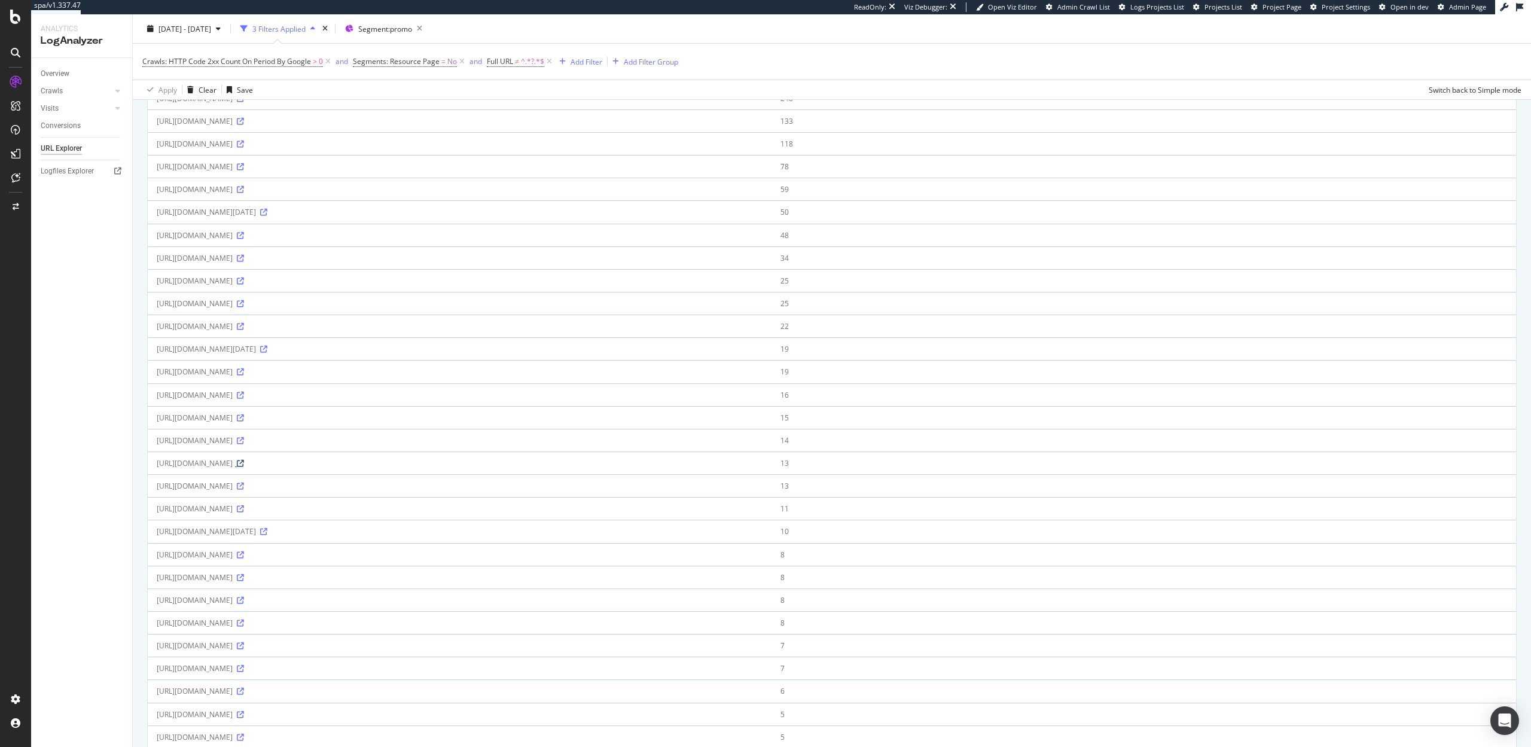
scroll to position [114, 0]
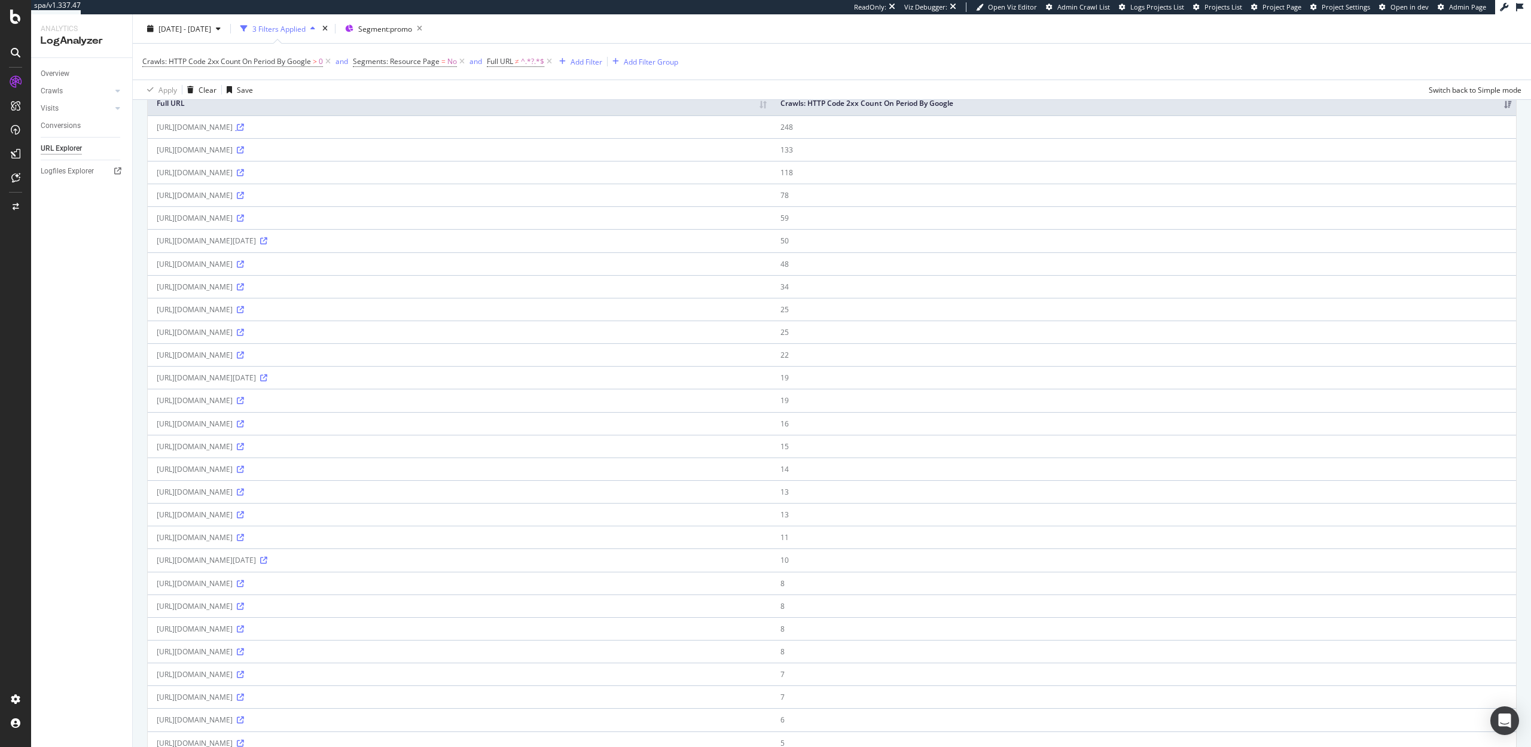
click at [244, 127] on icon at bounding box center [240, 127] width 7 height 7
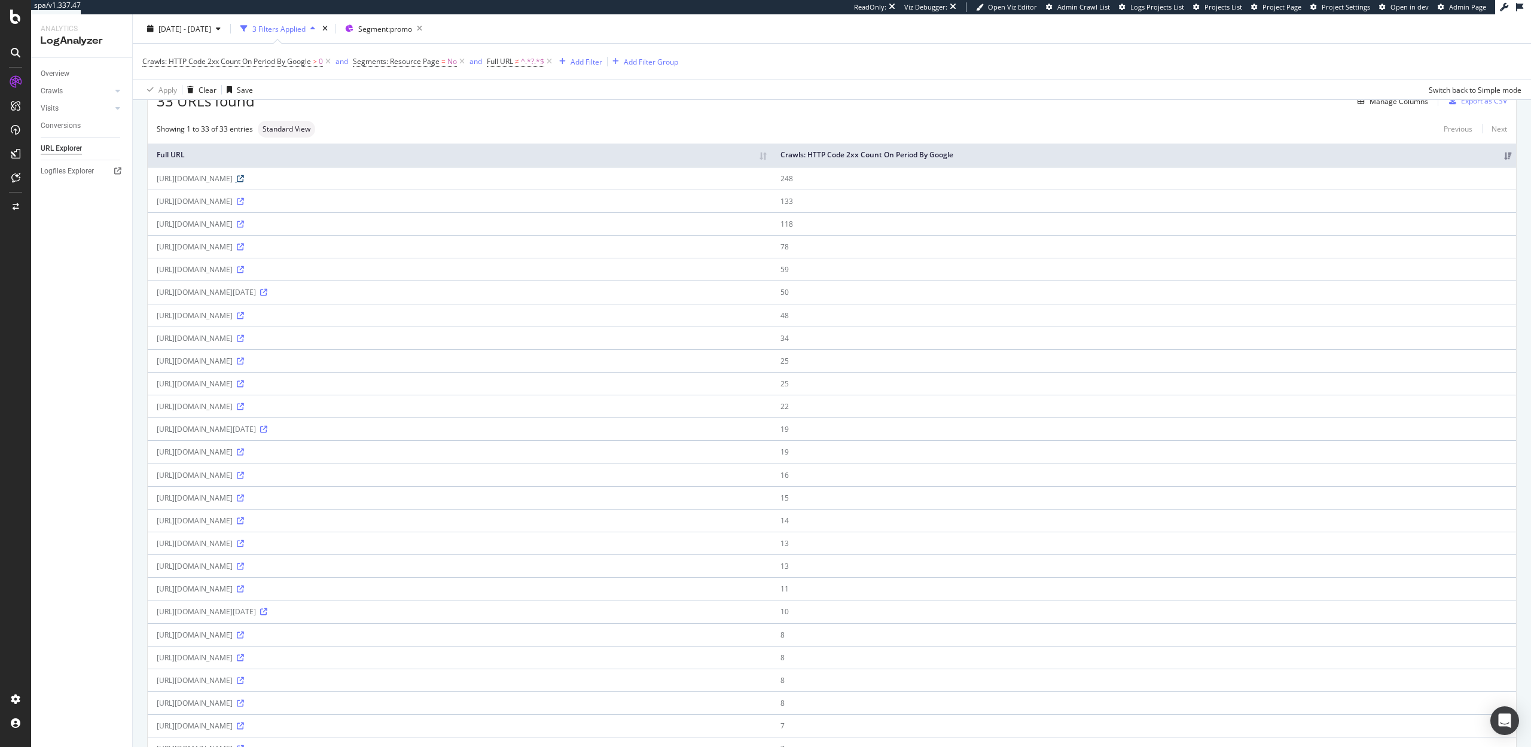
scroll to position [59, 0]
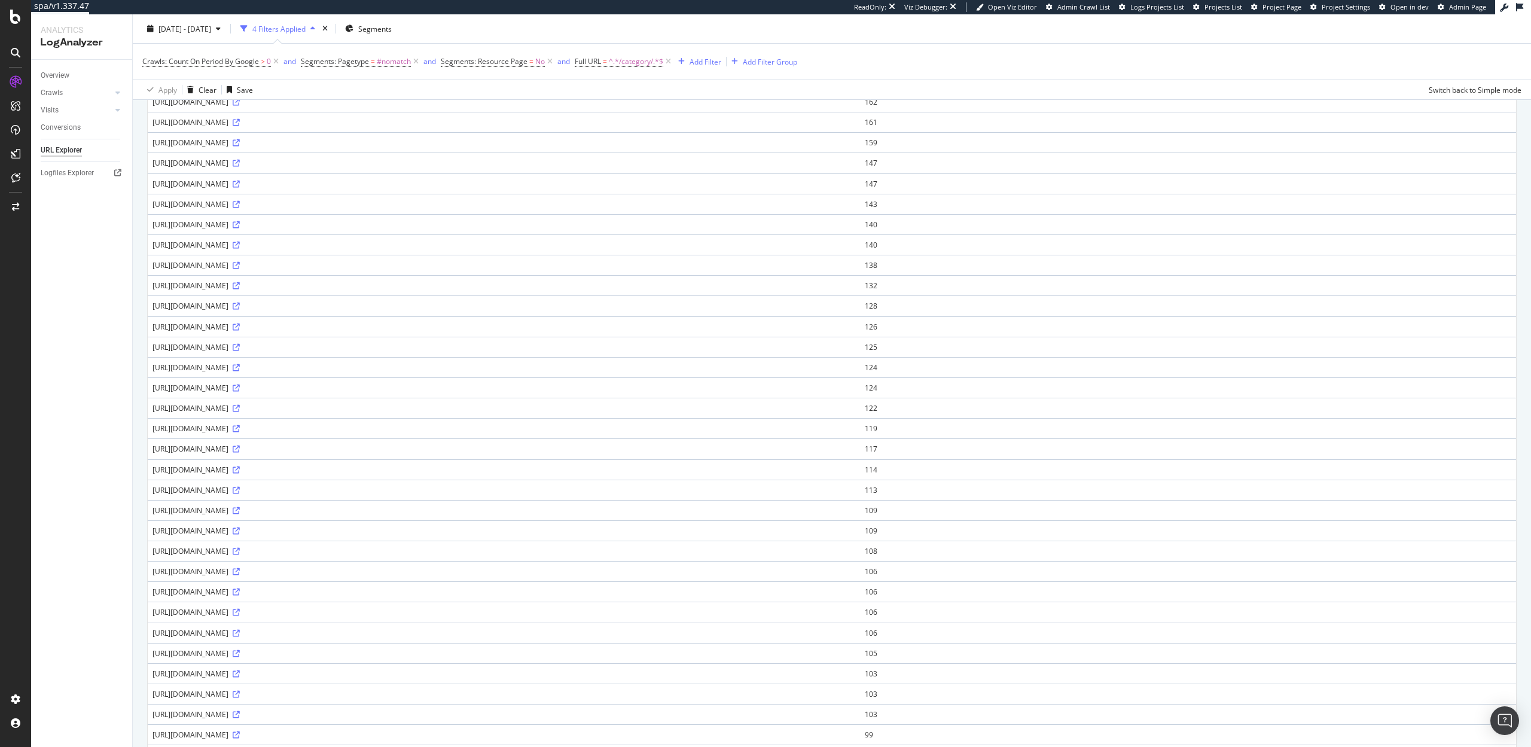
scroll to position [556, 0]
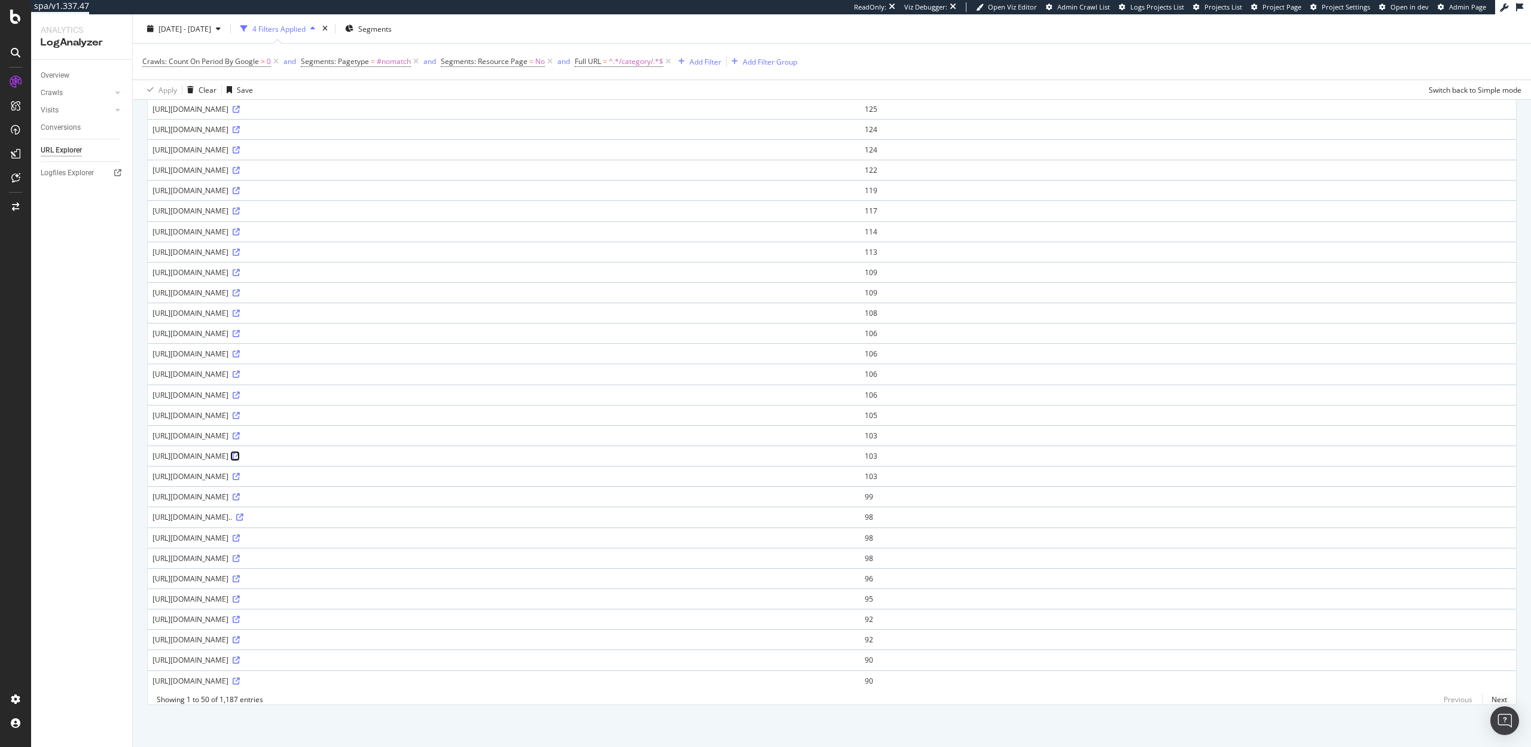
click at [240, 458] on icon at bounding box center [236, 456] width 7 height 7
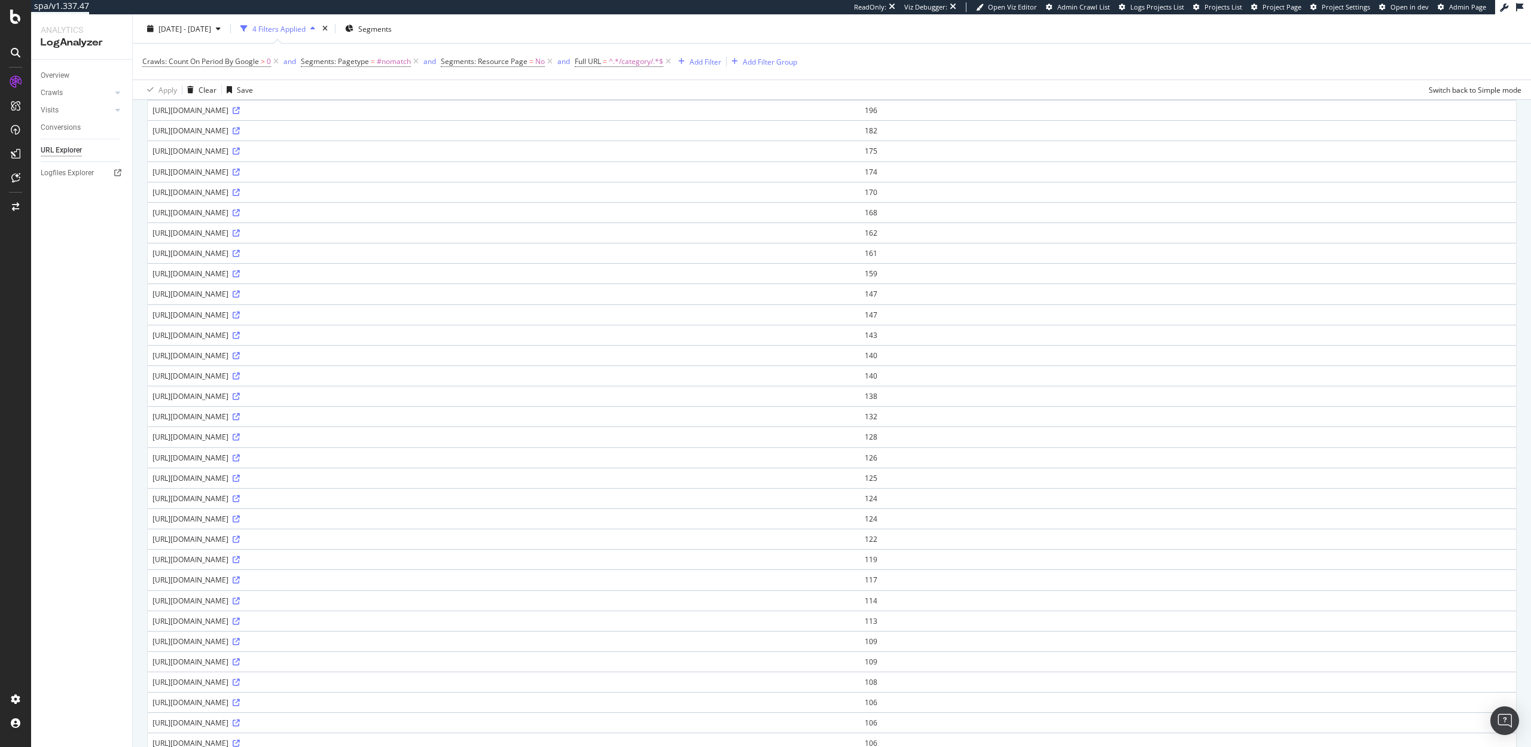
scroll to position [0, 0]
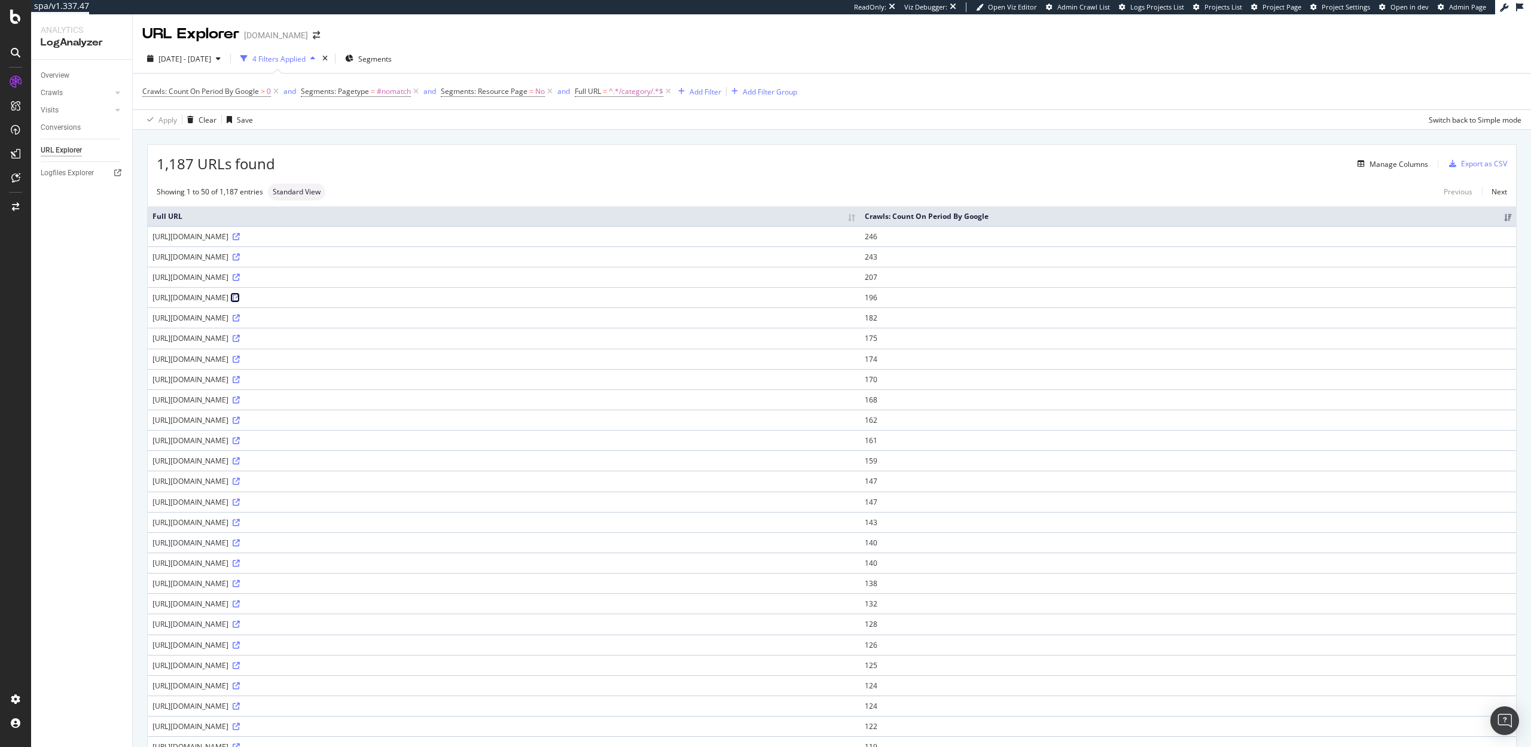
click at [240, 292] on link at bounding box center [235, 297] width 9 height 10
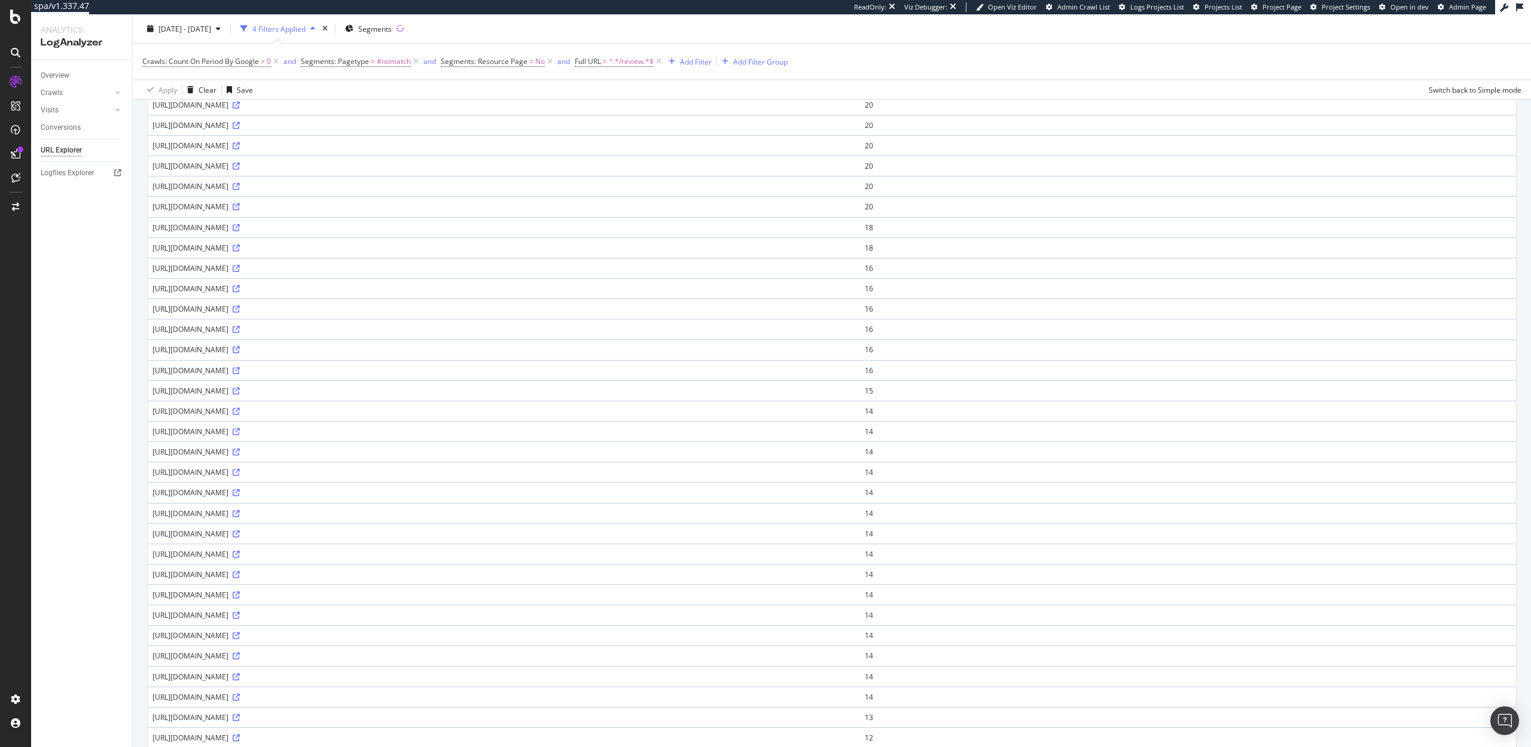
scroll to position [349, 0]
drag, startPoint x: 263, startPoint y: 419, endPoint x: 226, endPoint y: 419, distance: 37.1
click at [226, 419] on div "[URL][DOMAIN_NAME]" at bounding box center [504, 418] width 703 height 10
click at [246, 419] on div "[URL][DOMAIN_NAME]" at bounding box center [504, 418] width 703 height 10
drag, startPoint x: 249, startPoint y: 419, endPoint x: 223, endPoint y: 419, distance: 26.3
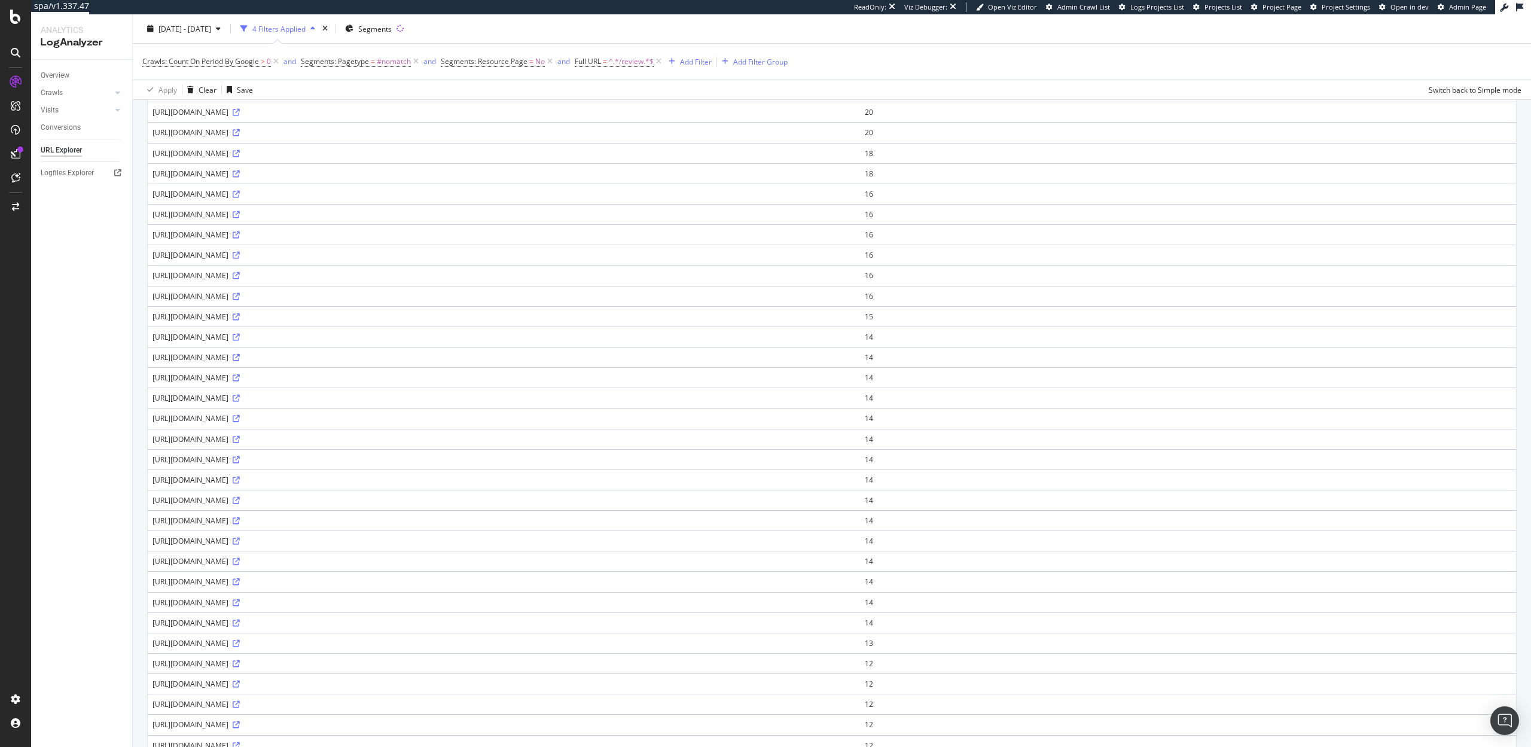
click at [223, 419] on div "[URL][DOMAIN_NAME]" at bounding box center [504, 418] width 703 height 10
click at [240, 419] on icon at bounding box center [236, 418] width 7 height 7
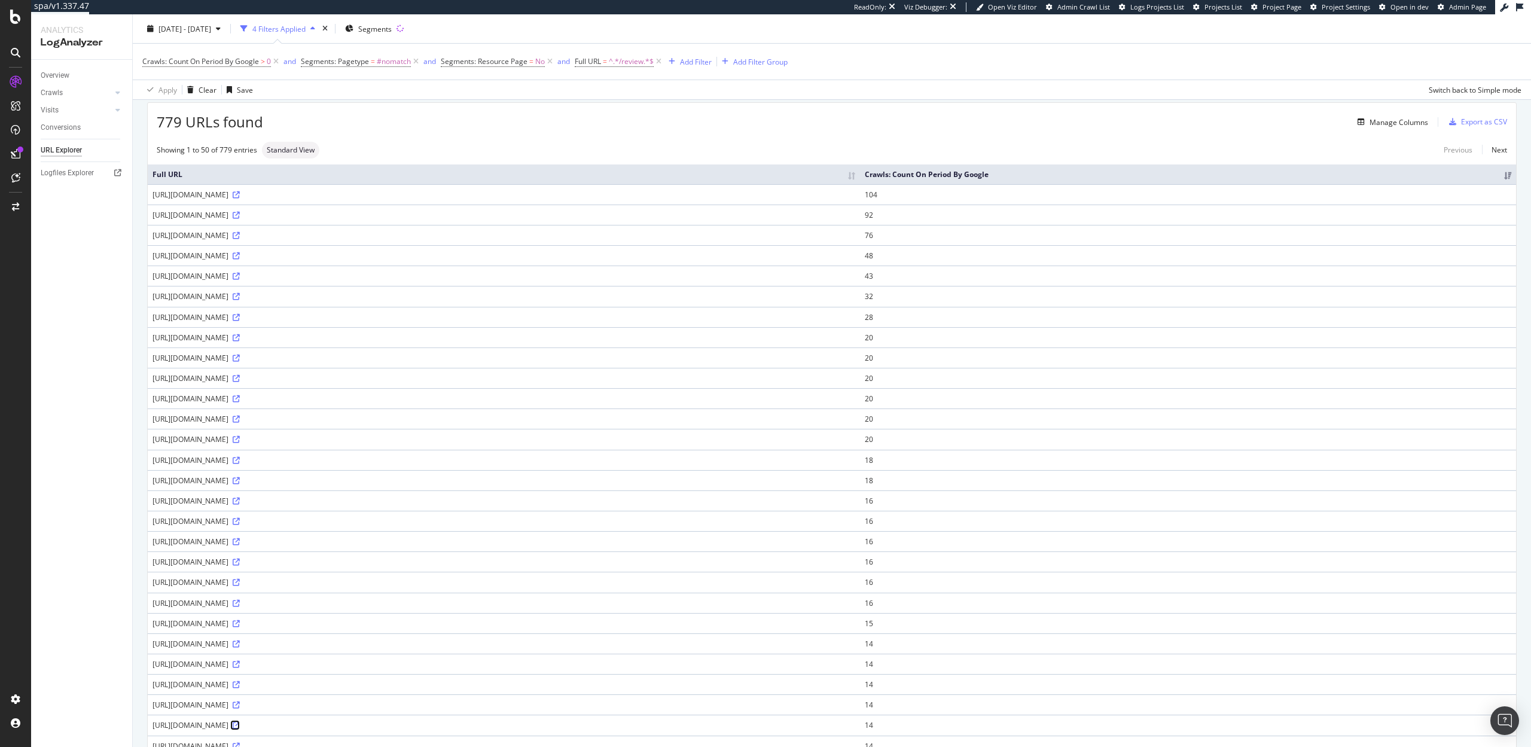
scroll to position [0, 0]
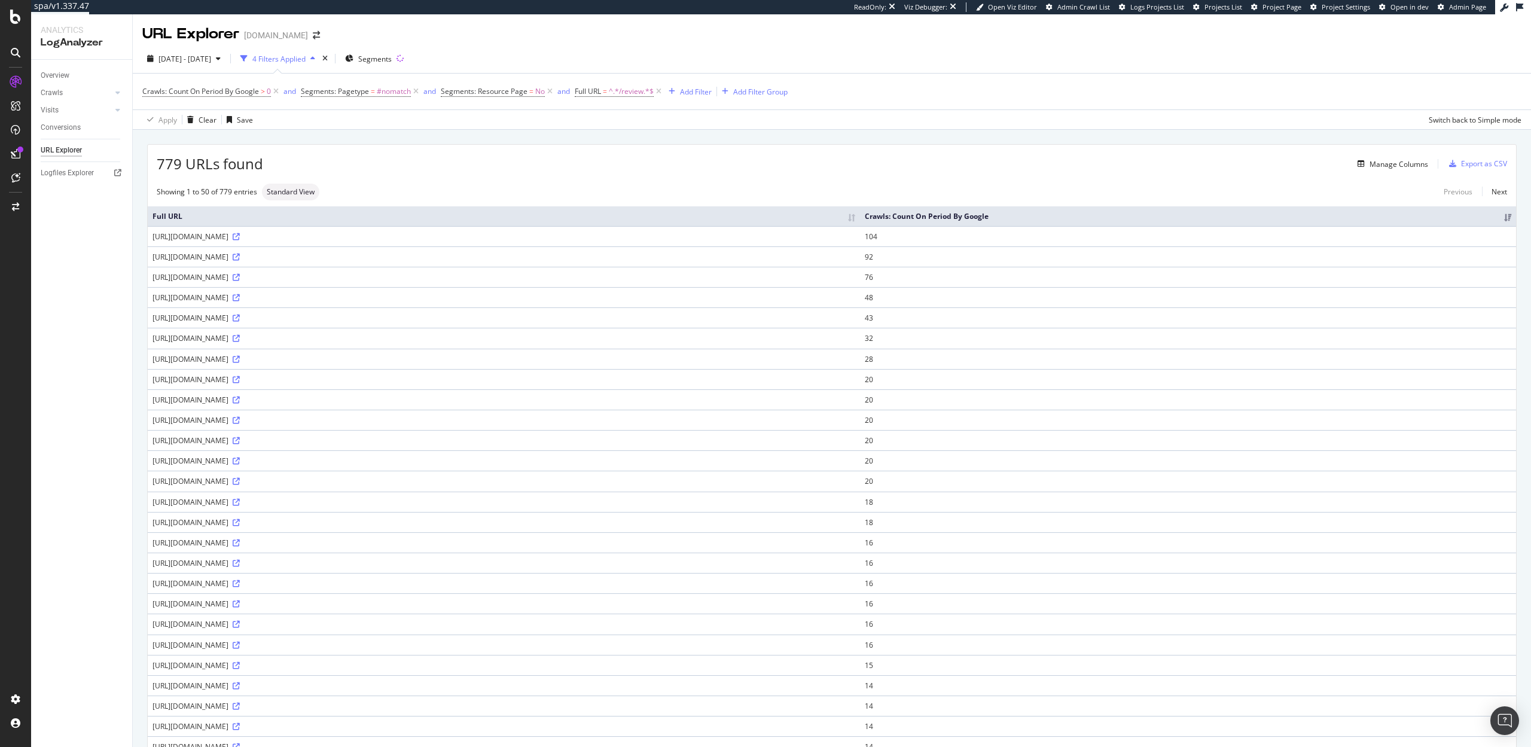
click at [419, 180] on div "779 URLs found Manage Columns Export as CSV Showing 1 to 50 of 779 entries Stan…" at bounding box center [832, 703] width 1368 height 1116
drag, startPoint x: 192, startPoint y: 163, endPoint x: 154, endPoint y: 163, distance: 37.7
click at [154, 163] on div "5,528 URLs found Manage Columns Export as CSV" at bounding box center [832, 159] width 1368 height 29
drag, startPoint x: 191, startPoint y: 165, endPoint x: 225, endPoint y: 4, distance: 164.6
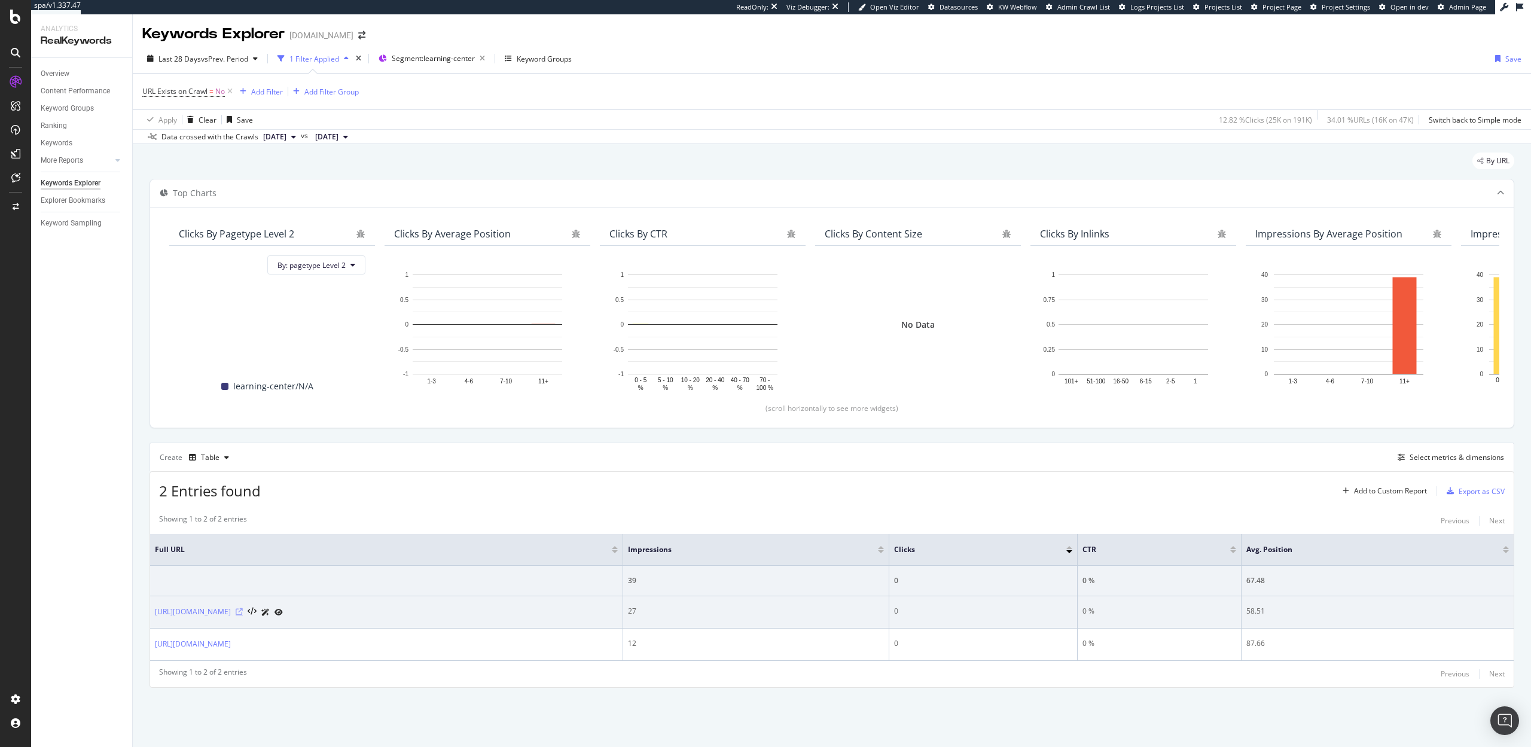
click at [243, 612] on icon at bounding box center [239, 611] width 7 height 7
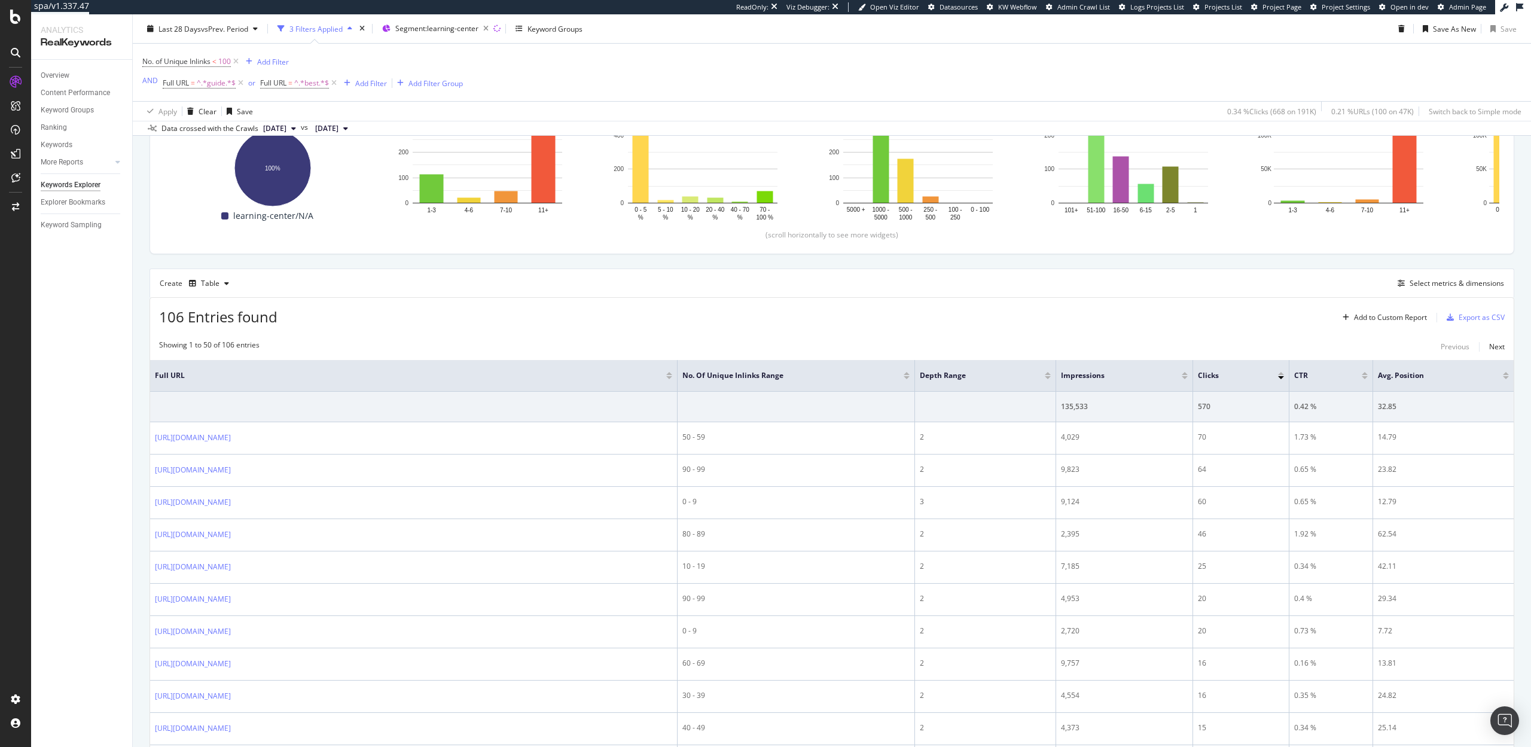
scroll to position [245, 0]
